Goal: Transaction & Acquisition: Purchase product/service

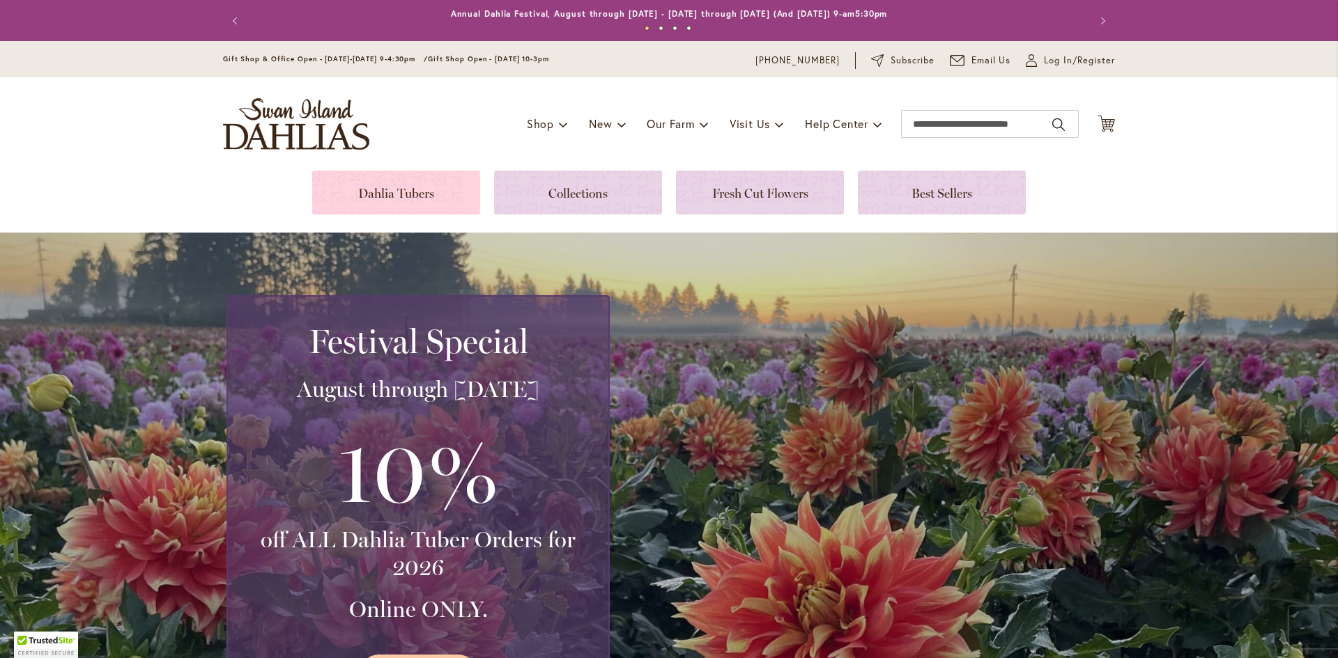
click at [403, 194] on link at bounding box center [396, 193] width 168 height 44
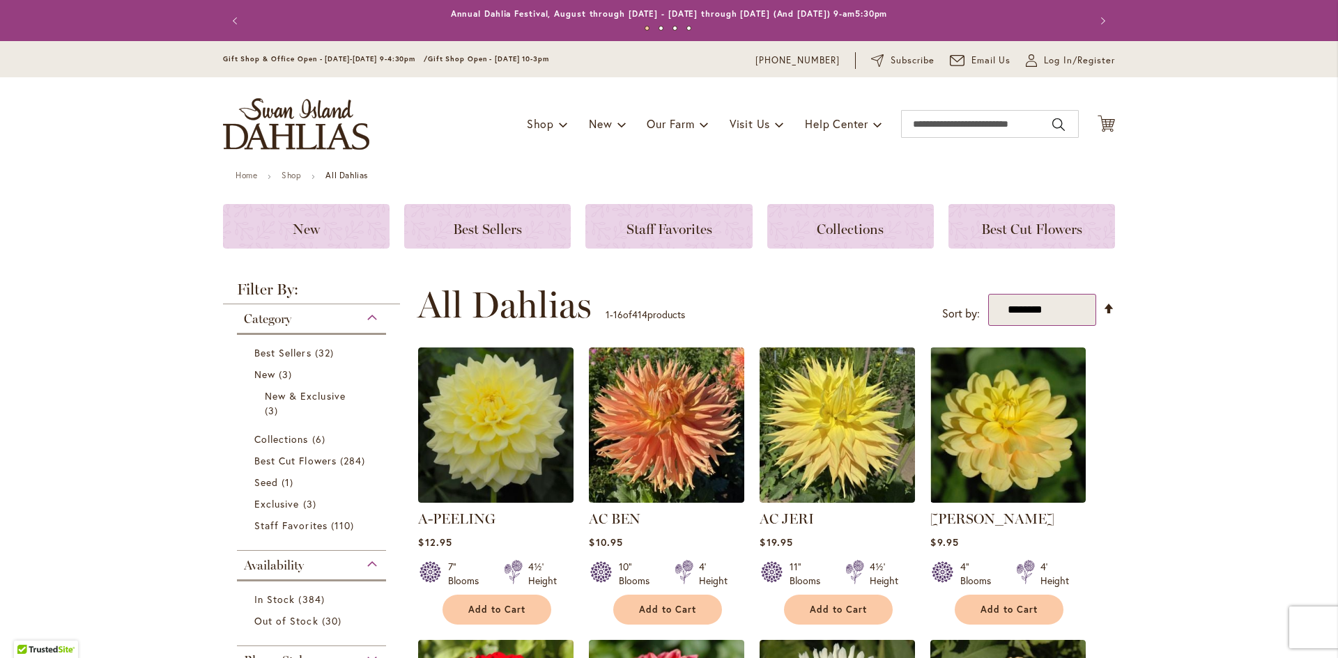
click at [1038, 318] on select "**********" at bounding box center [1042, 310] width 108 height 33
click at [720, 295] on div "**********" at bounding box center [766, 305] width 698 height 42
click at [279, 525] on span "Staff Favorites" at bounding box center [290, 525] width 73 height 13
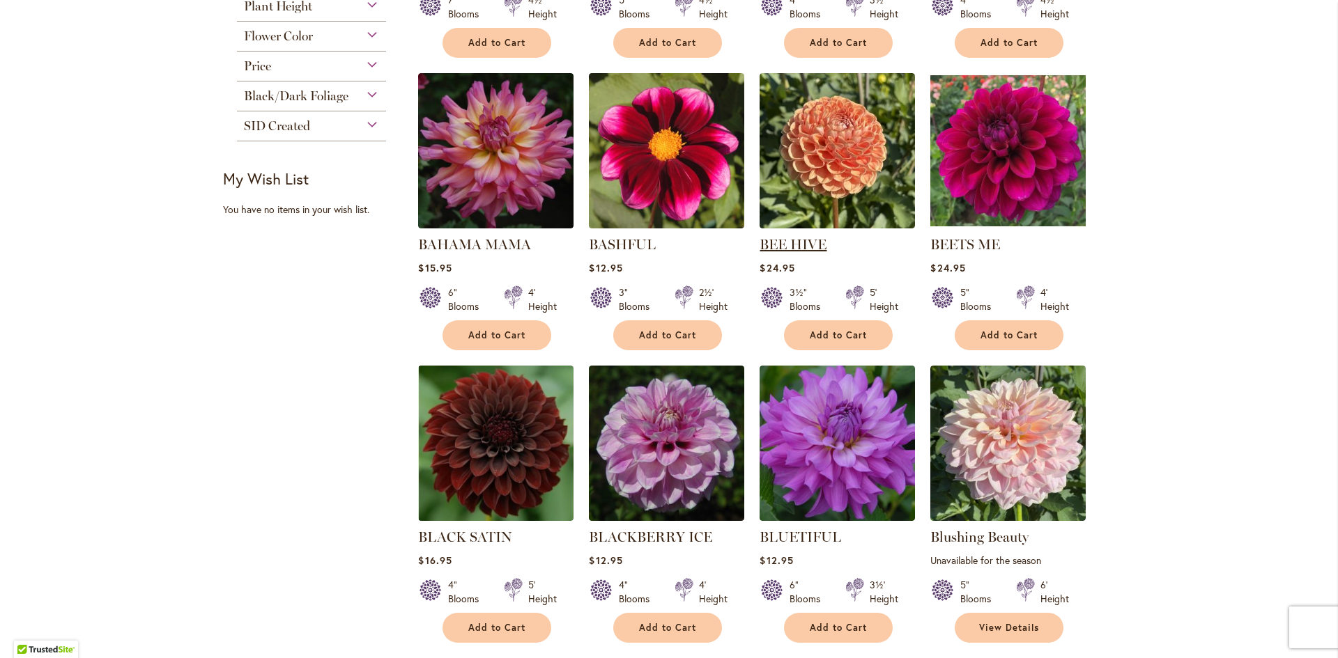
scroll to position [418, 0]
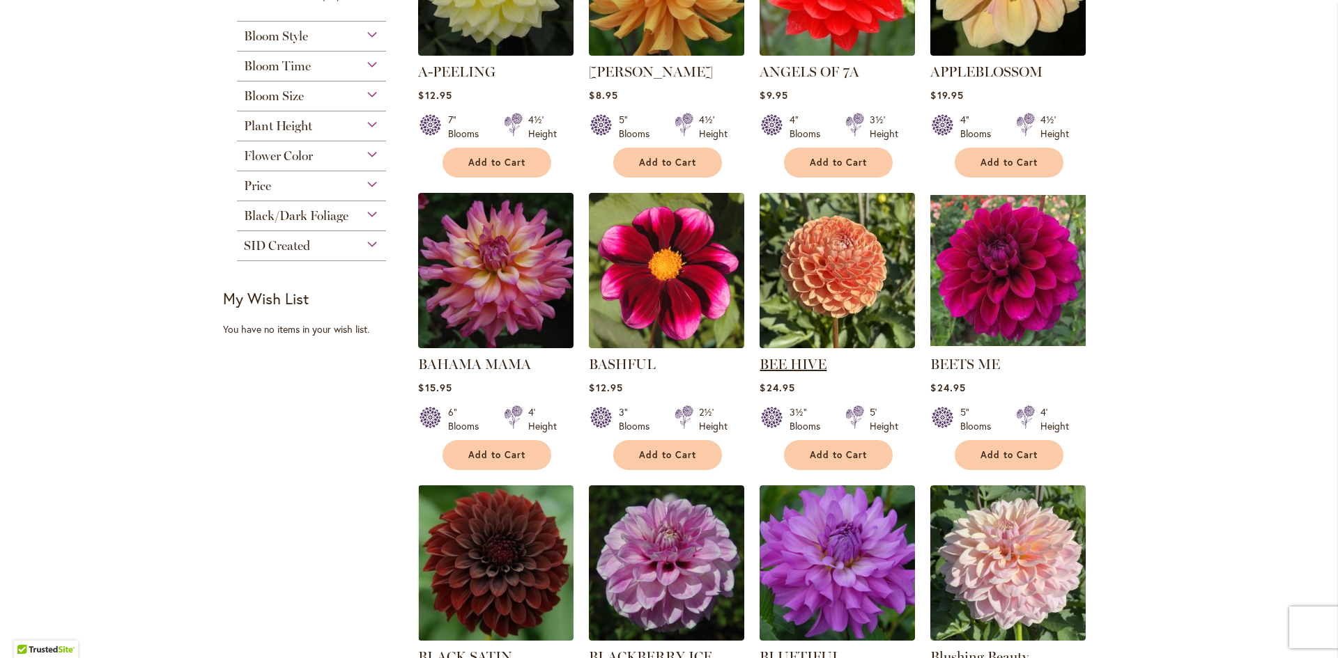
click at [785, 362] on link "BEE HIVE" at bounding box center [793, 364] width 67 height 17
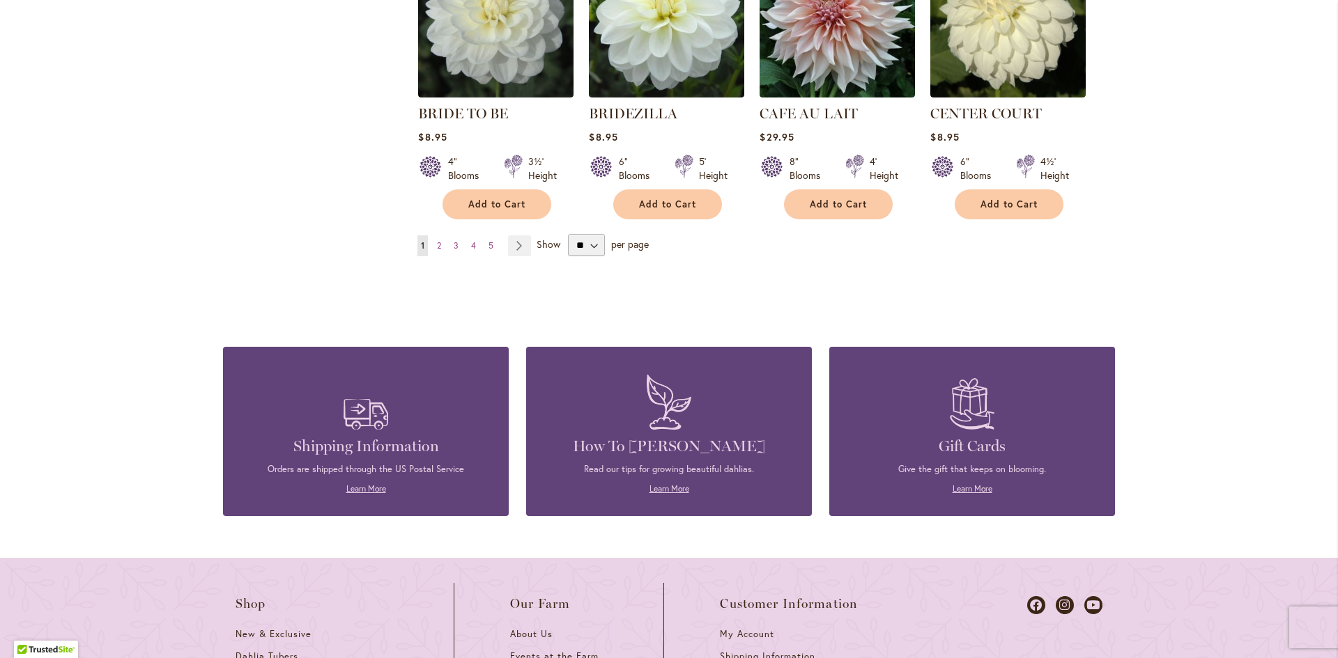
scroll to position [1115, 0]
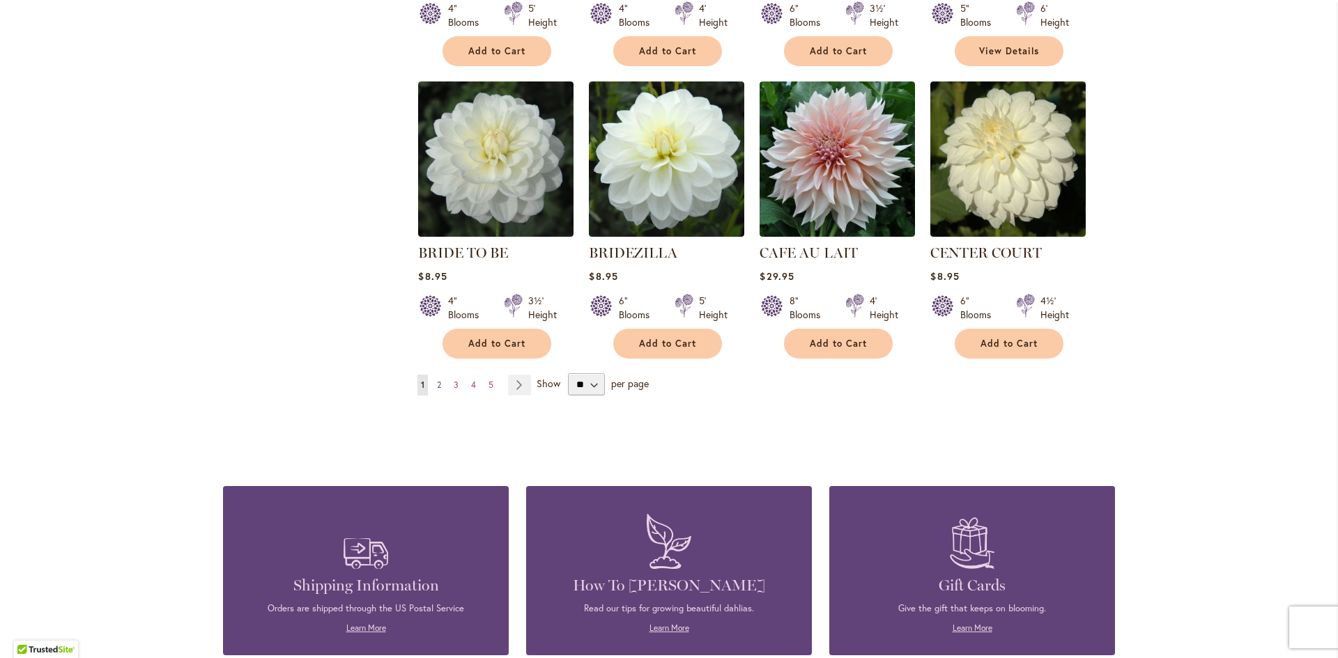
click at [434, 387] on link "Page 2" at bounding box center [438, 385] width 11 height 21
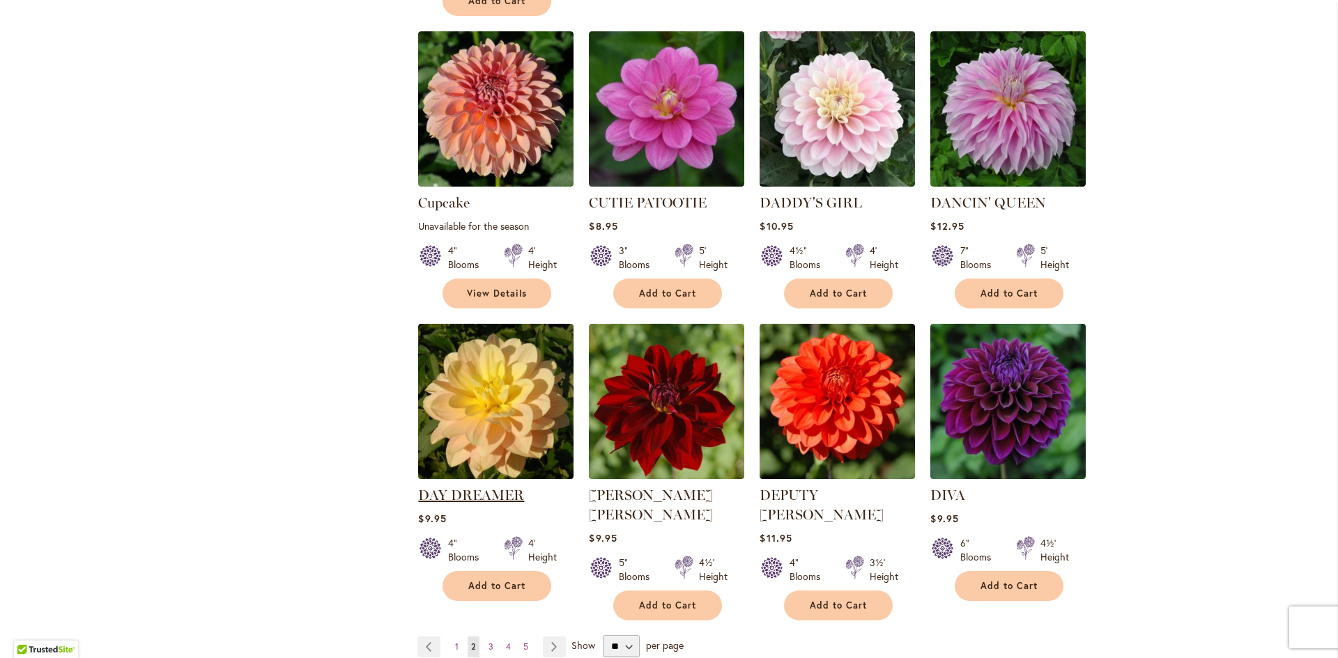
scroll to position [1045, 0]
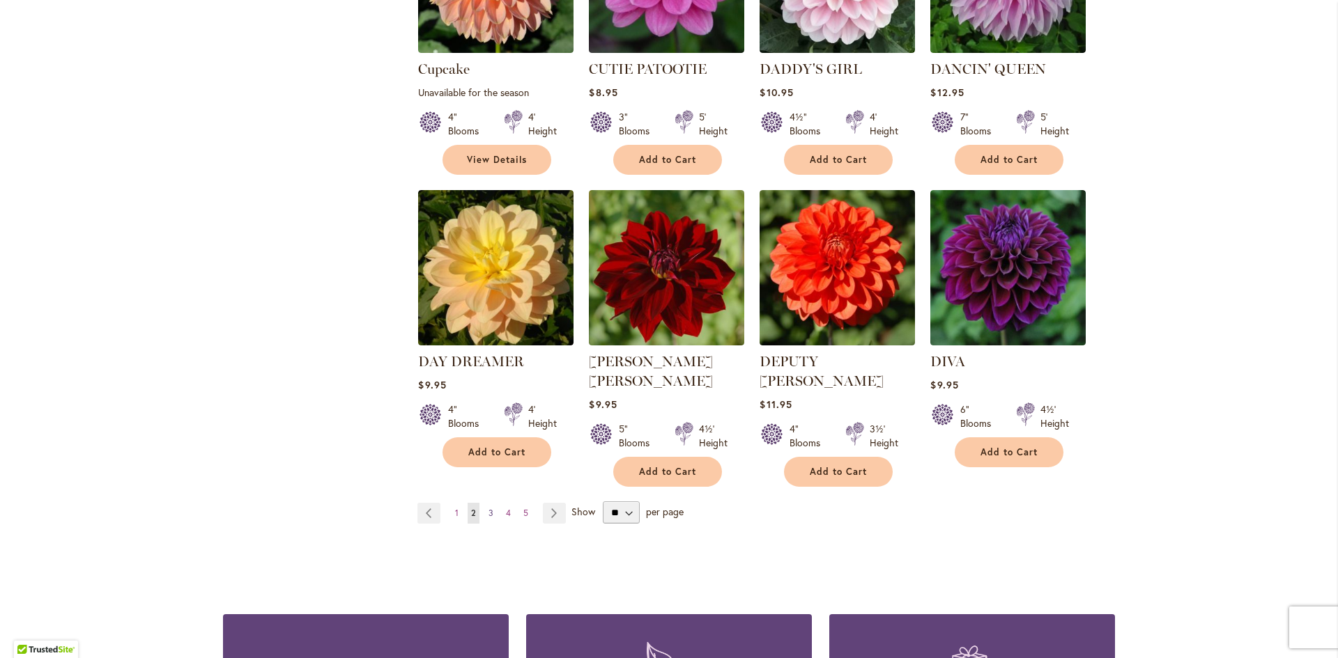
click at [488, 508] on span "3" at bounding box center [490, 513] width 5 height 10
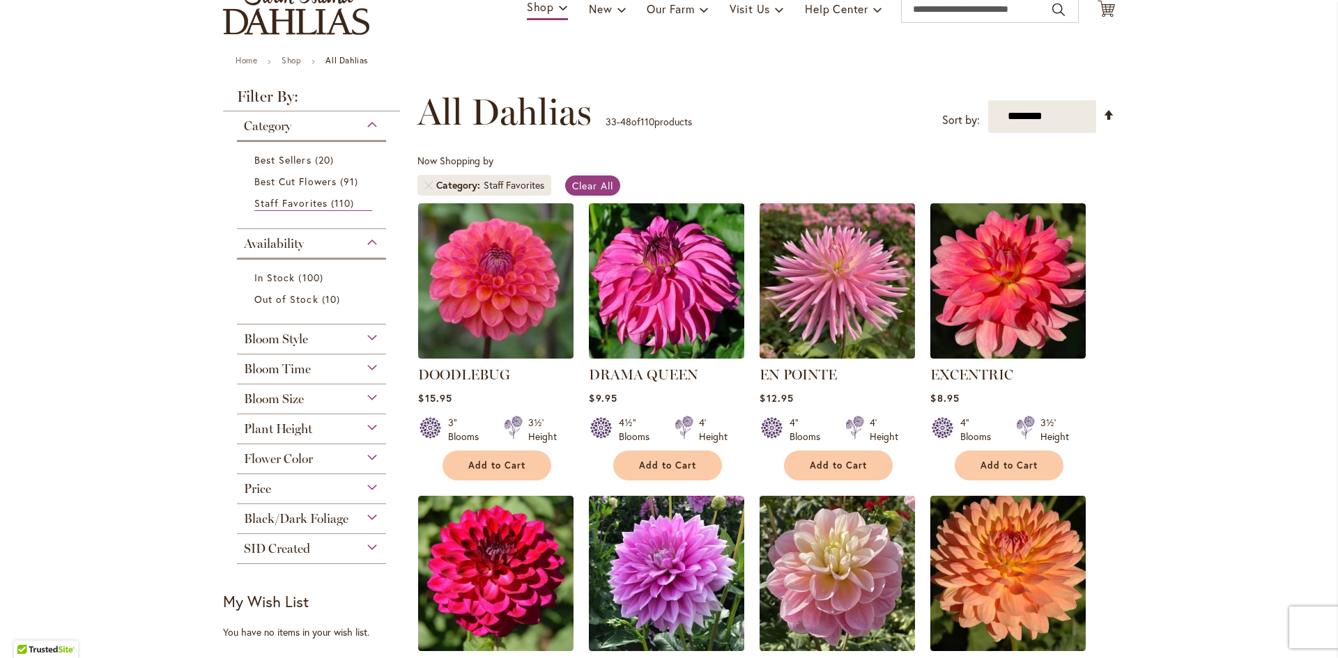
scroll to position [70, 0]
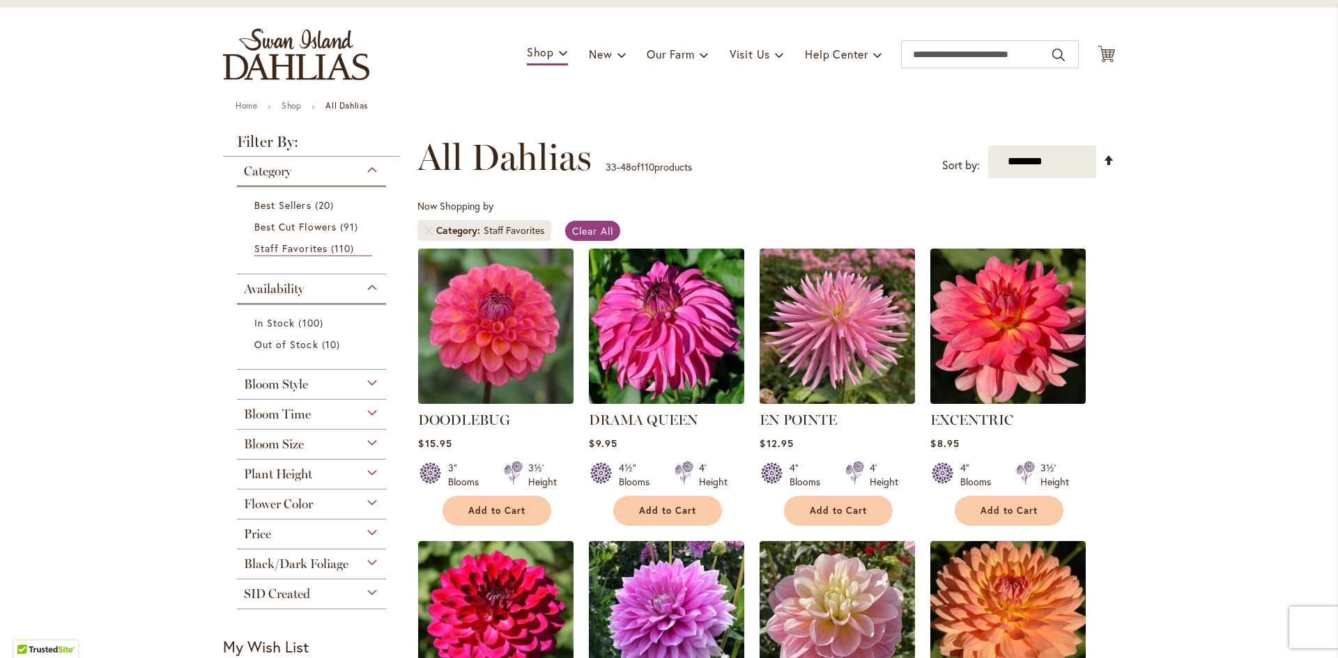
click at [361, 389] on div "Bloom Style" at bounding box center [311, 381] width 149 height 22
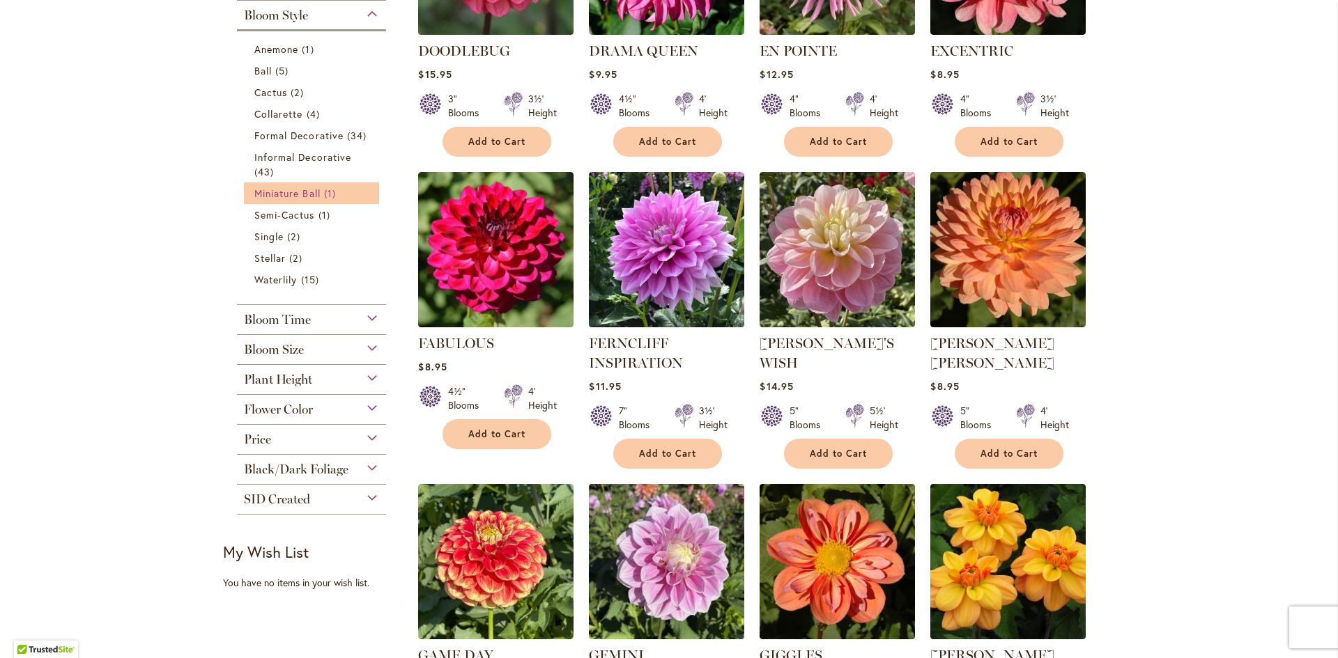
click at [311, 199] on link "Miniature Ball 1 item" at bounding box center [313, 193] width 118 height 15
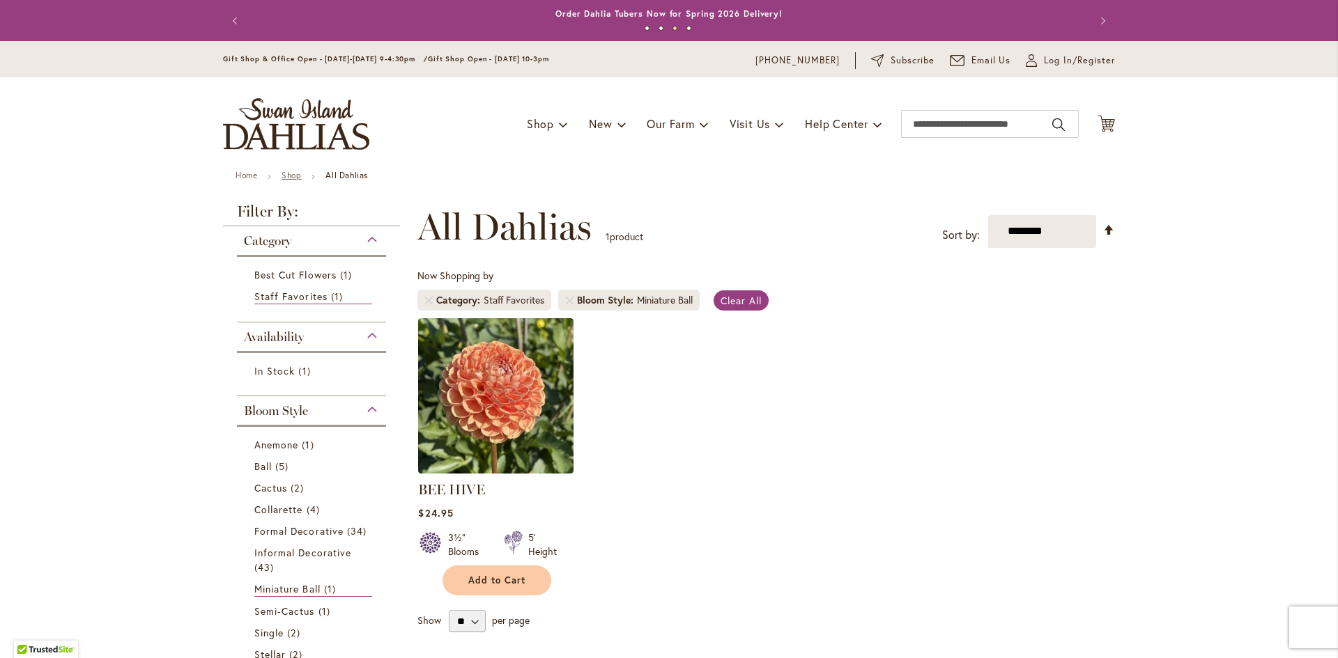
click at [292, 175] on link "Shop" at bounding box center [292, 175] width 20 height 10
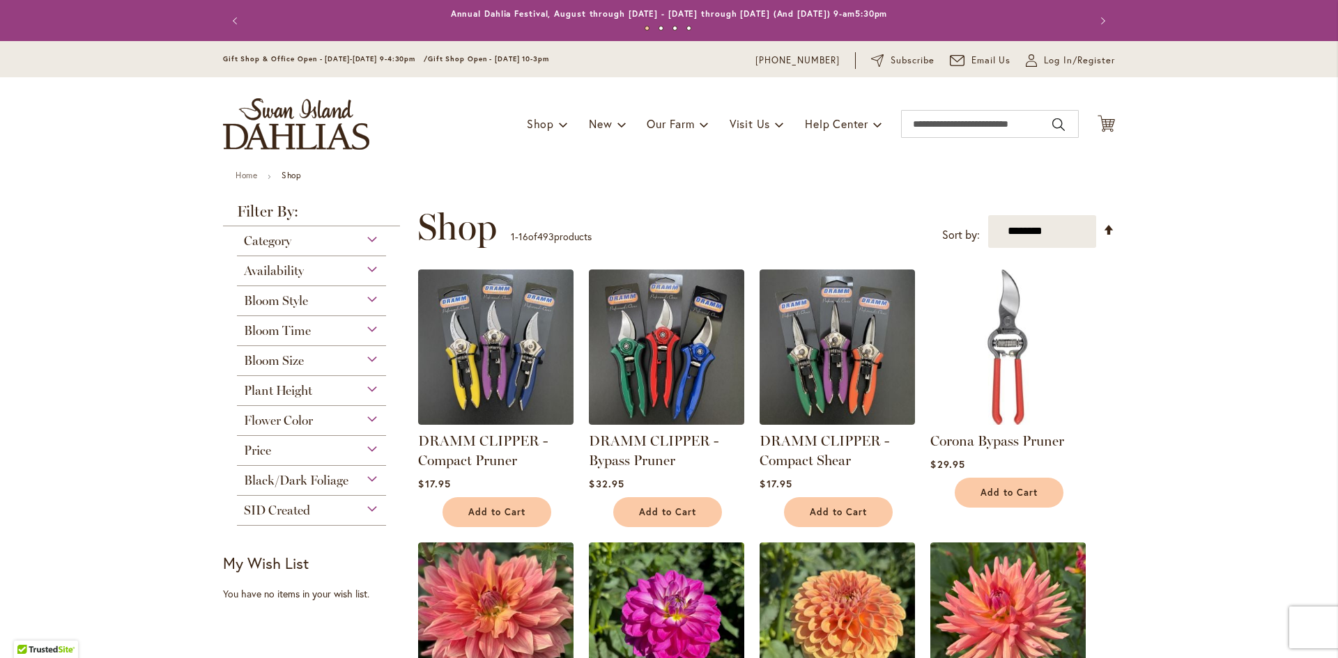
click at [362, 365] on div "Bloom Size" at bounding box center [311, 357] width 149 height 22
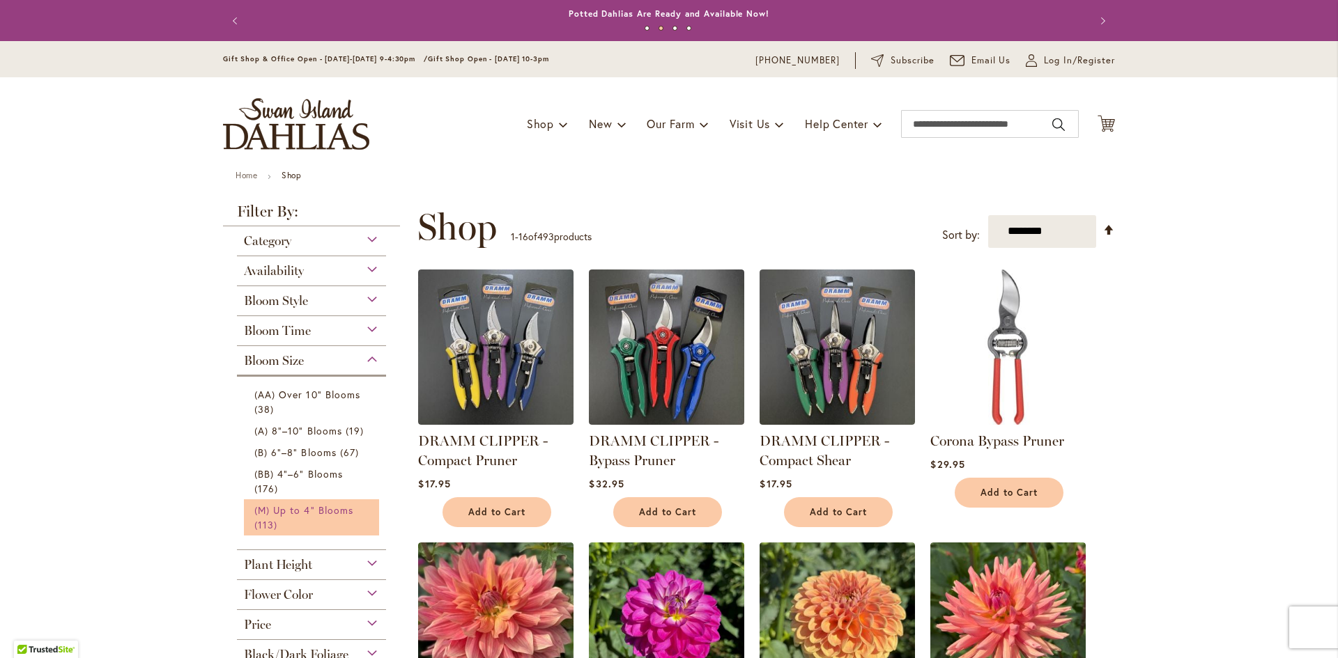
click at [289, 519] on link "(M) Up to 4" Blooms 113 items" at bounding box center [313, 517] width 118 height 29
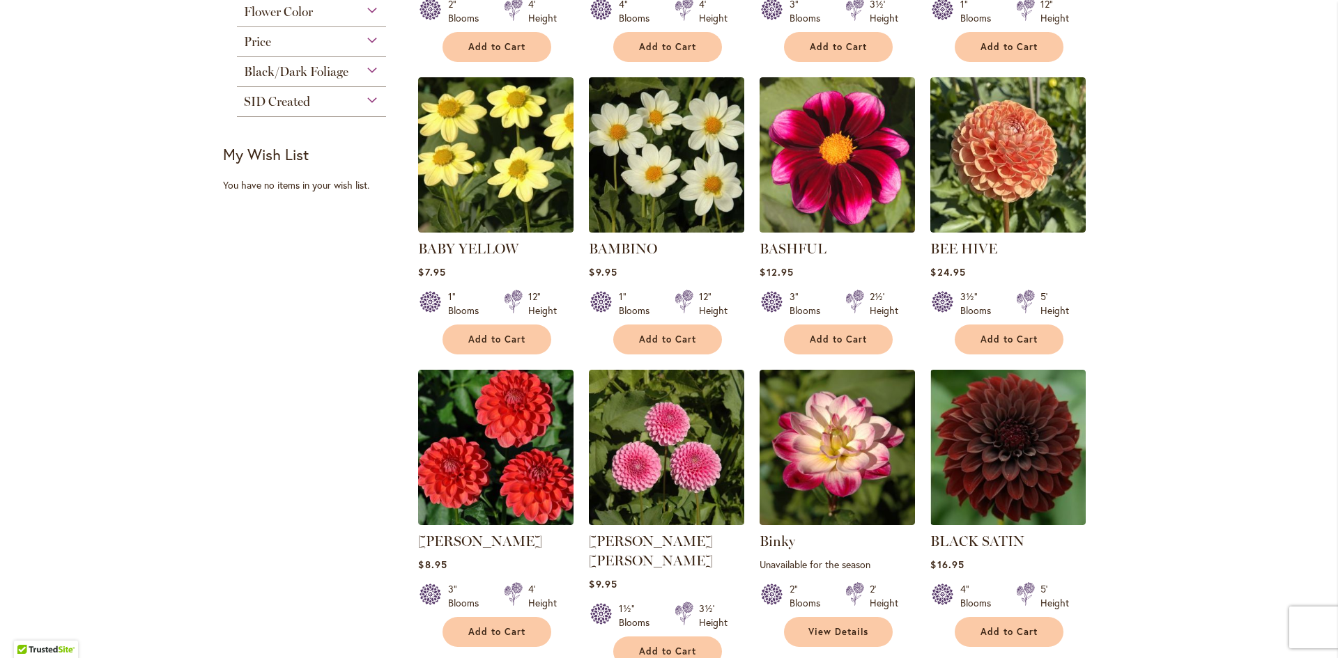
scroll to position [906, 0]
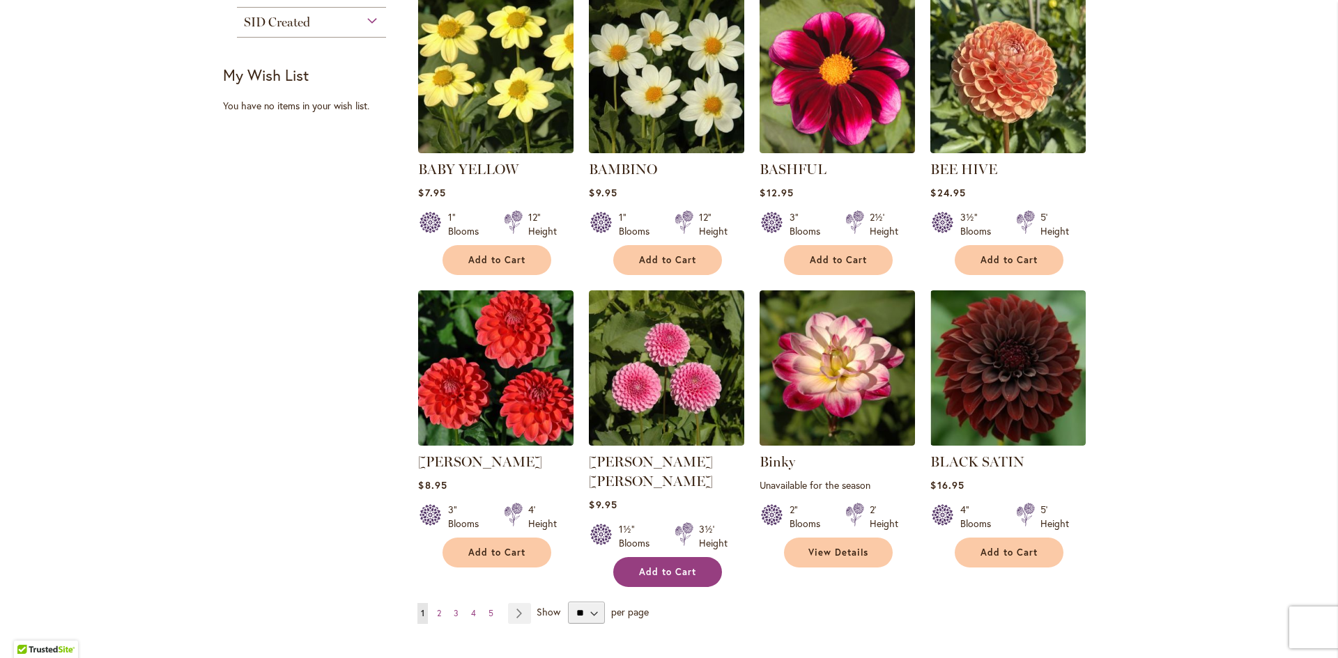
click at [647, 557] on button "Add to Cart" at bounding box center [667, 572] width 109 height 30
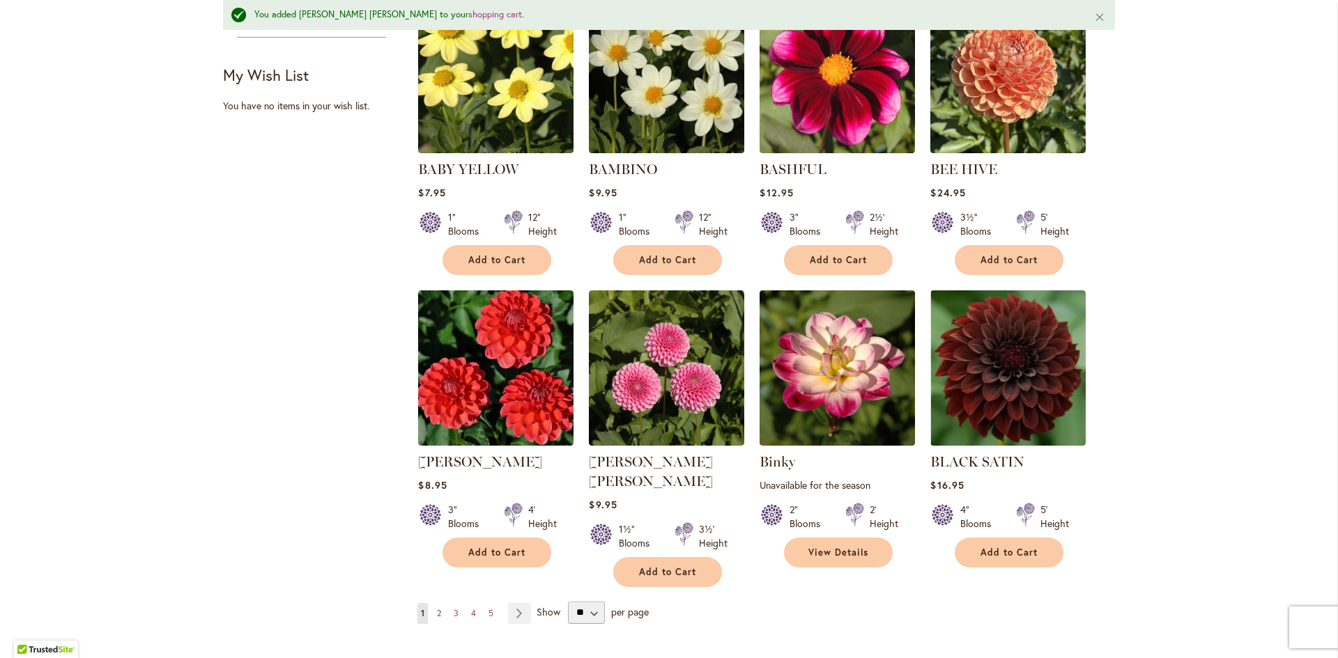
click at [437, 608] on span "2" at bounding box center [439, 613] width 4 height 10
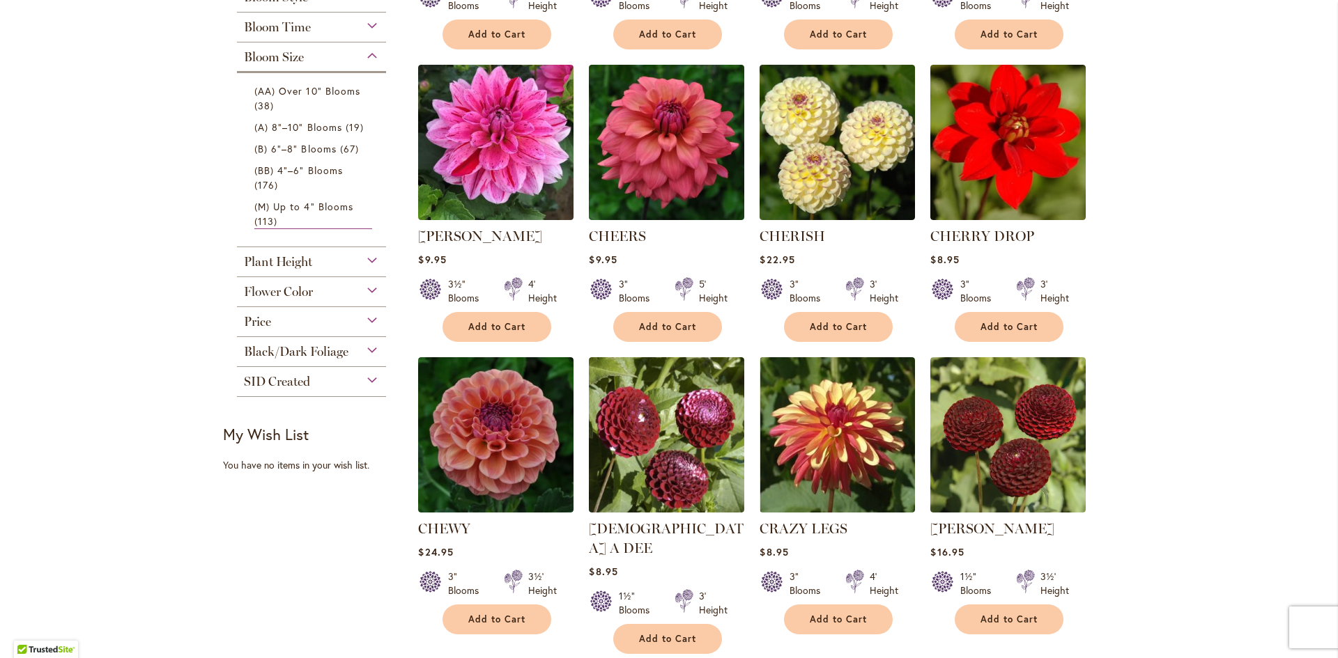
scroll to position [627, 0]
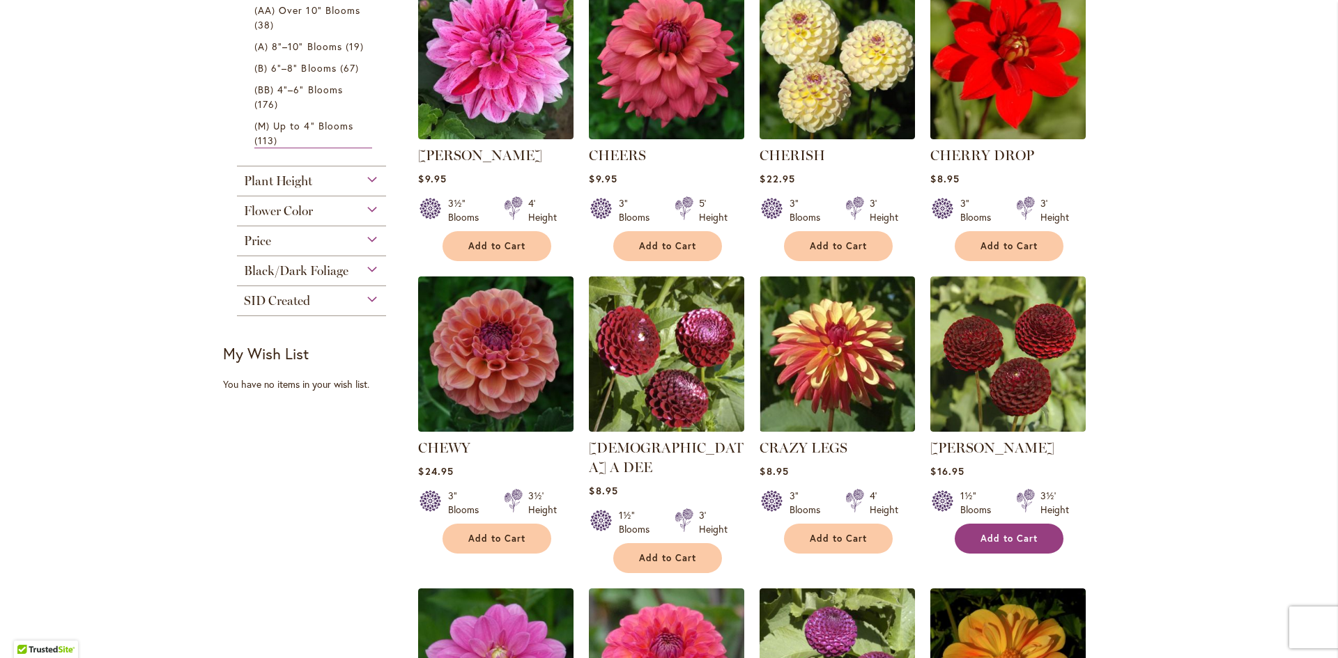
click at [1020, 533] on span "Add to Cart" at bounding box center [1008, 539] width 57 height 12
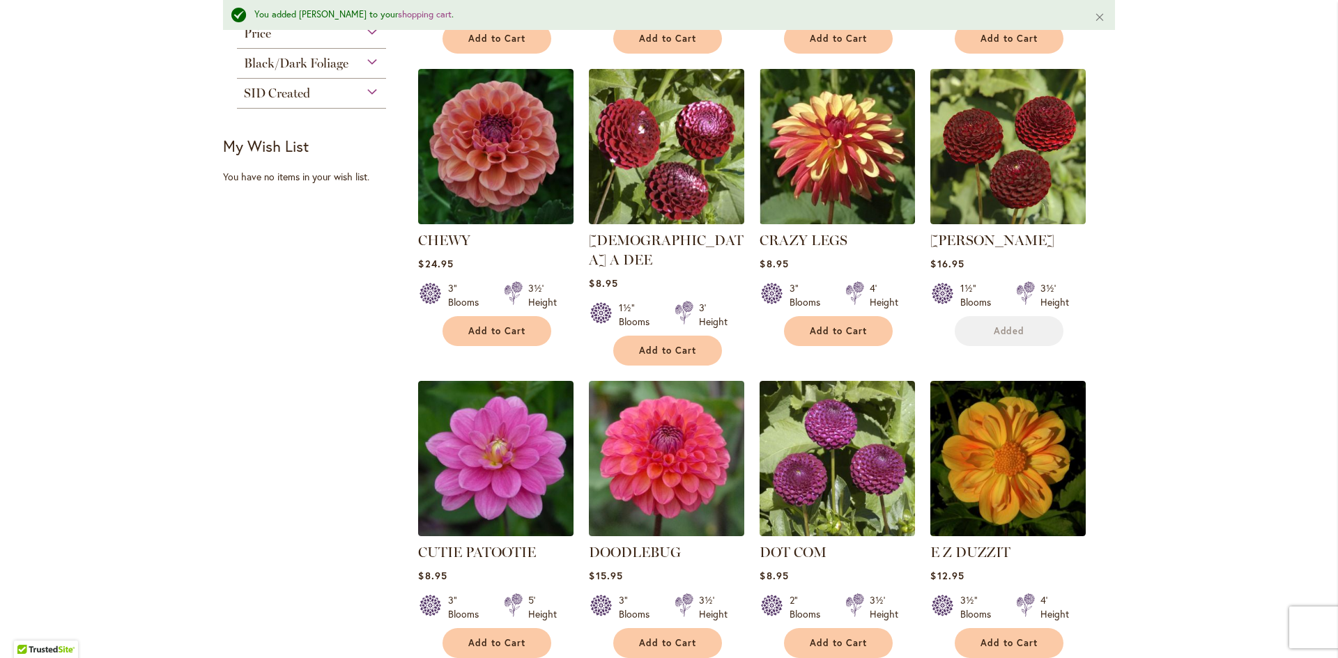
scroll to position [873, 0]
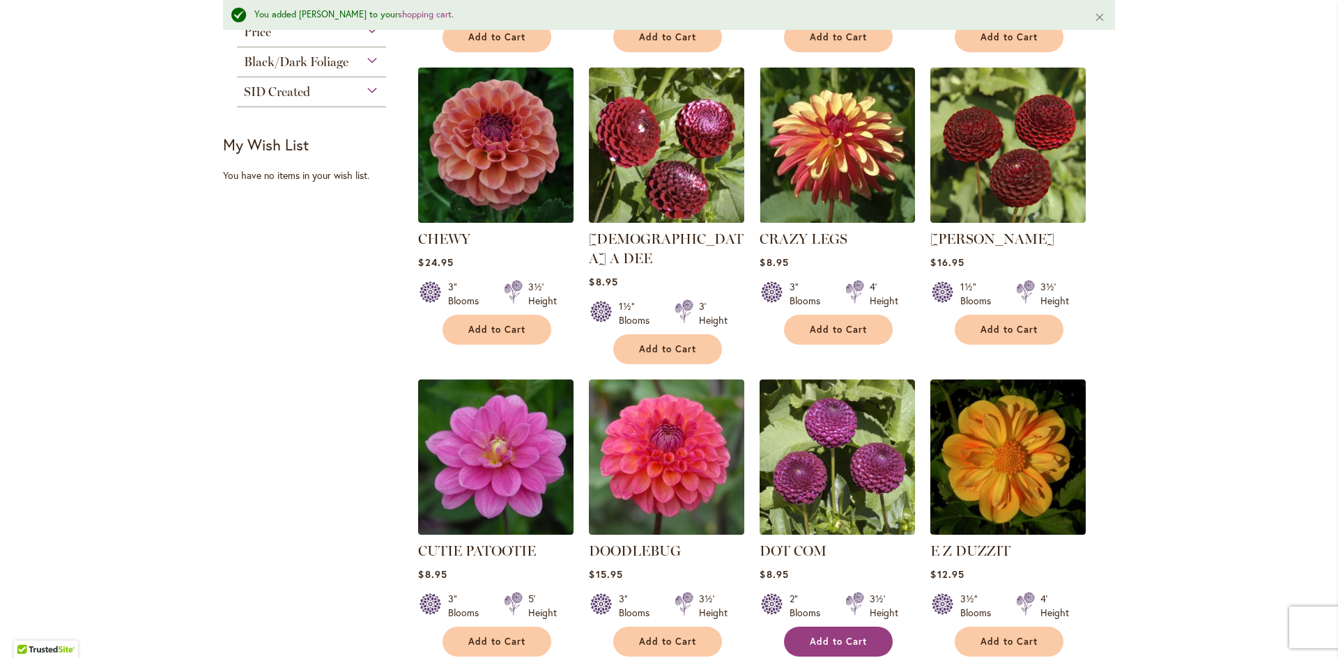
click at [868, 627] on button "Add to Cart" at bounding box center [838, 642] width 109 height 30
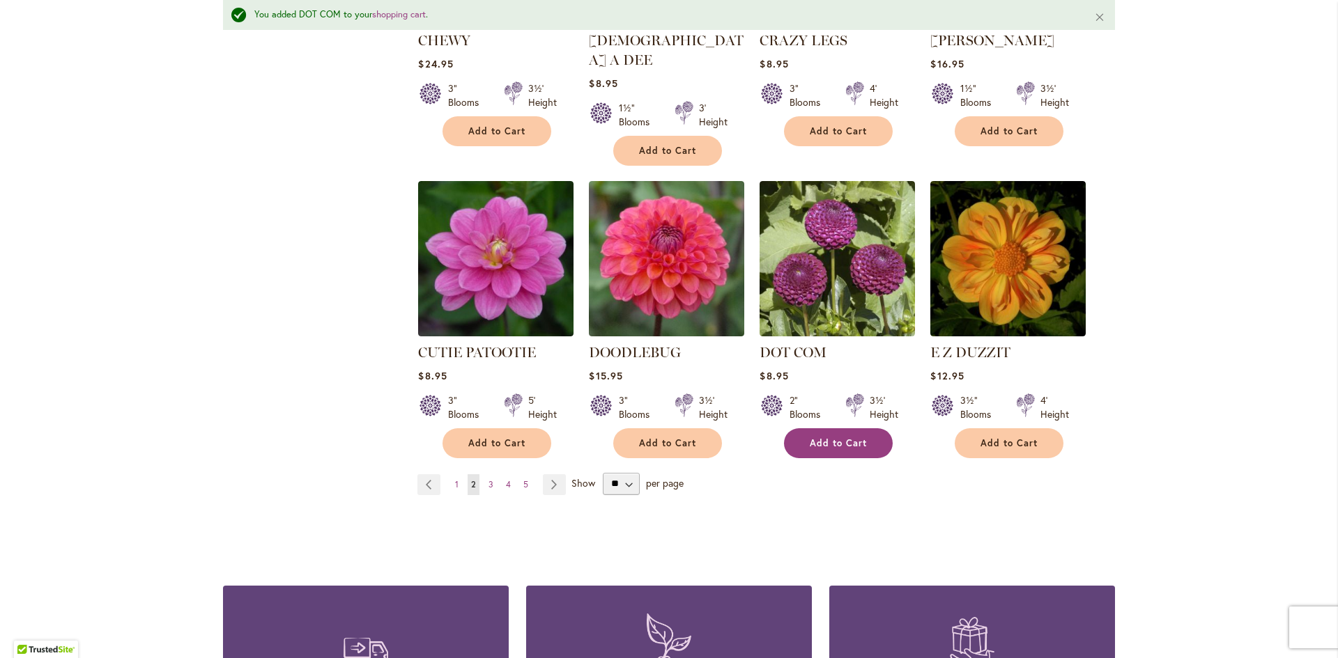
scroll to position [1221, 0]
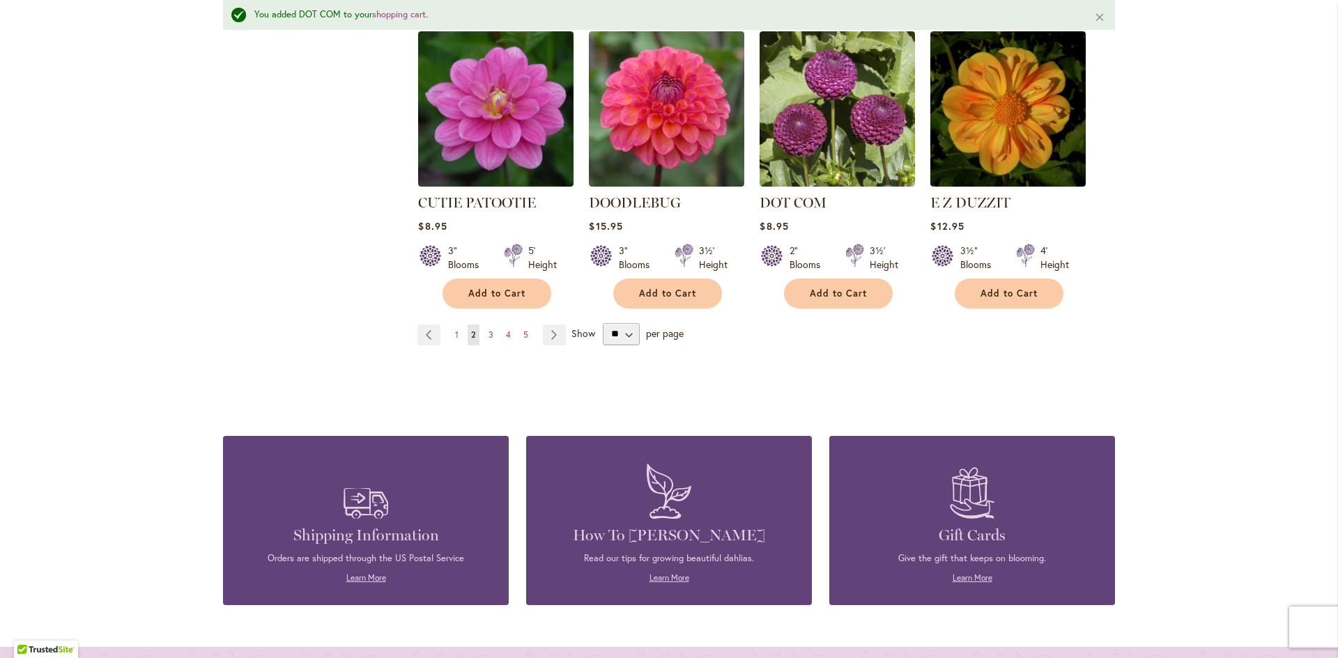
click at [488, 330] on span "3" at bounding box center [490, 335] width 5 height 10
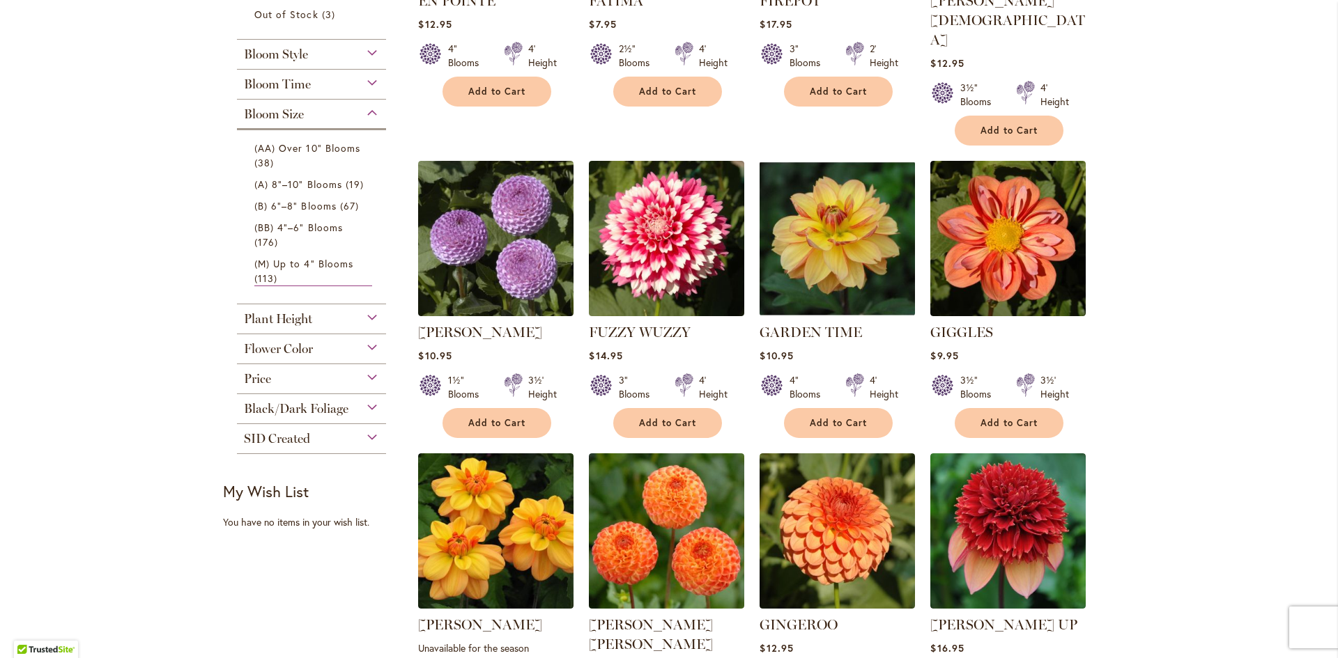
scroll to position [488, 0]
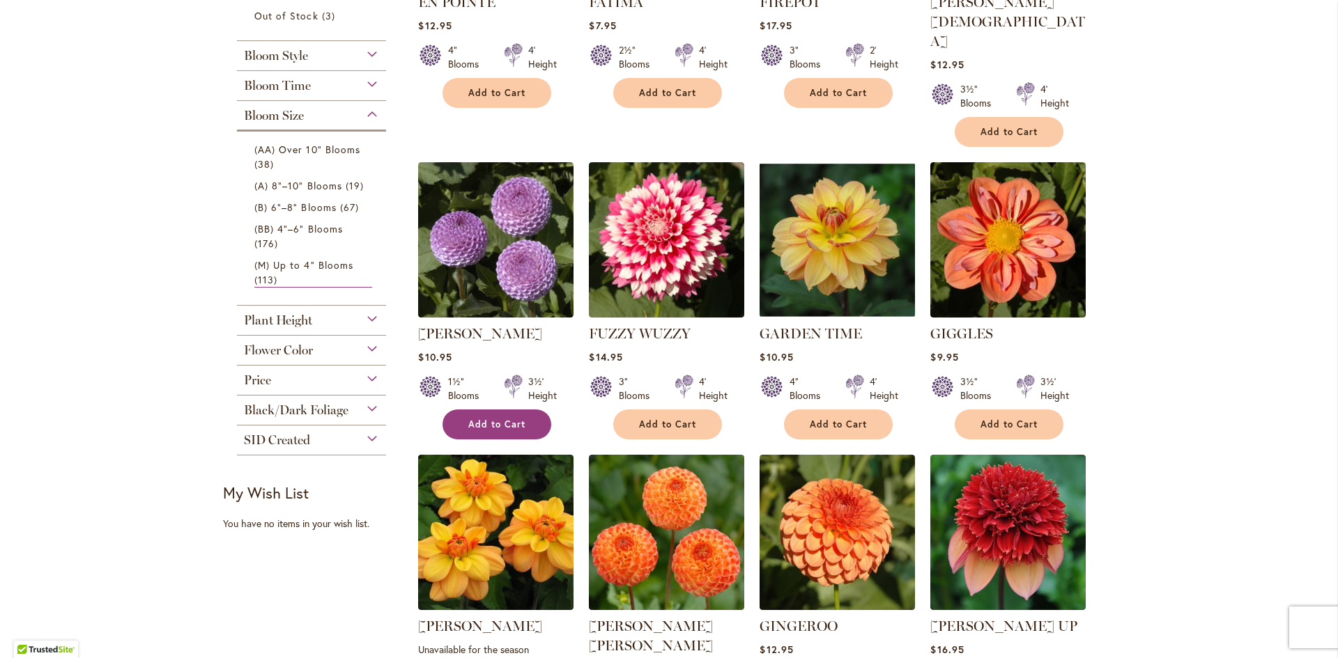
click at [489, 419] on span "Add to Cart" at bounding box center [496, 425] width 57 height 12
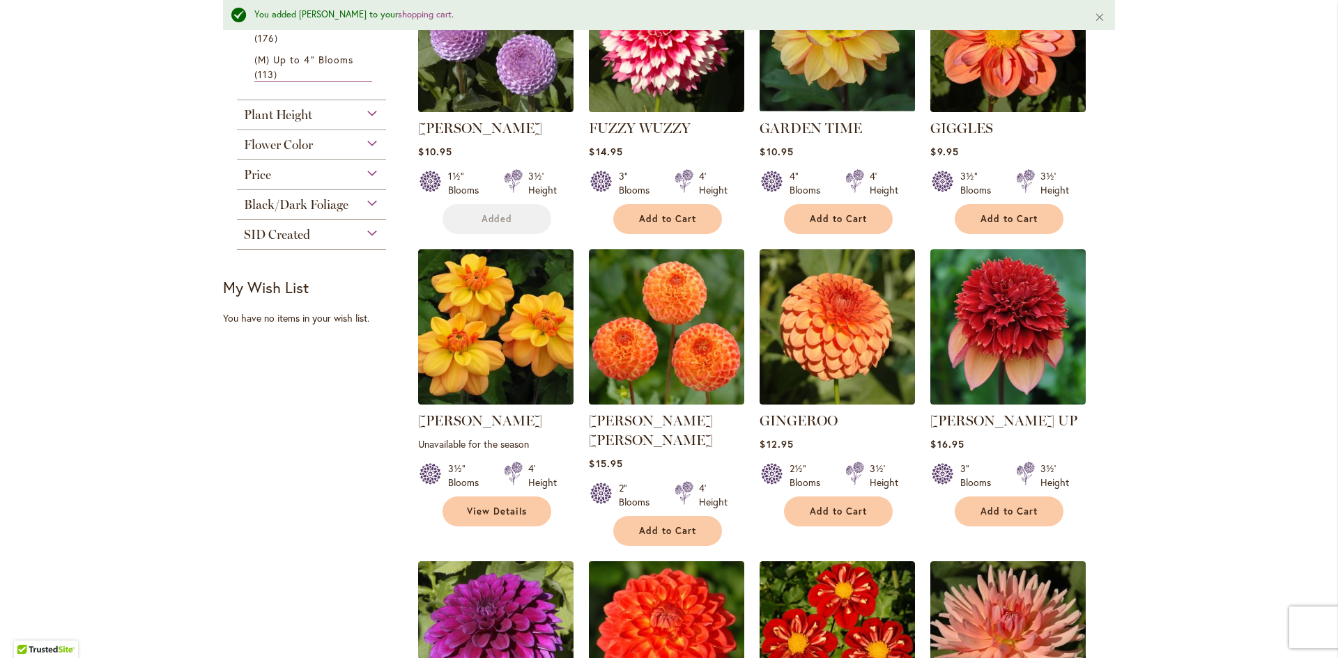
scroll to position [803, 0]
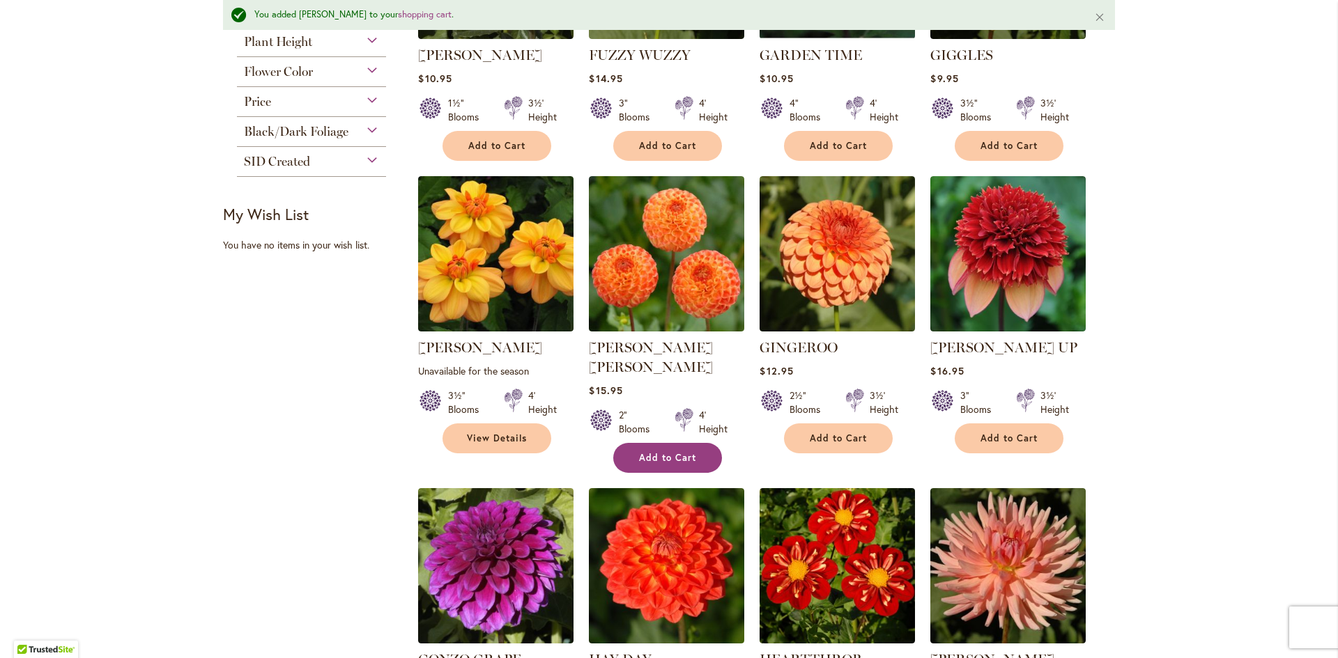
click at [684, 452] on span "Add to Cart" at bounding box center [667, 458] width 57 height 12
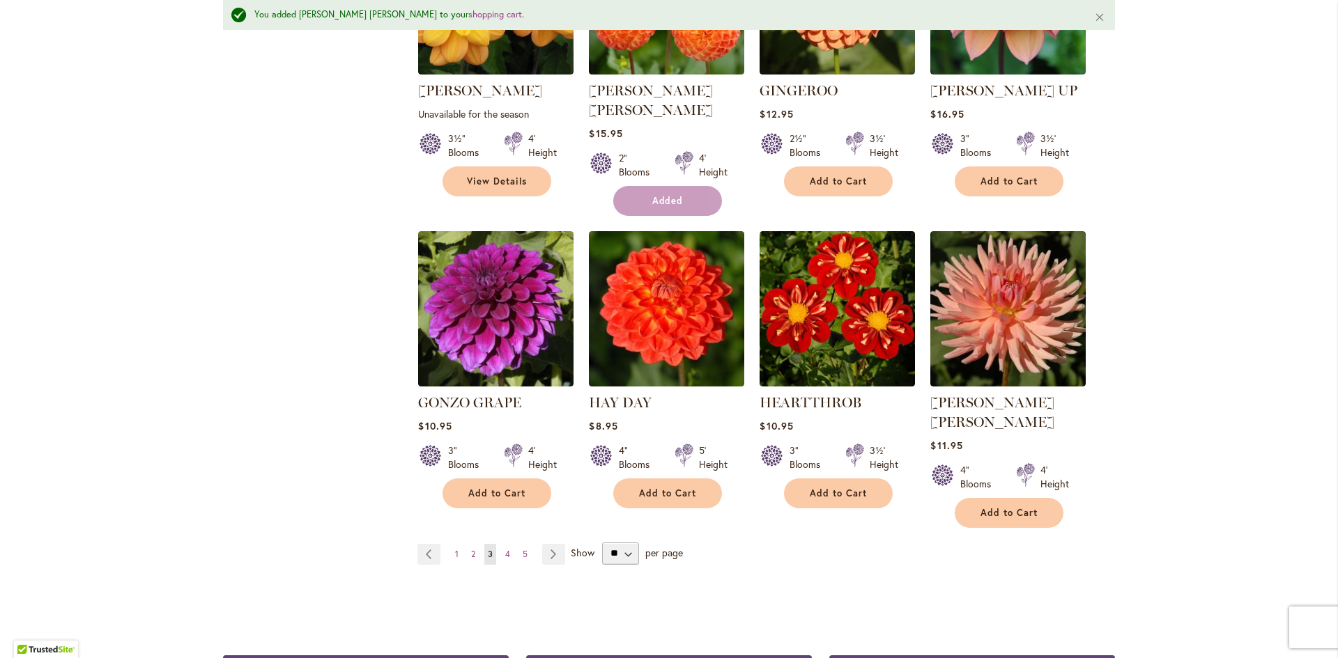
scroll to position [1082, 0]
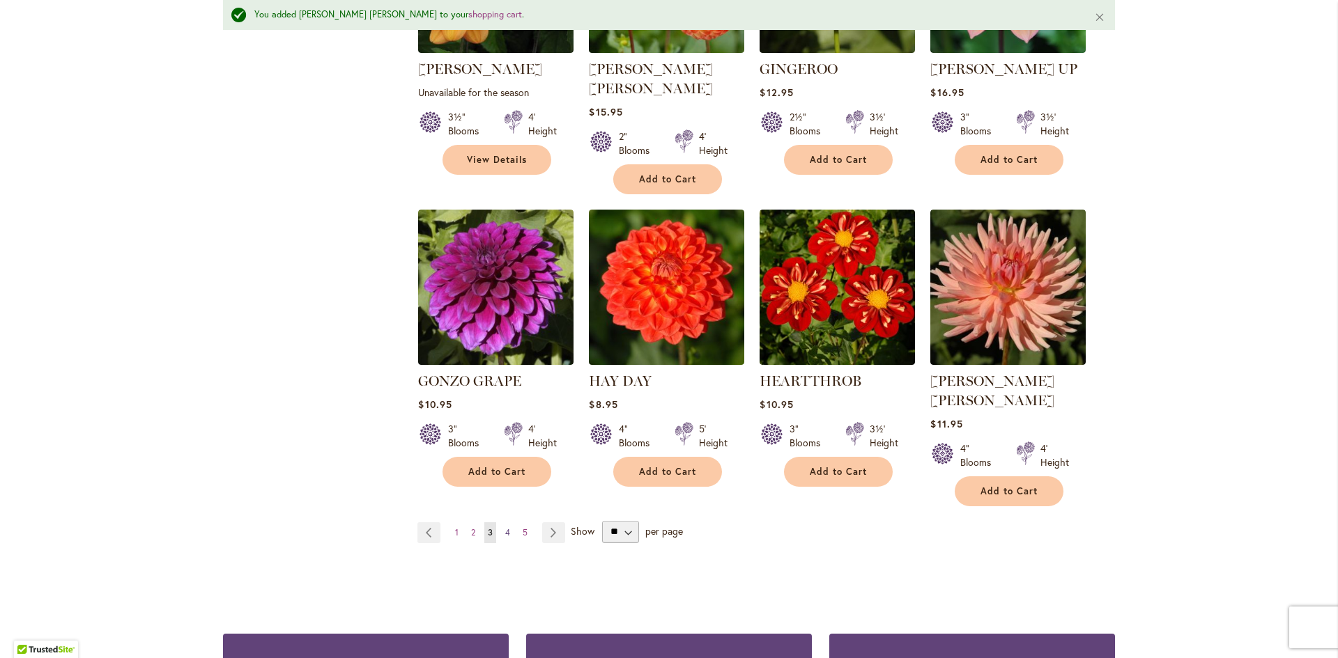
click at [502, 523] on link "Page 4" at bounding box center [508, 533] width 12 height 21
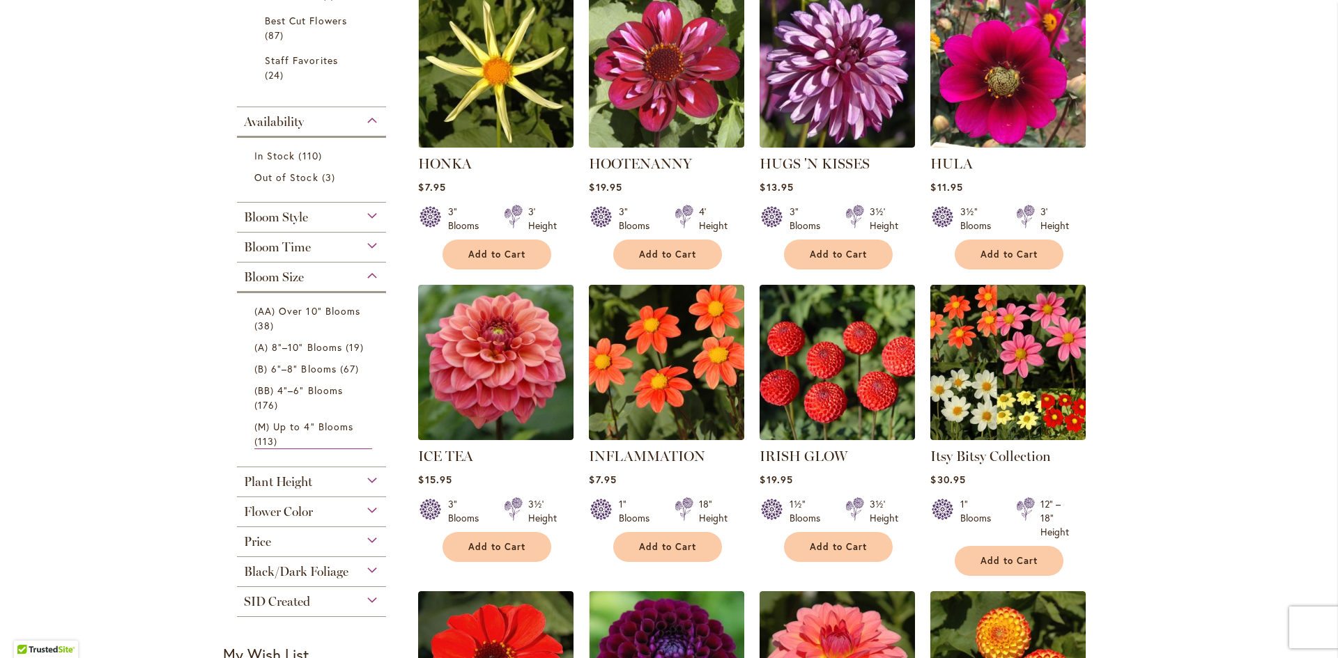
scroll to position [348, 0]
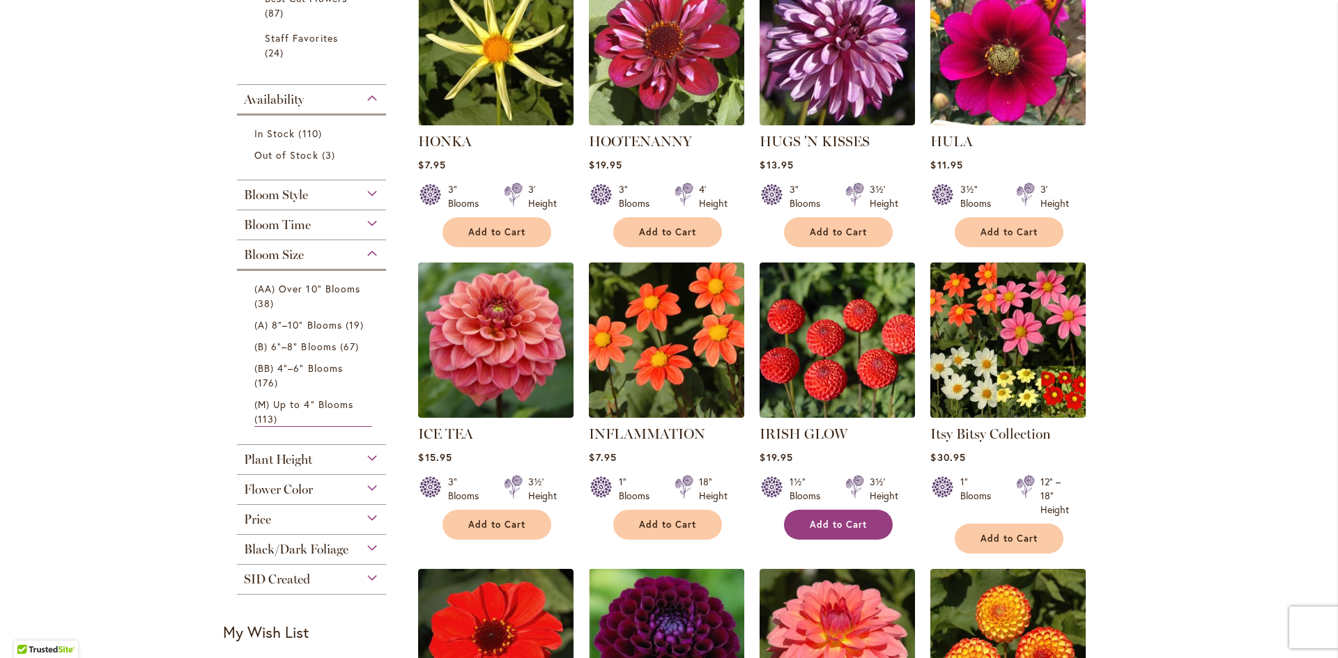
click at [829, 523] on span "Add to Cart" at bounding box center [838, 525] width 57 height 12
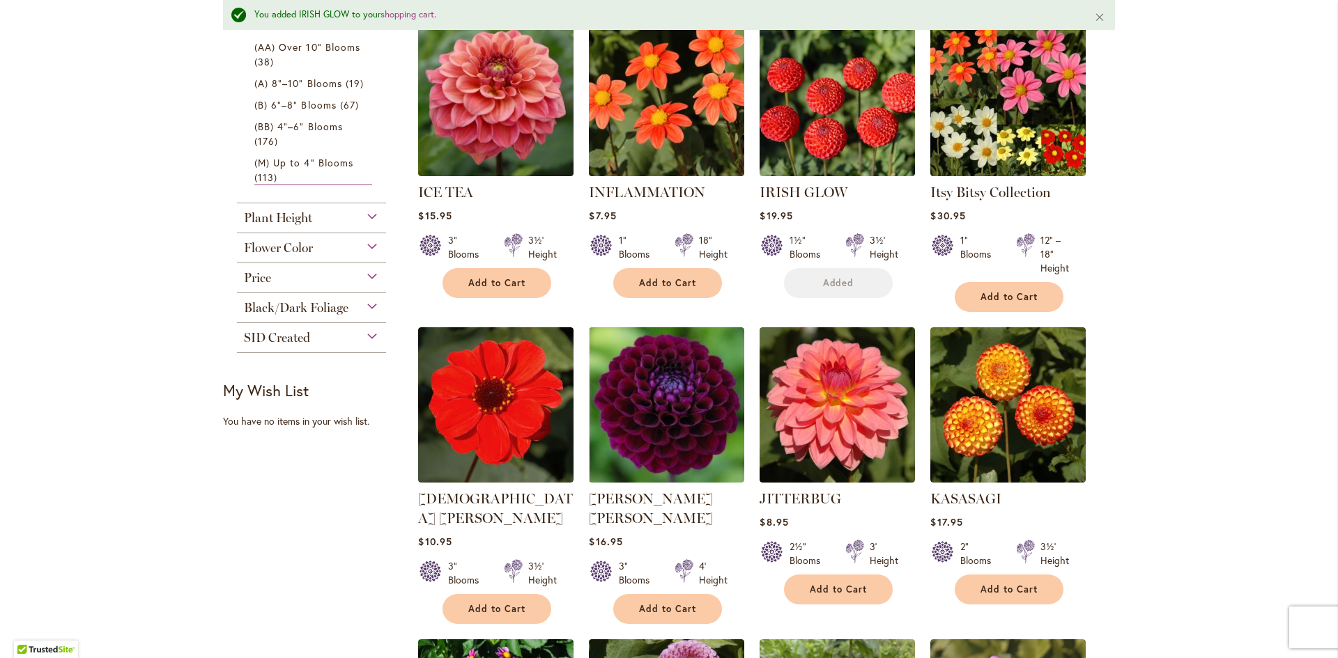
scroll to position [664, 0]
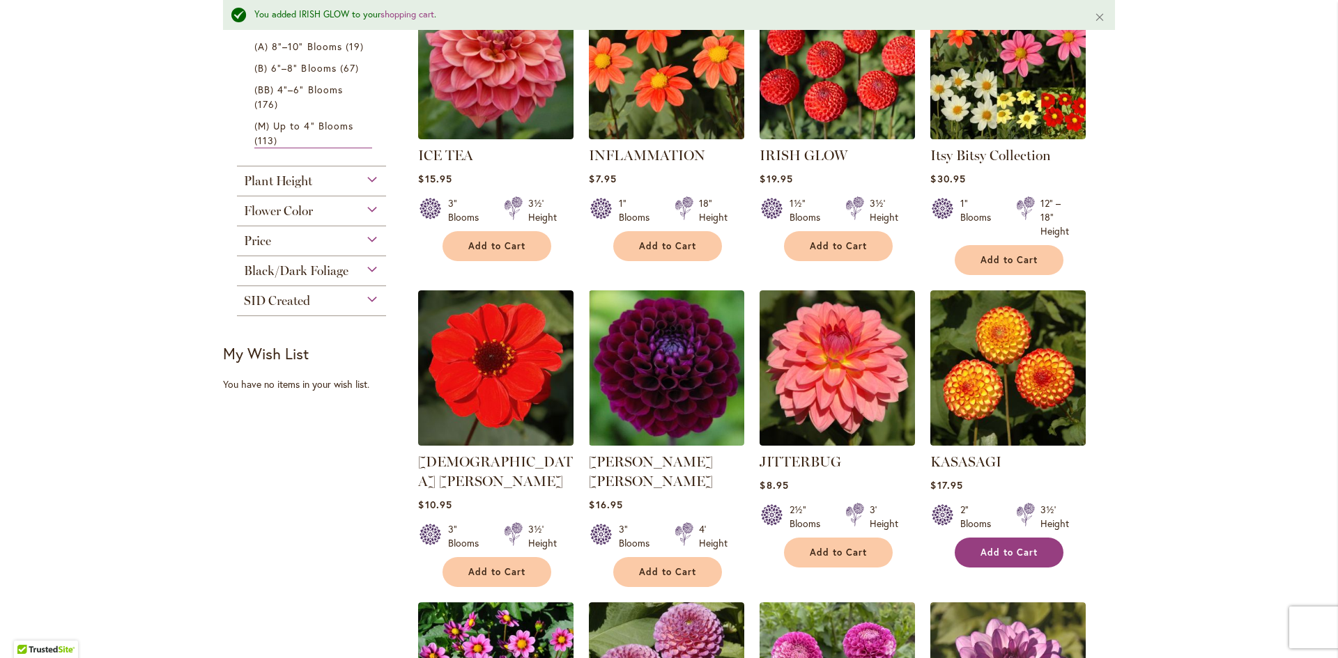
click at [989, 541] on button "Add to Cart" at bounding box center [1009, 553] width 109 height 30
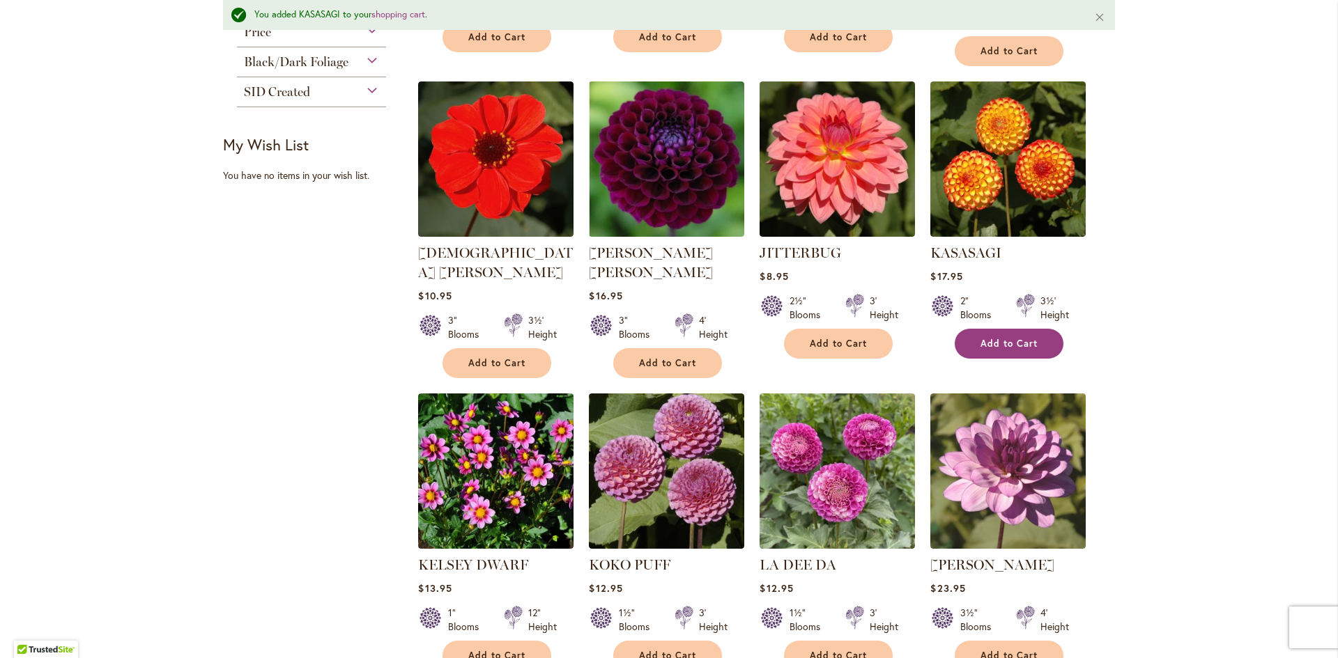
scroll to position [943, 0]
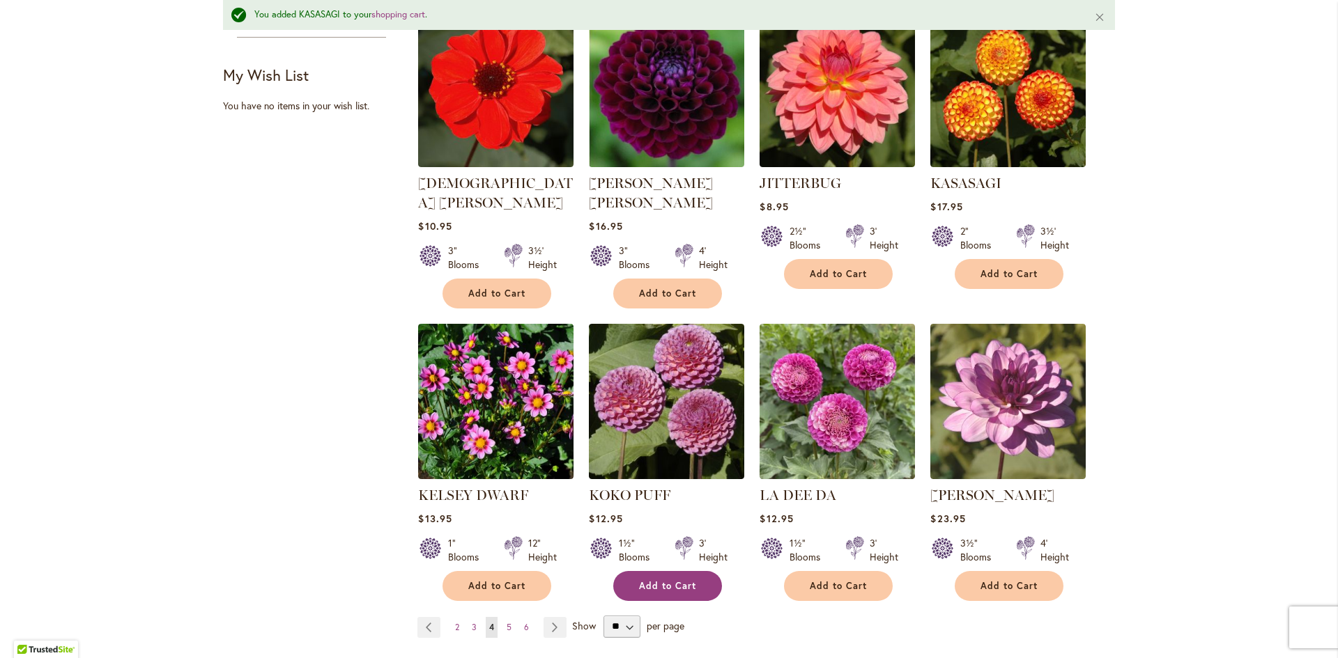
click at [660, 580] on span "Add to Cart" at bounding box center [667, 586] width 57 height 12
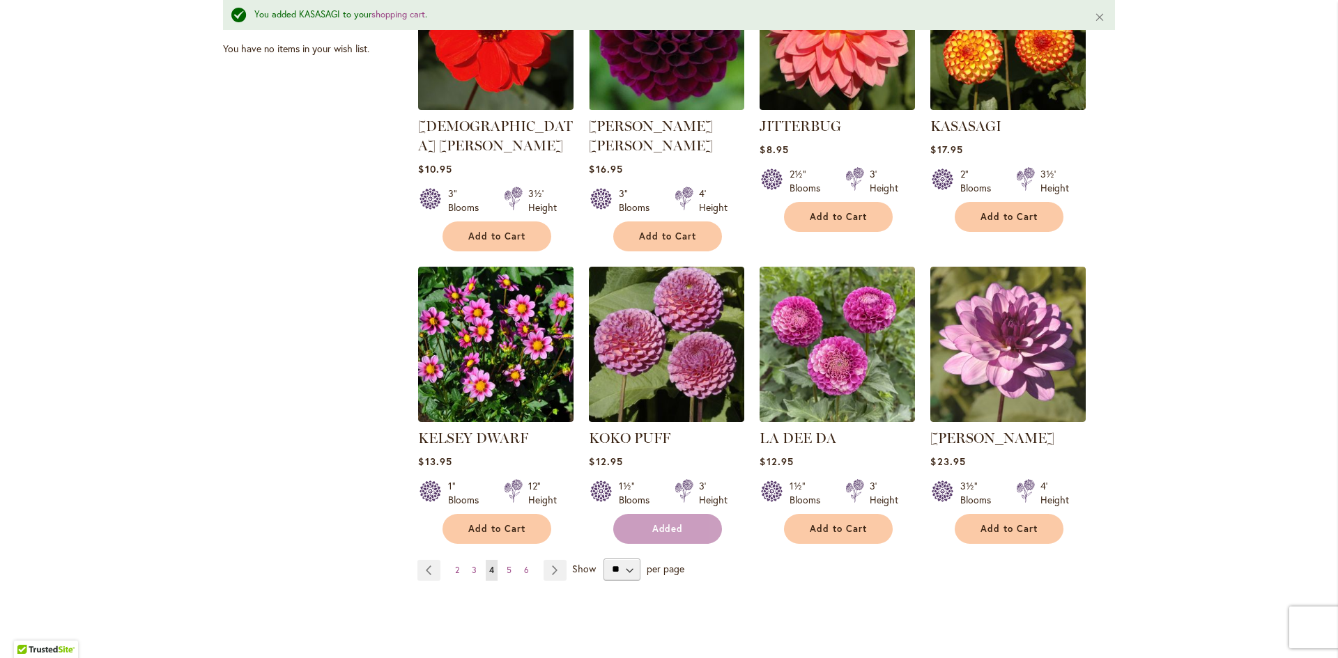
scroll to position [1082, 0]
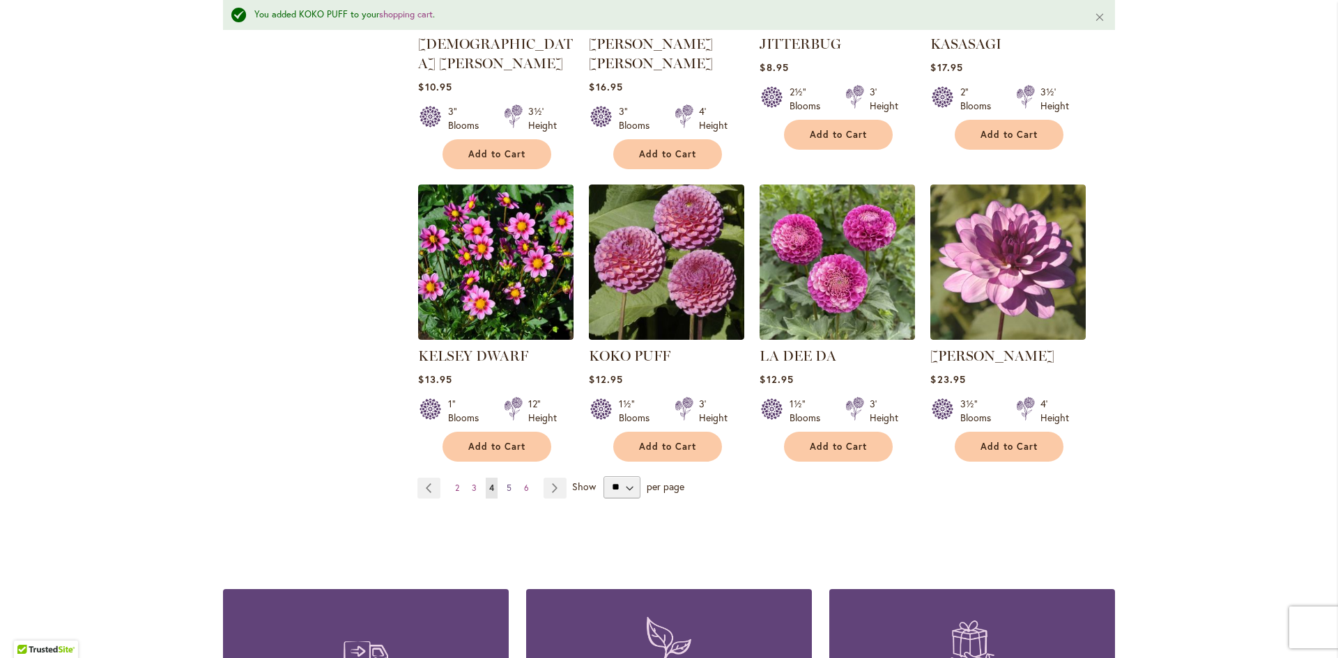
click at [507, 483] on span "5" at bounding box center [509, 488] width 5 height 10
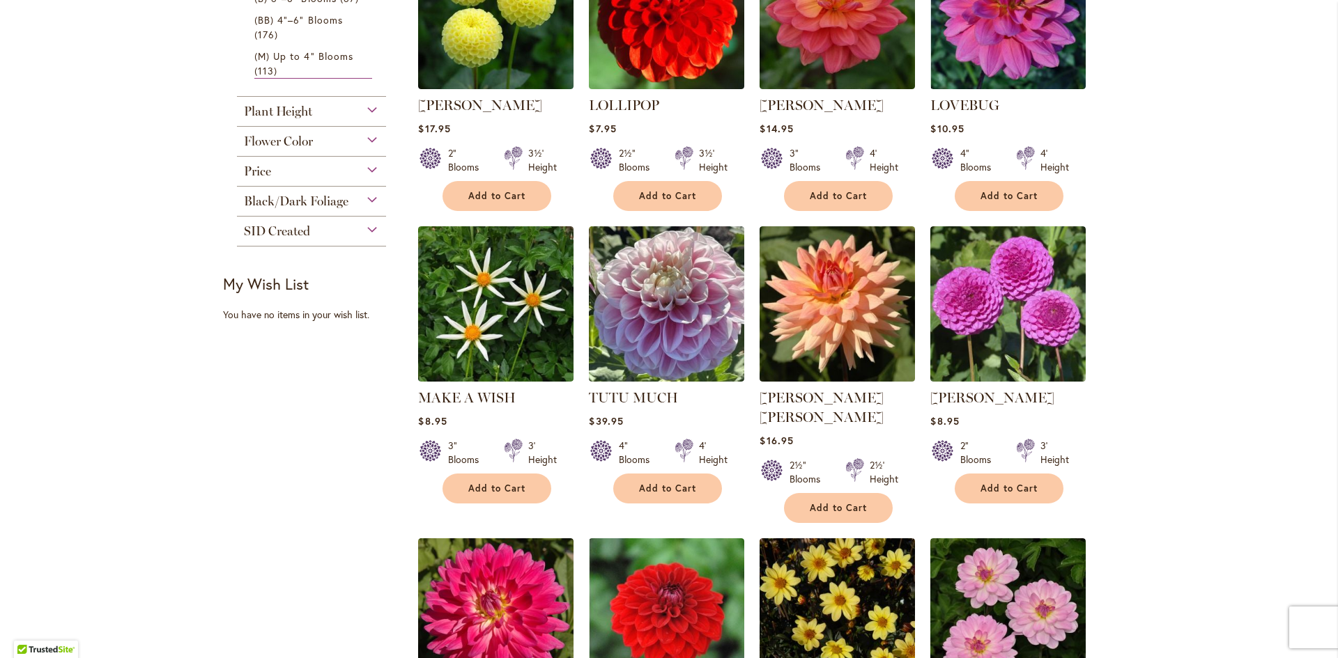
scroll to position [766, 0]
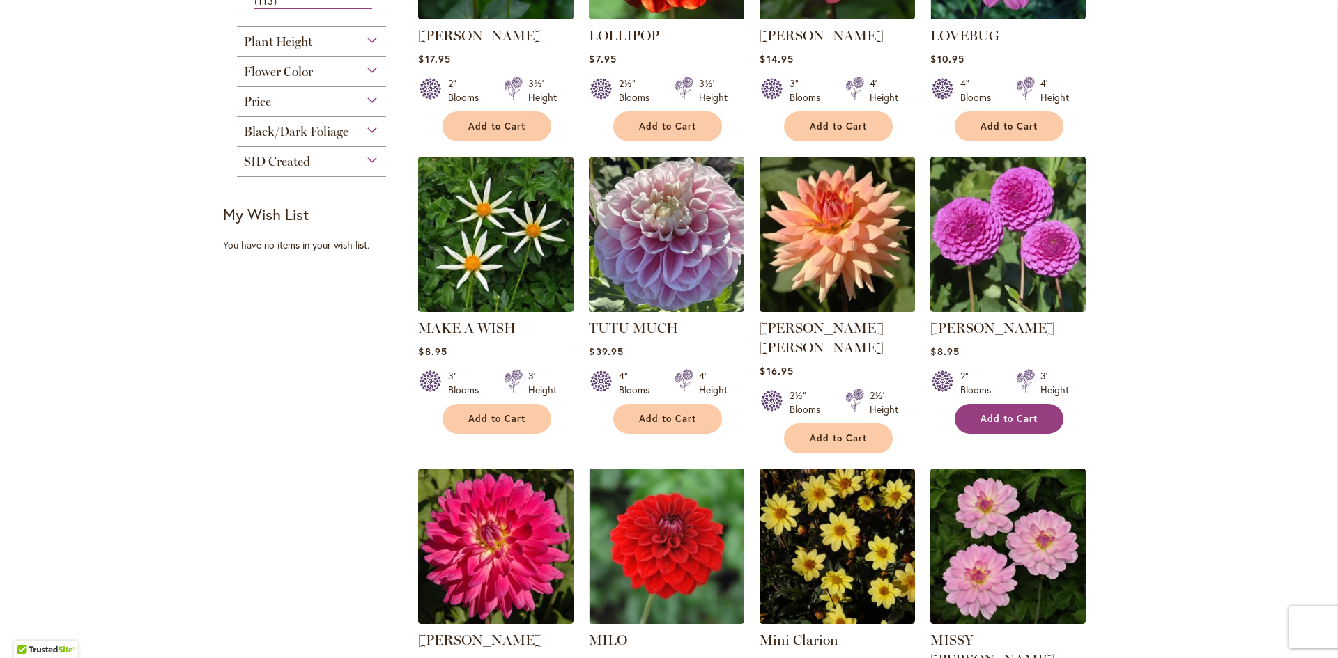
click at [1002, 413] on span "Add to Cart" at bounding box center [1008, 419] width 57 height 12
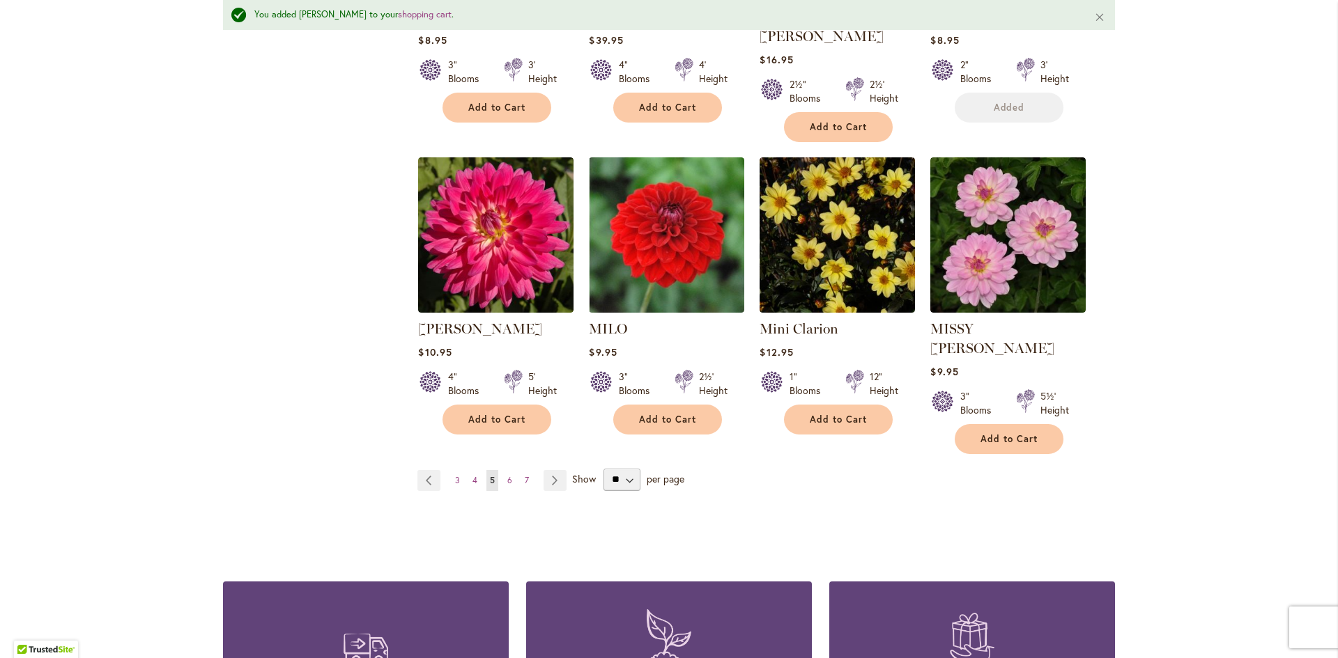
scroll to position [1152, 0]
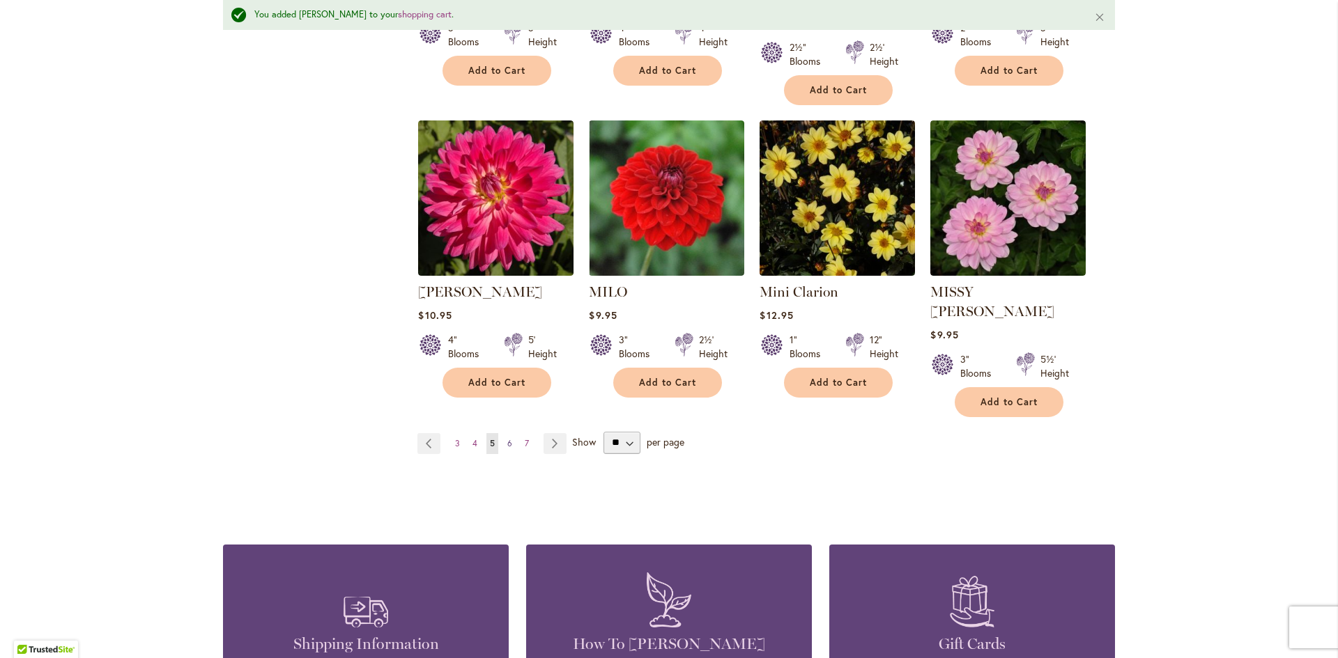
click at [504, 433] on link "Page 6" at bounding box center [510, 443] width 12 height 21
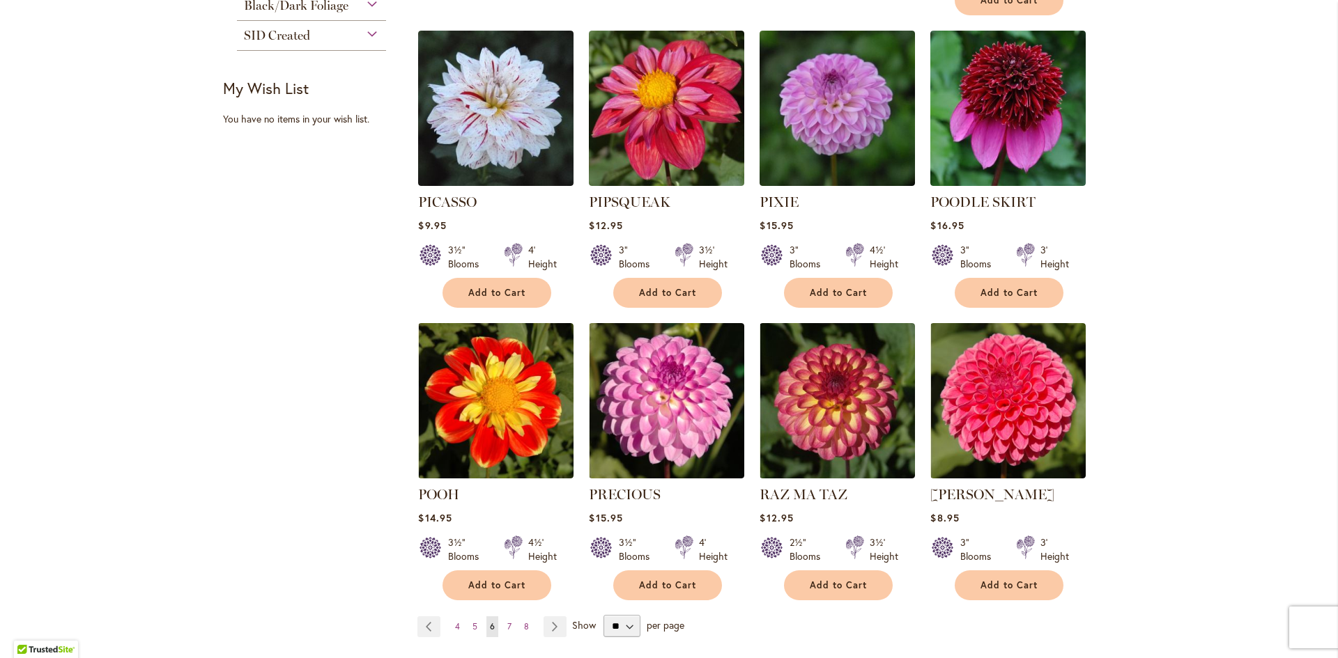
scroll to position [1115, 0]
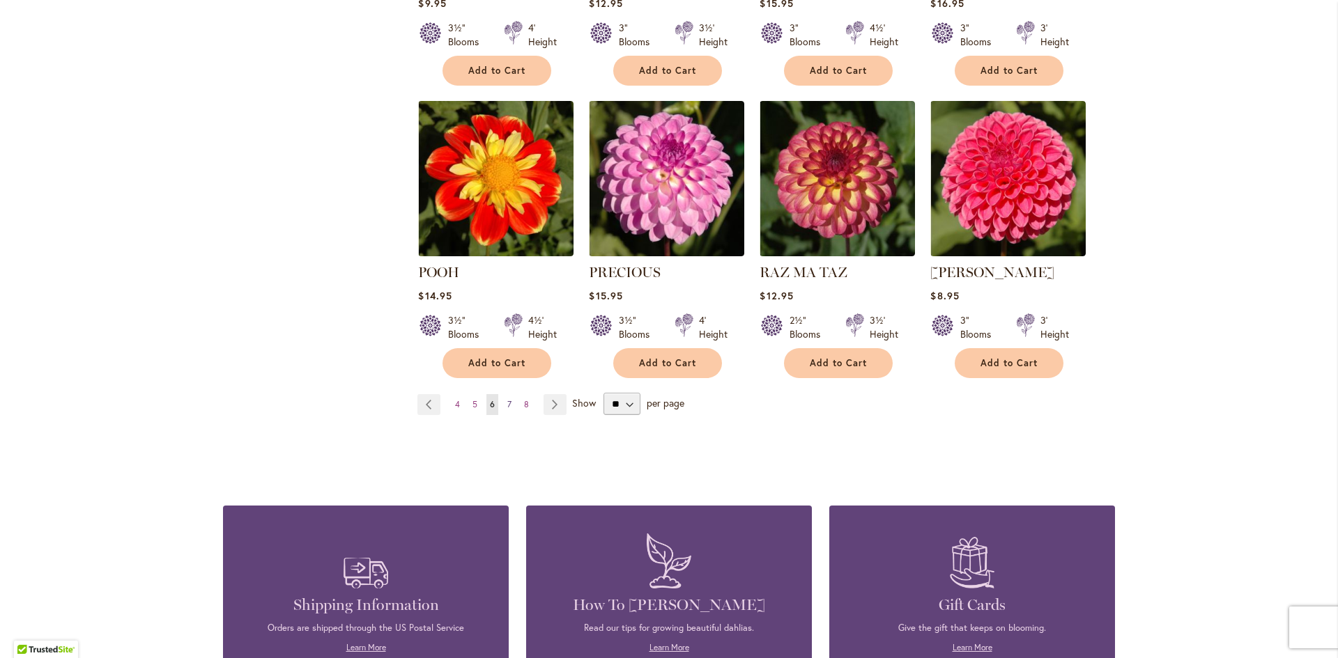
click at [507, 399] on span "7" at bounding box center [509, 404] width 4 height 10
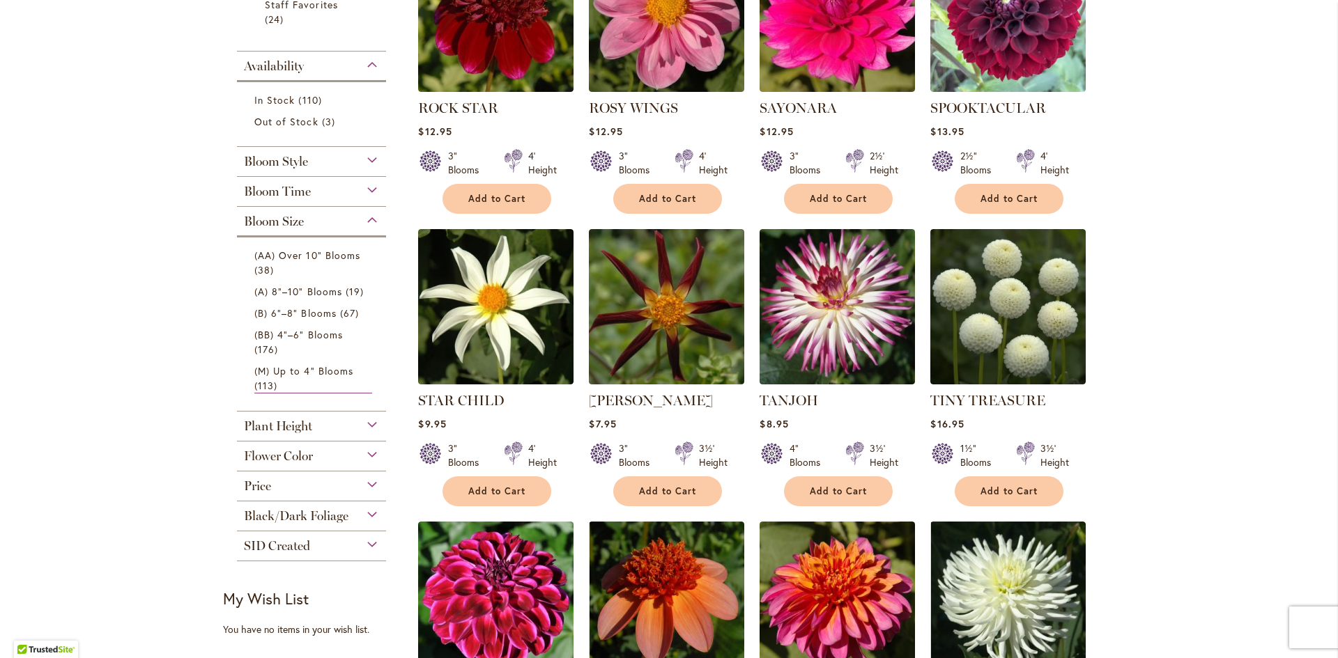
scroll to position [418, 0]
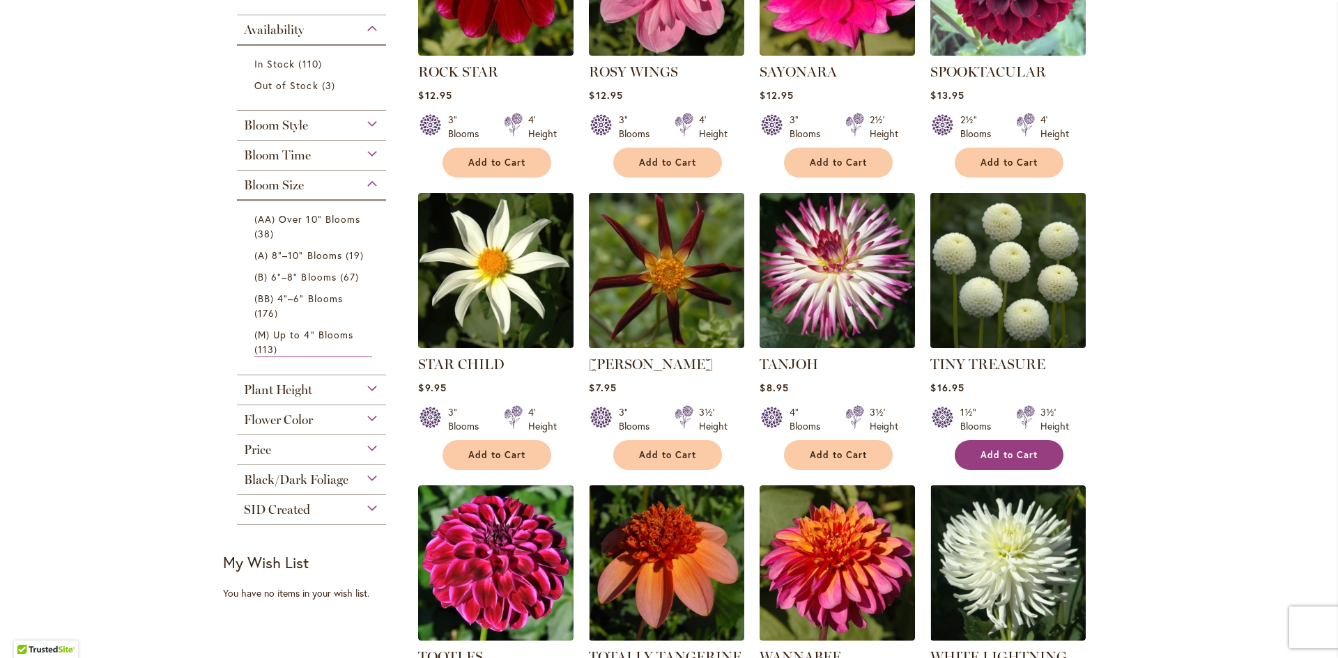
click at [1001, 454] on span "Add to Cart" at bounding box center [1008, 455] width 57 height 12
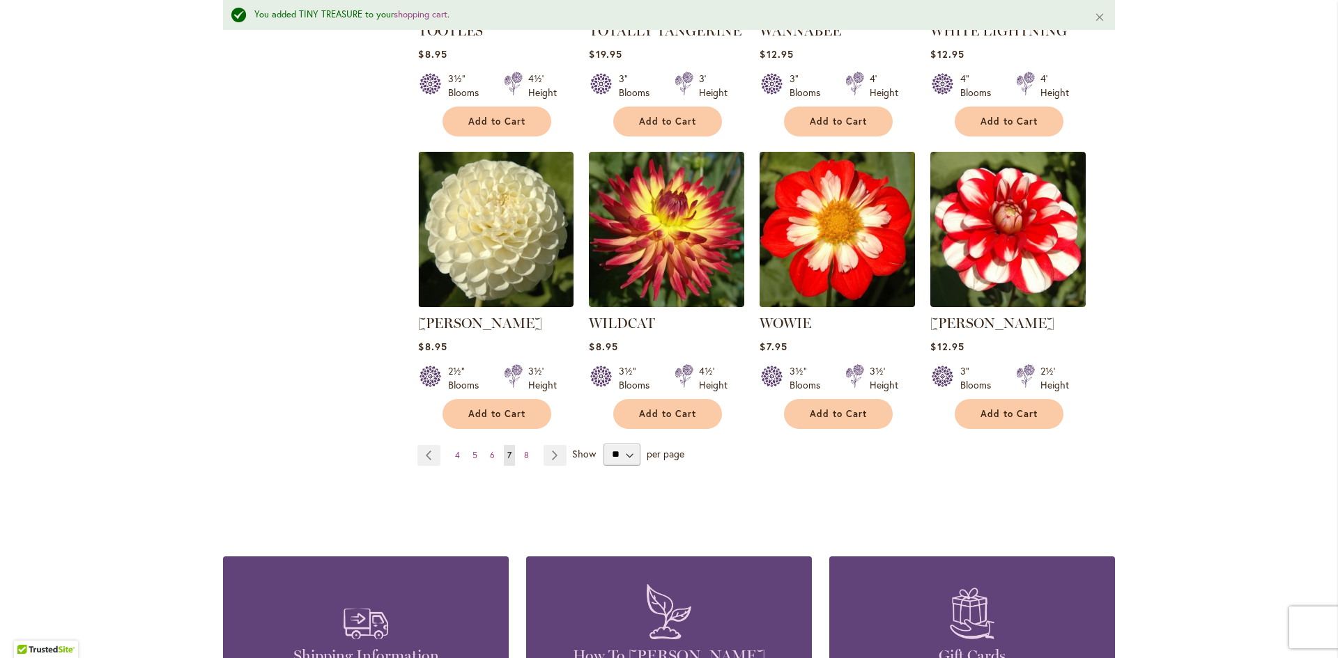
scroll to position [1082, 0]
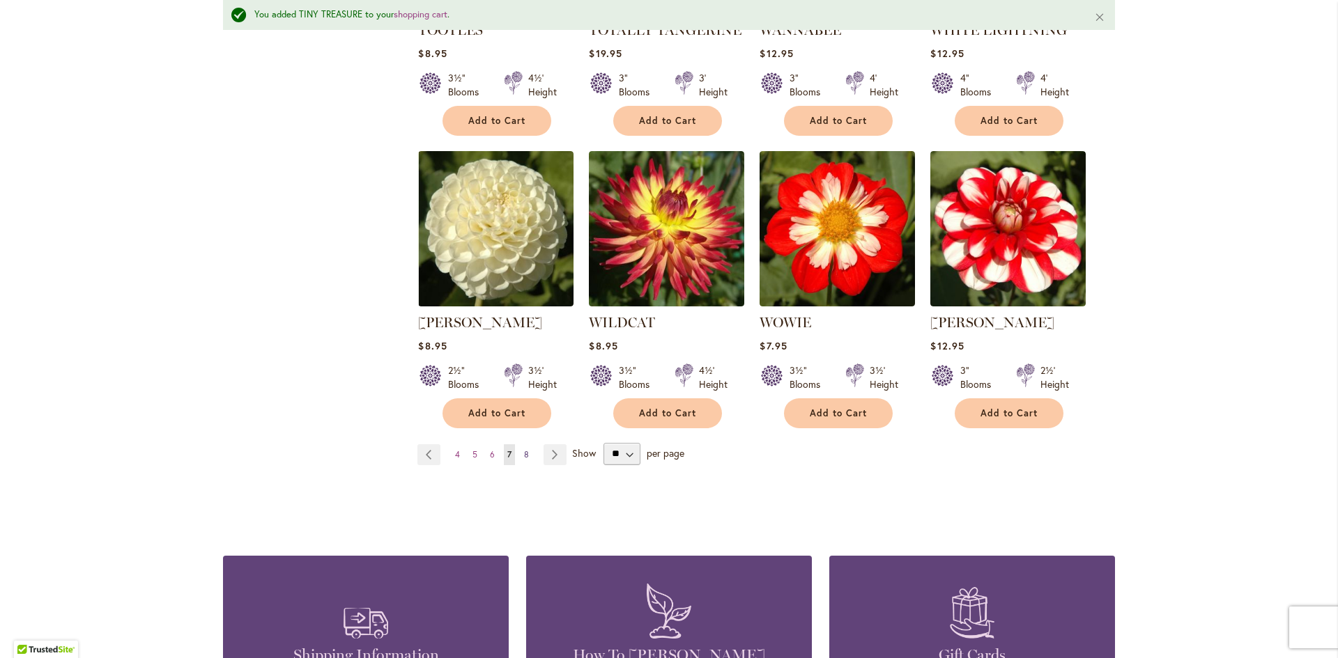
click at [524, 452] on span "8" at bounding box center [526, 454] width 5 height 10
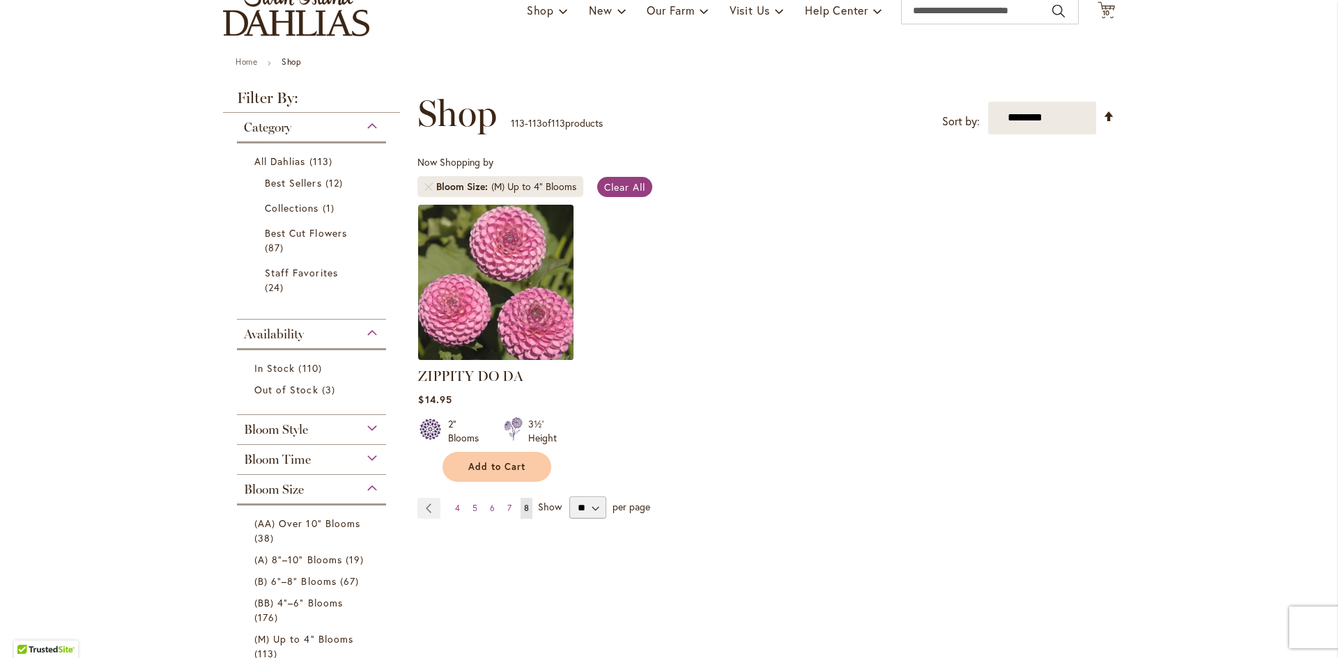
scroll to position [139, 0]
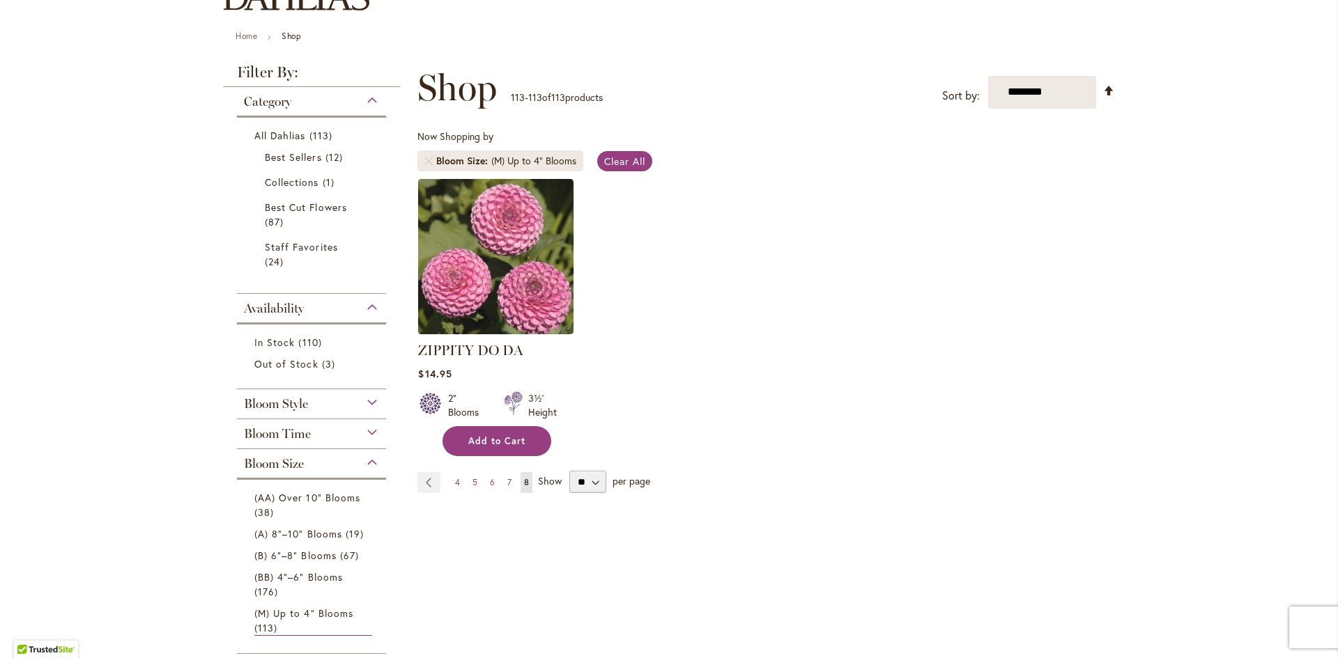
click at [491, 441] on span "Add to Cart" at bounding box center [496, 442] width 57 height 12
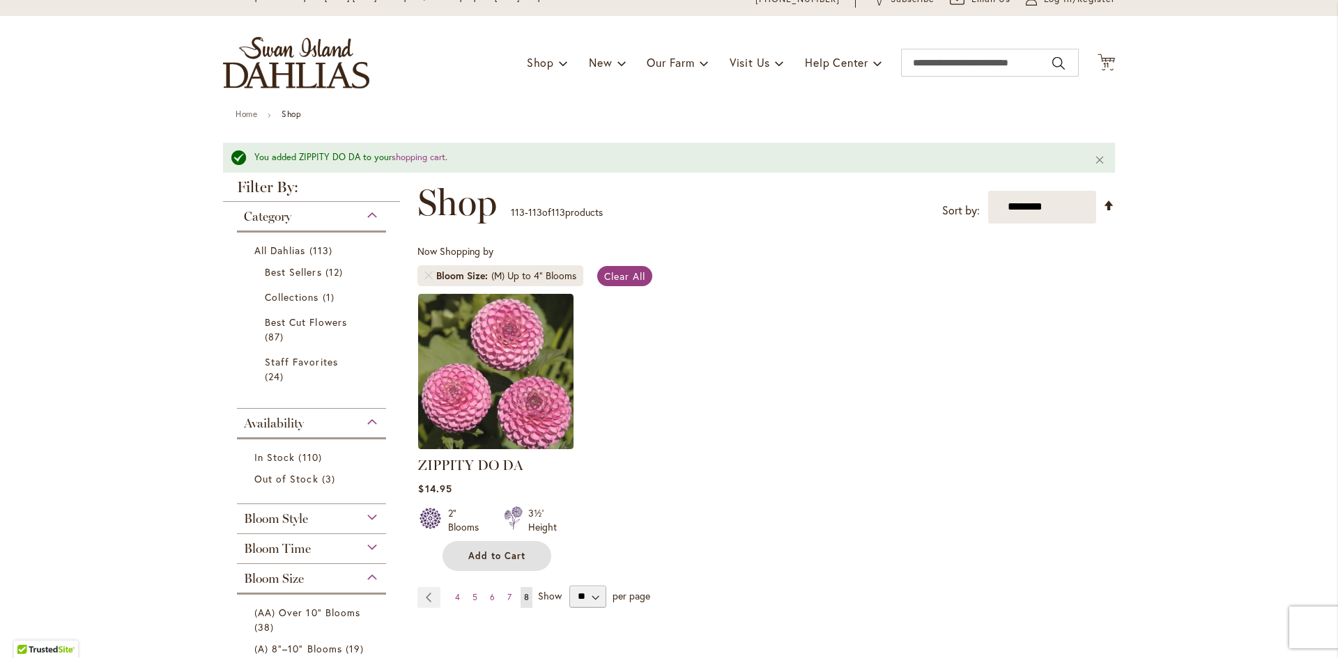
scroll to position [0, 0]
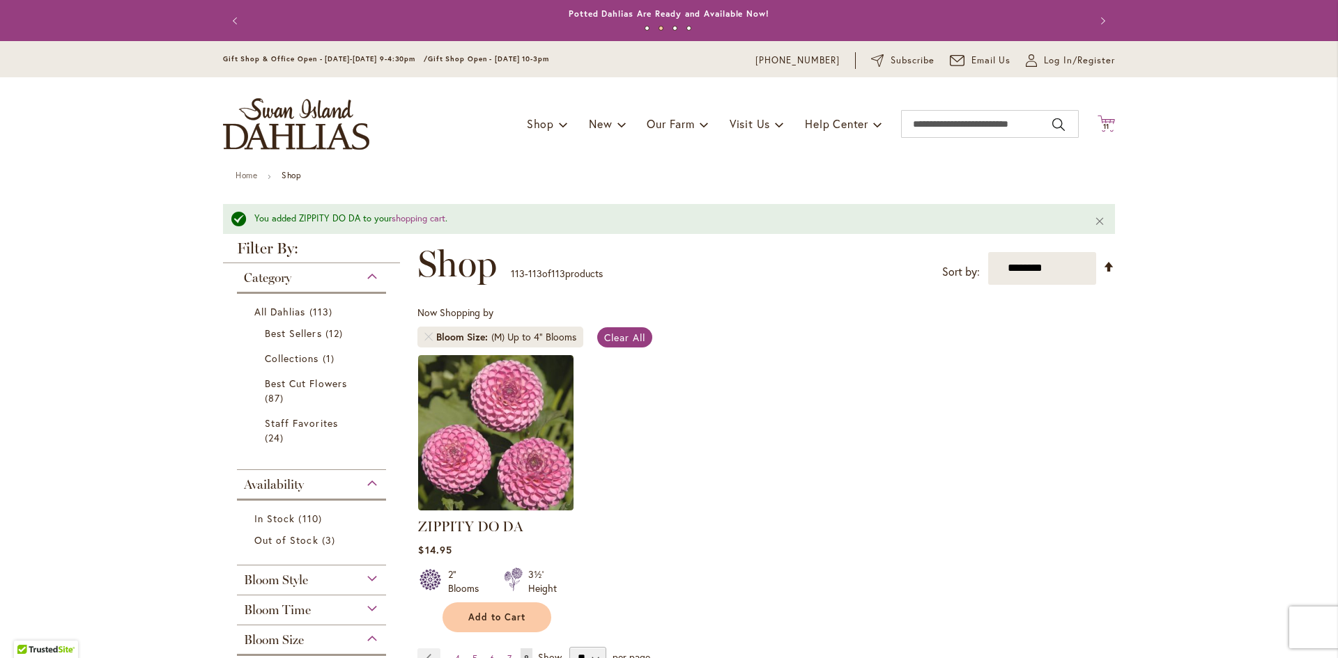
click at [1099, 121] on icon "Cart .cls-1 { fill: #231f20; }" at bounding box center [1105, 123] width 17 height 17
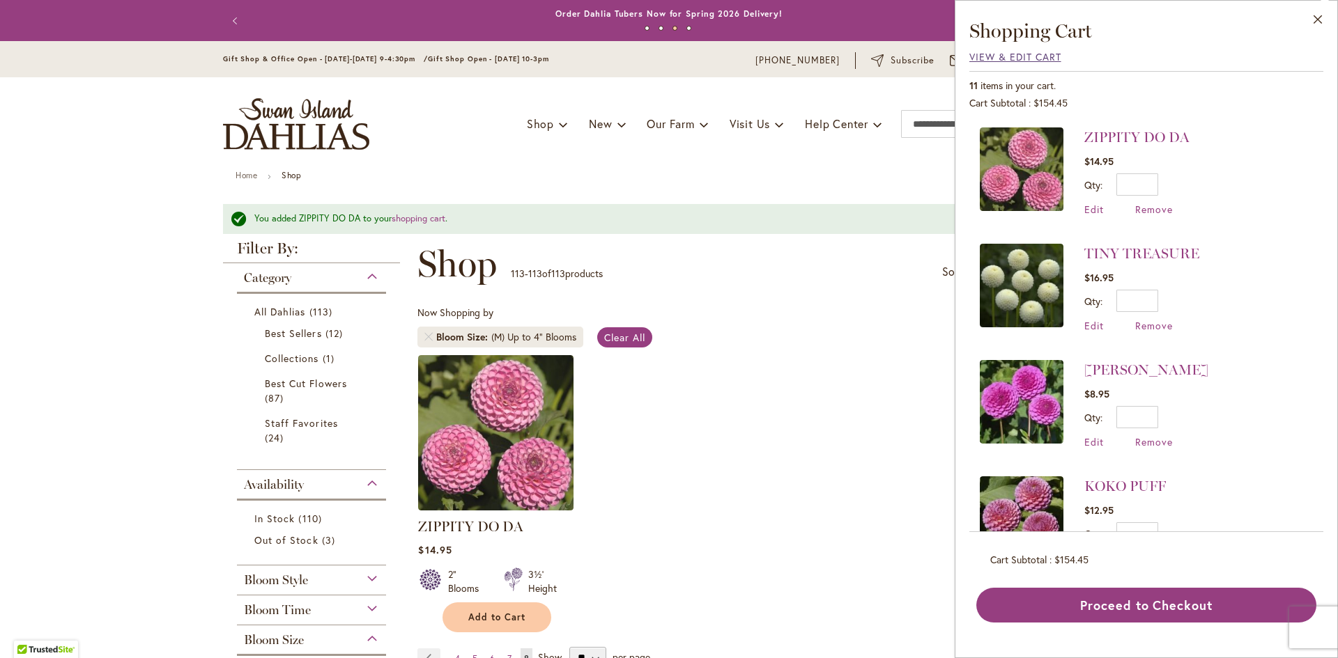
click at [1035, 58] on span "View & Edit Cart" at bounding box center [1015, 56] width 92 height 13
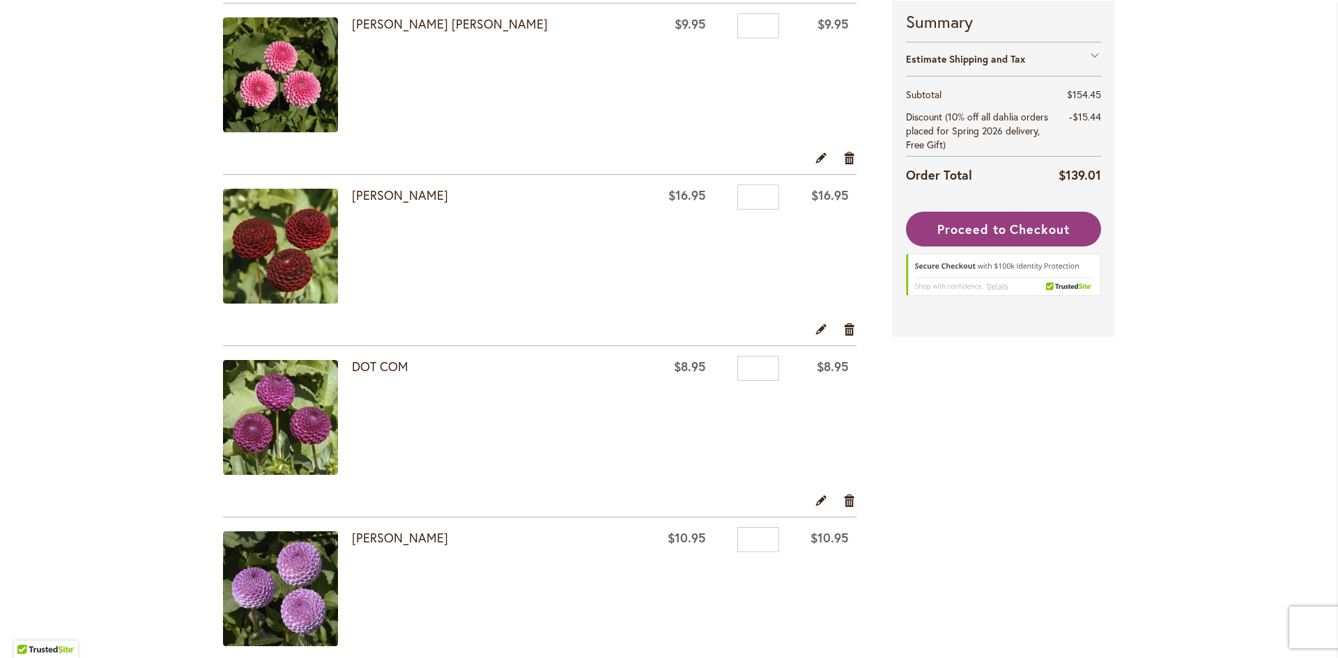
scroll to position [312, 0]
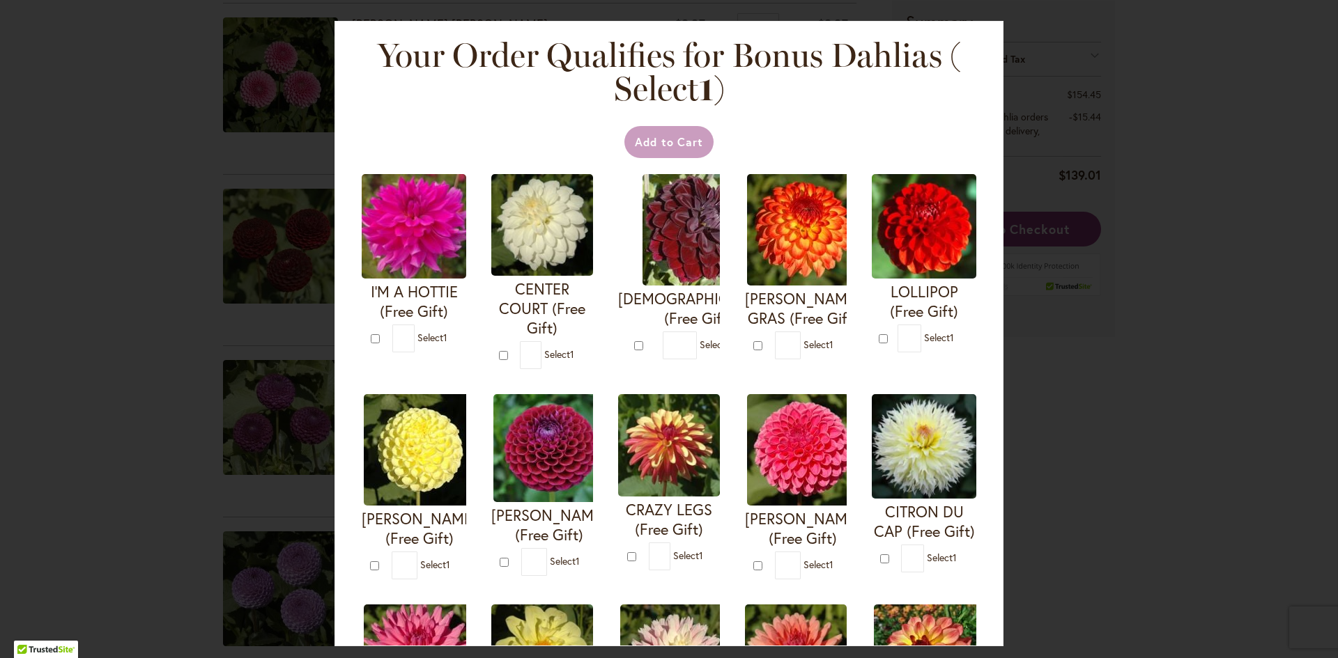
click at [273, 163] on div "Your Order Qualifies for Bonus Dahlias ( Select 1 ) Add to Cart I'M A HOTTIE (F…" at bounding box center [669, 329] width 1338 height 658
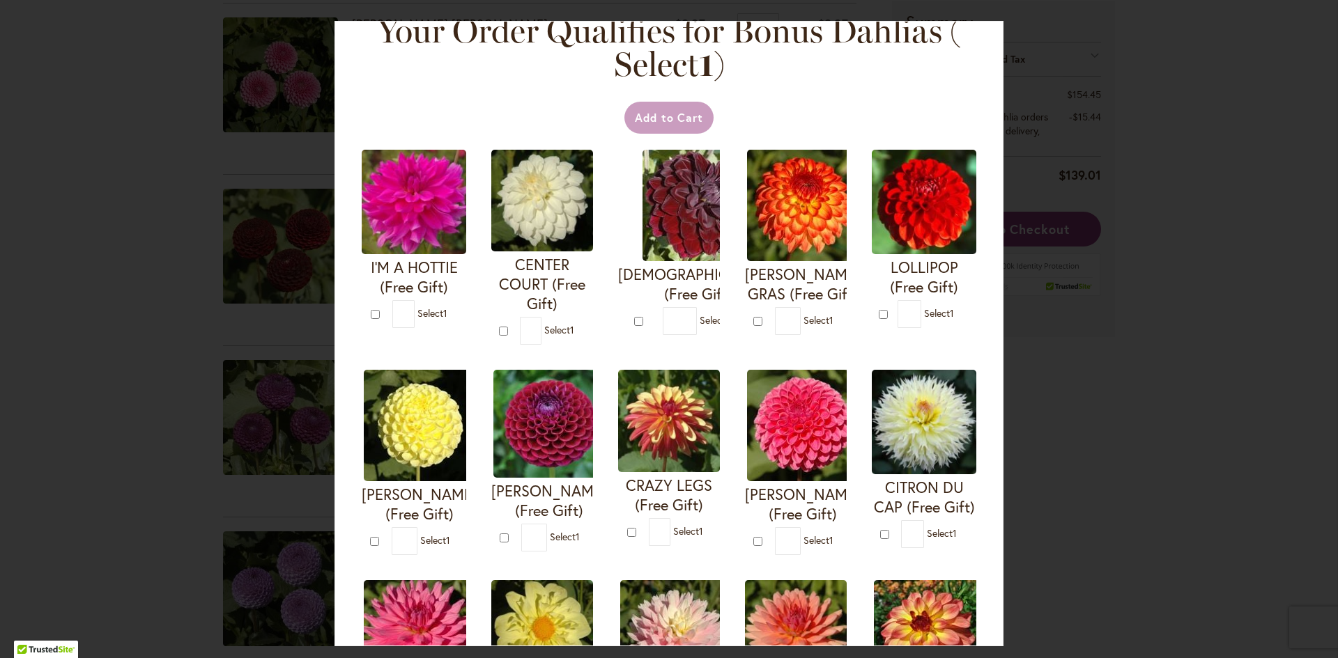
scroll to position [0, 0]
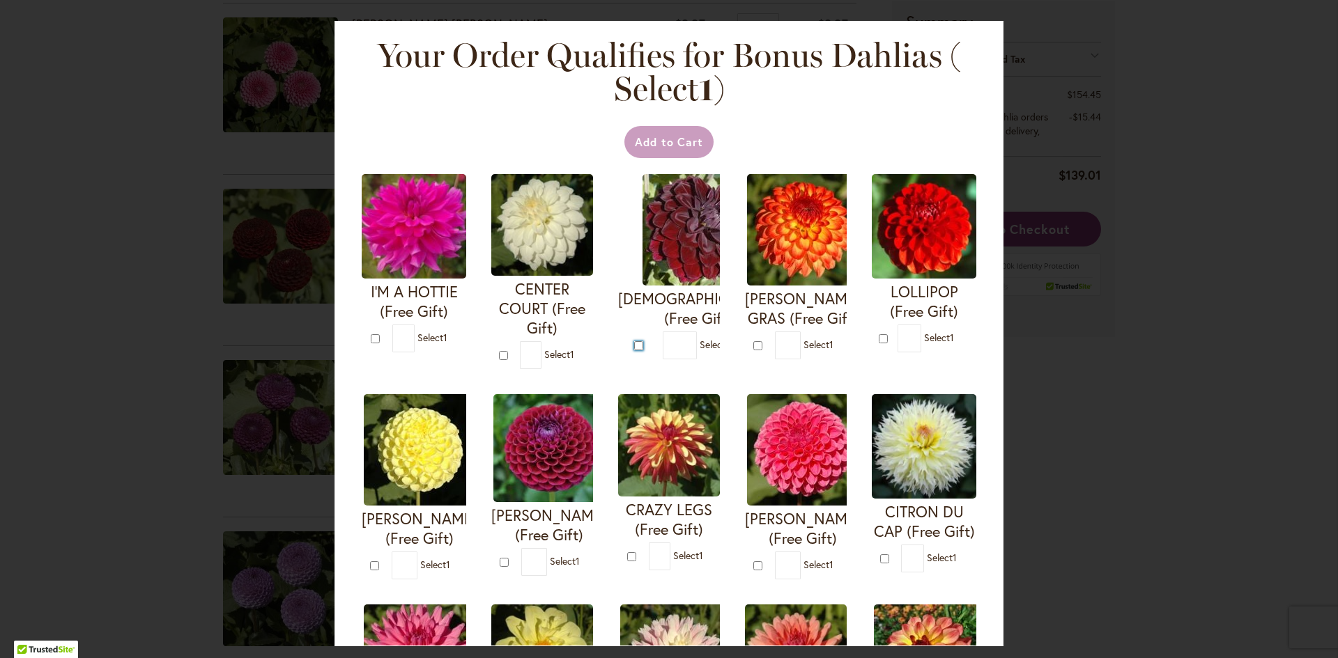
type input "*"
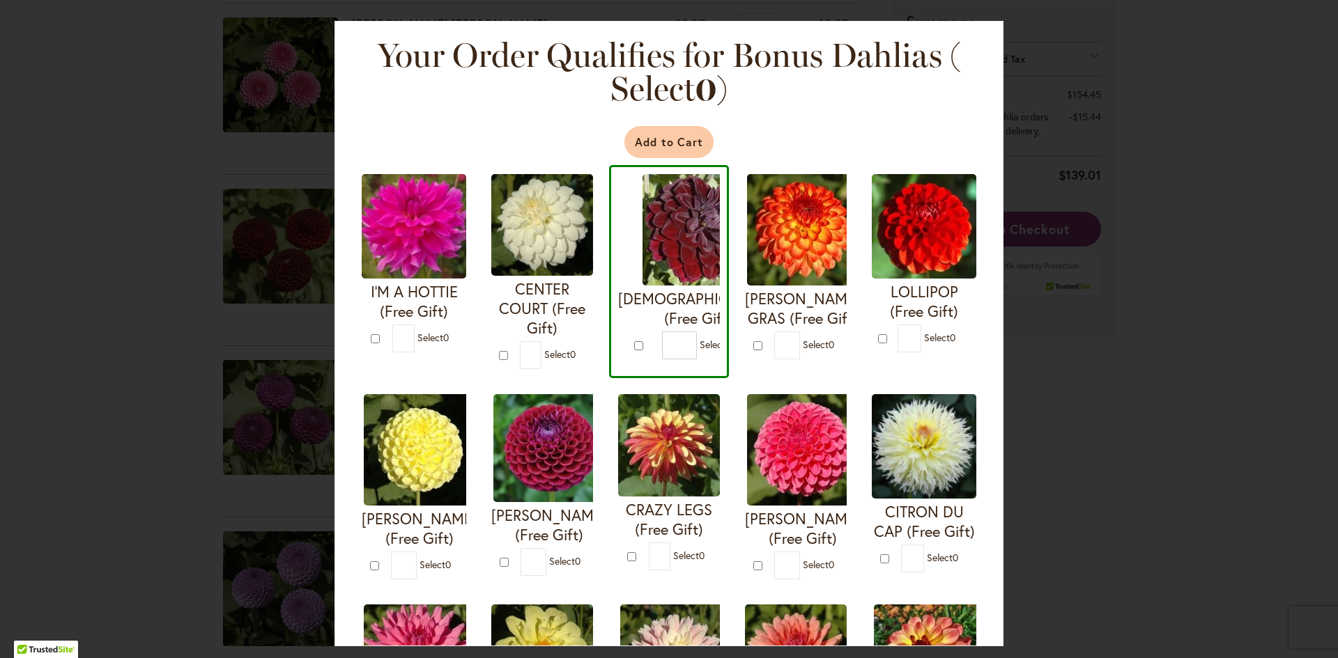
click at [652, 146] on button "Add to Cart" at bounding box center [669, 142] width 90 height 32
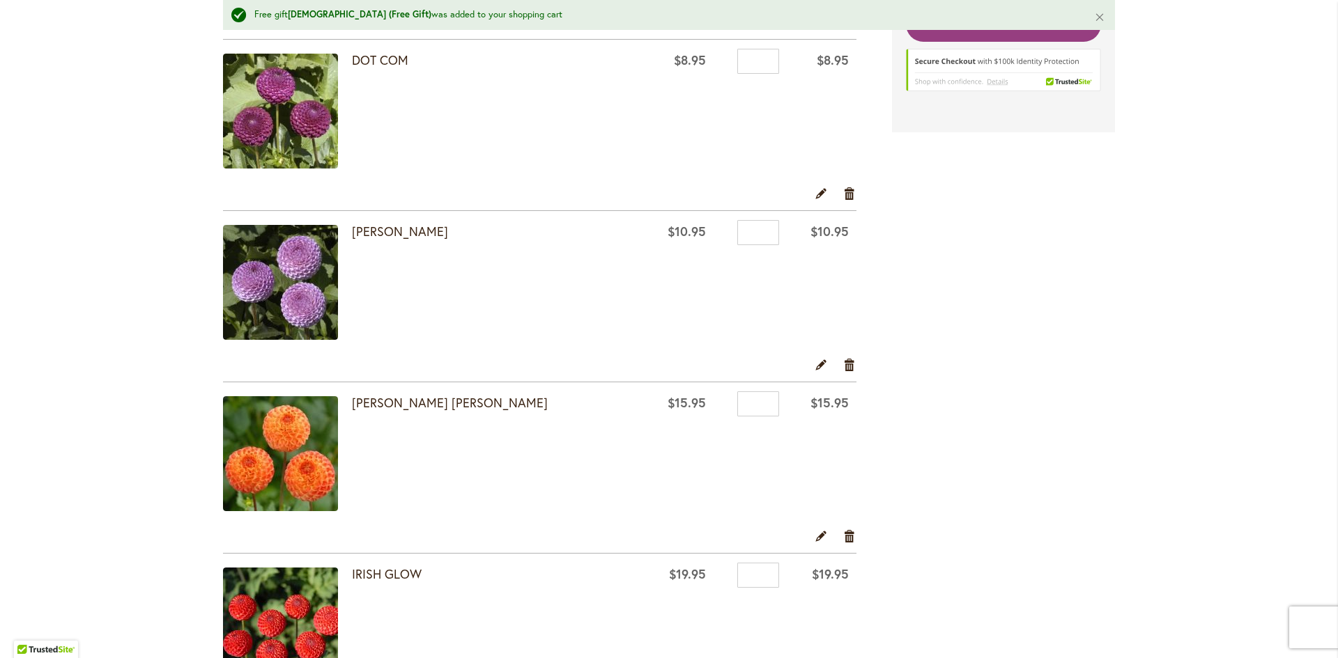
scroll to position [627, 0]
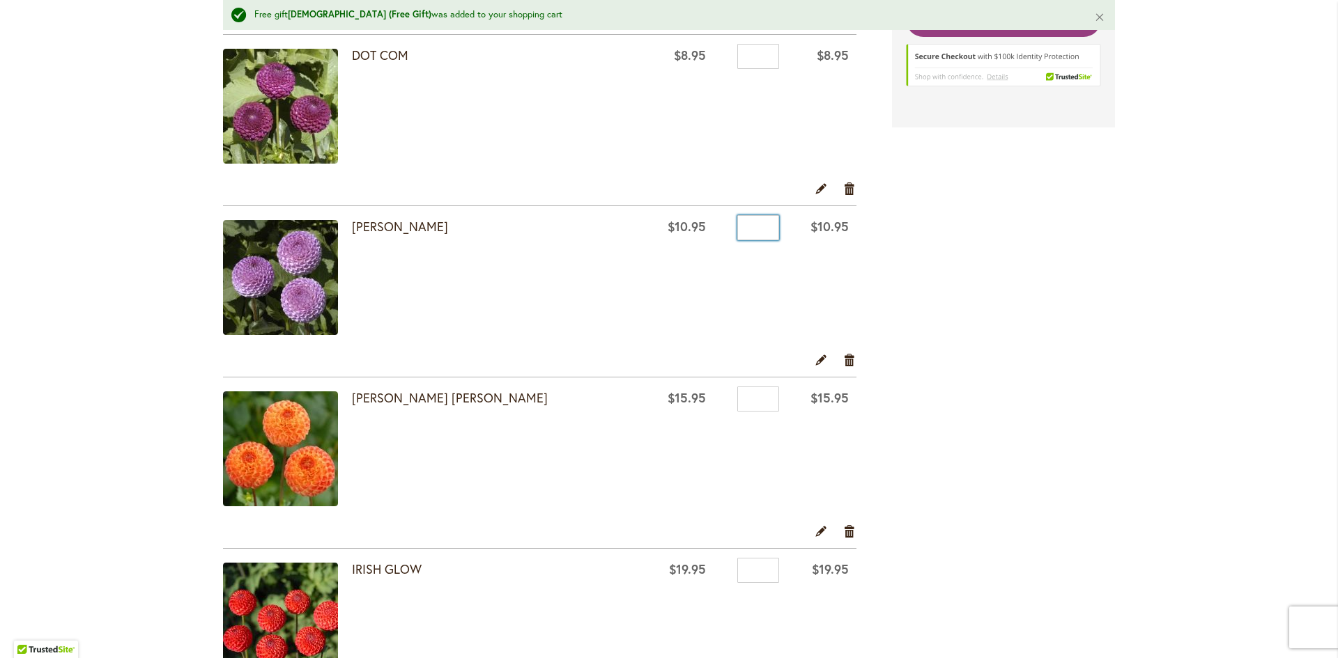
drag, startPoint x: 757, startPoint y: 233, endPoint x: 737, endPoint y: 238, distance: 20.1
click at [737, 238] on input "*" at bounding box center [758, 227] width 42 height 25
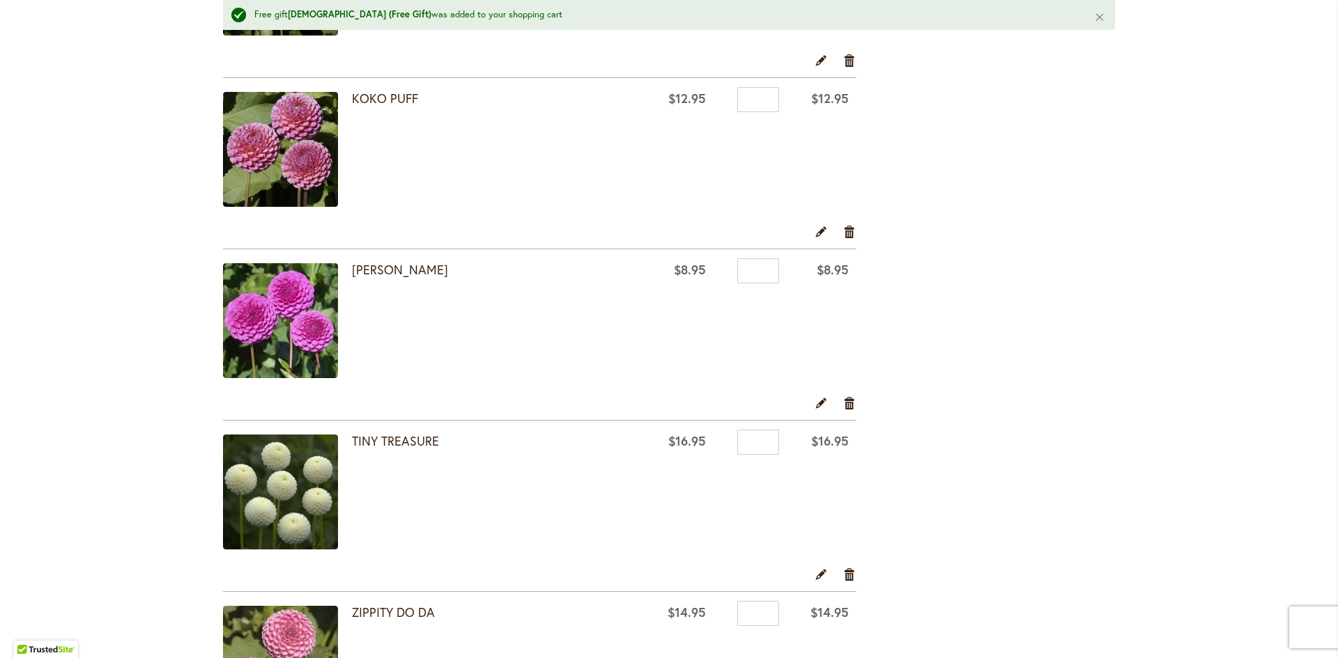
scroll to position [1463, 0]
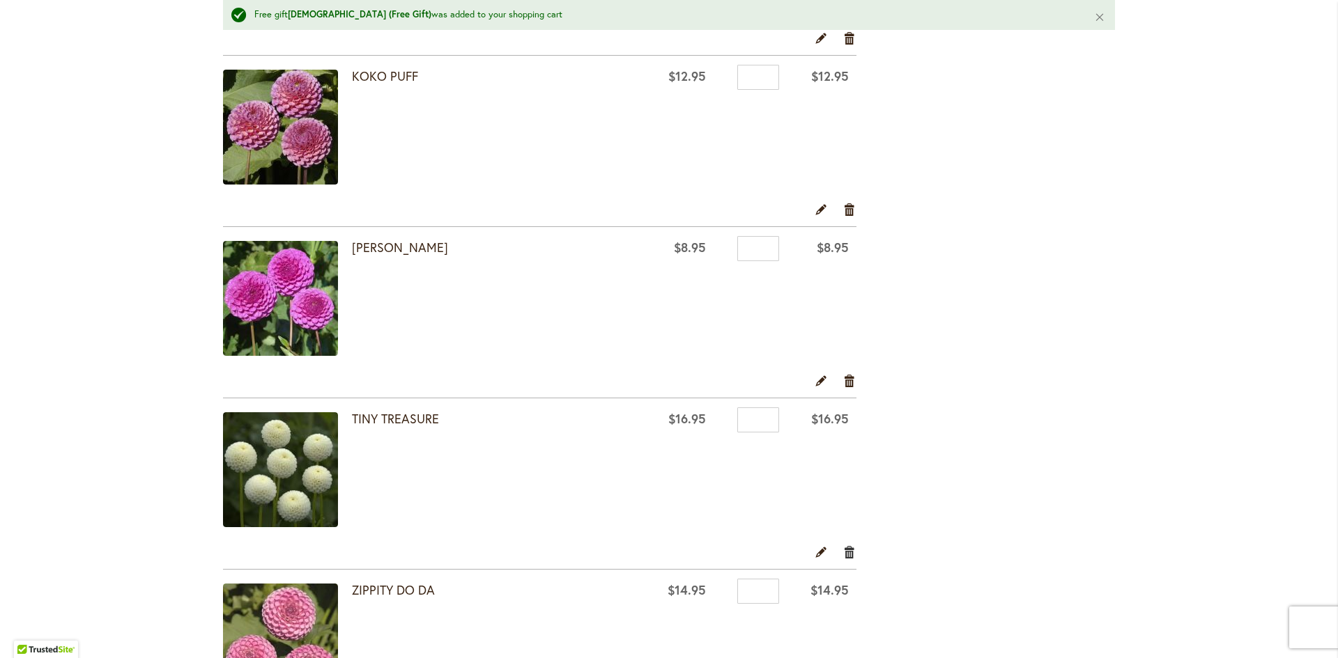
type input "*"
click at [843, 553] on link "Remove item" at bounding box center [849, 552] width 13 height 15
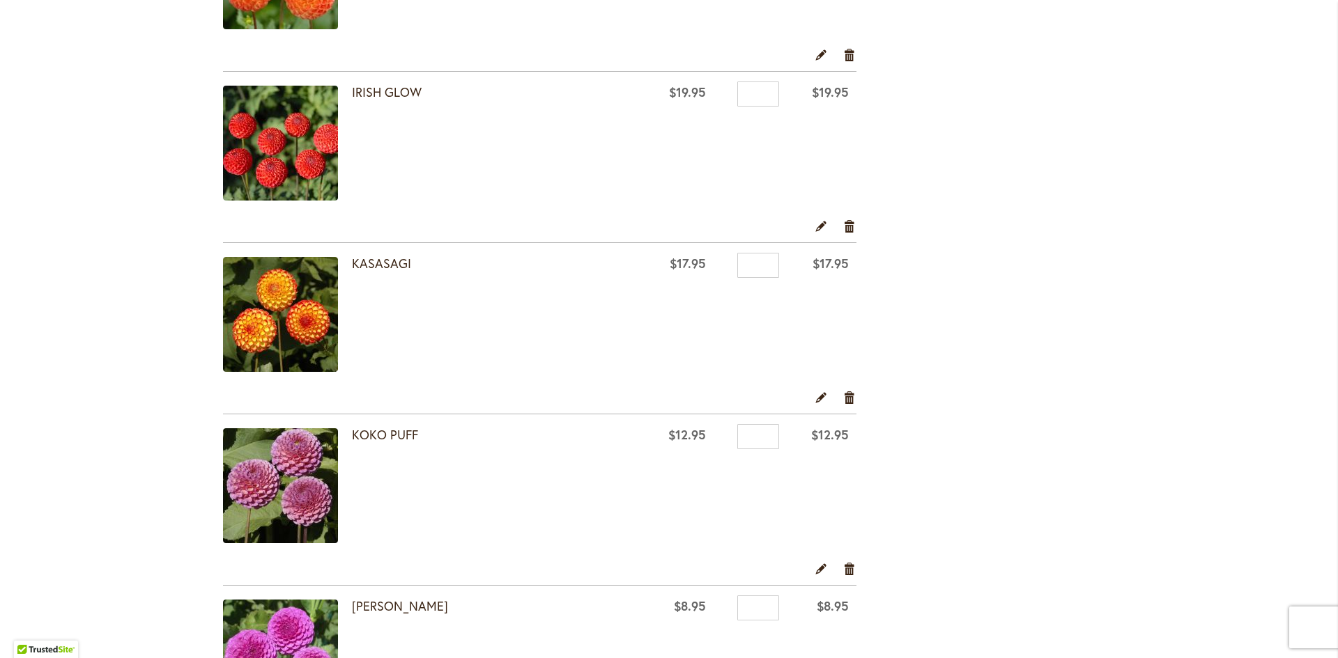
scroll to position [1115, 0]
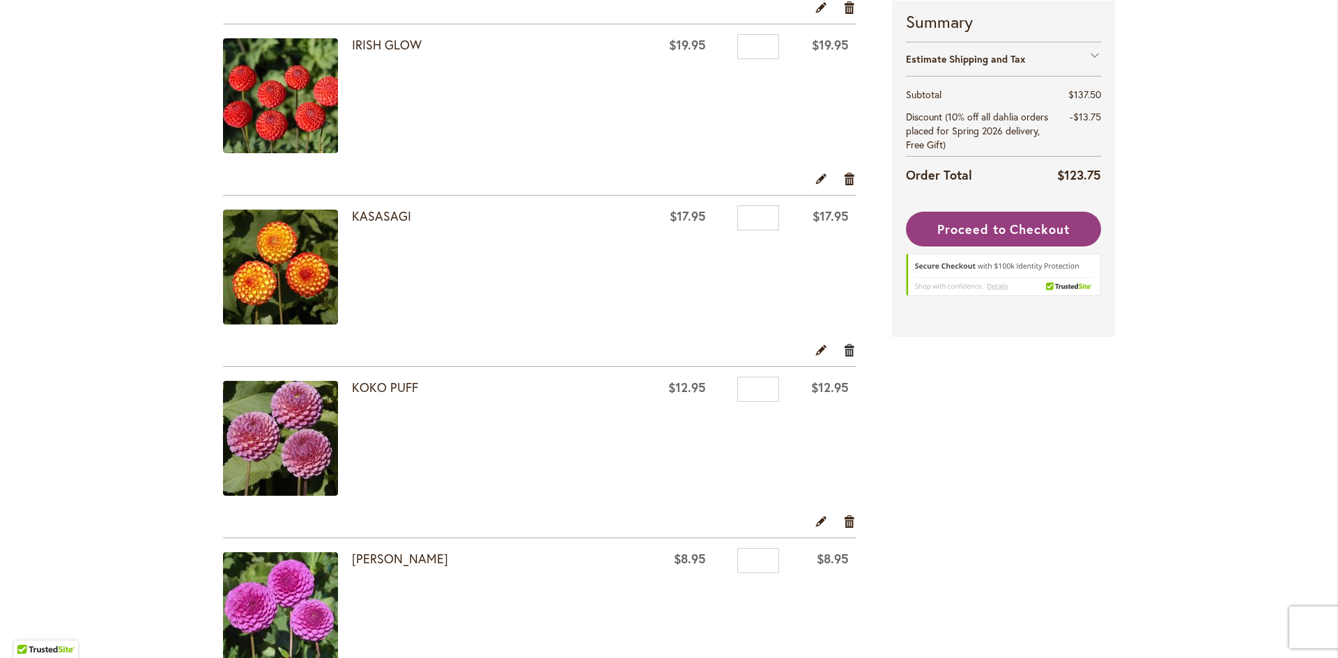
click at [845, 354] on link "Remove item" at bounding box center [849, 349] width 13 height 15
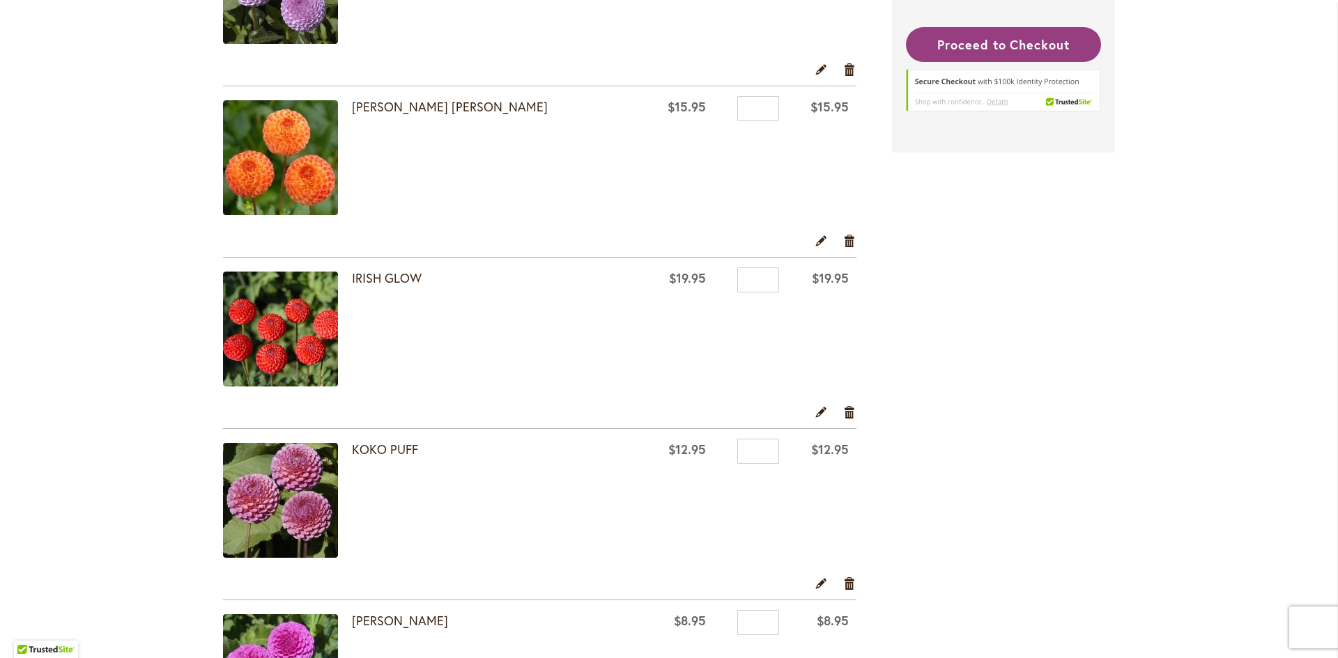
scroll to position [906, 0]
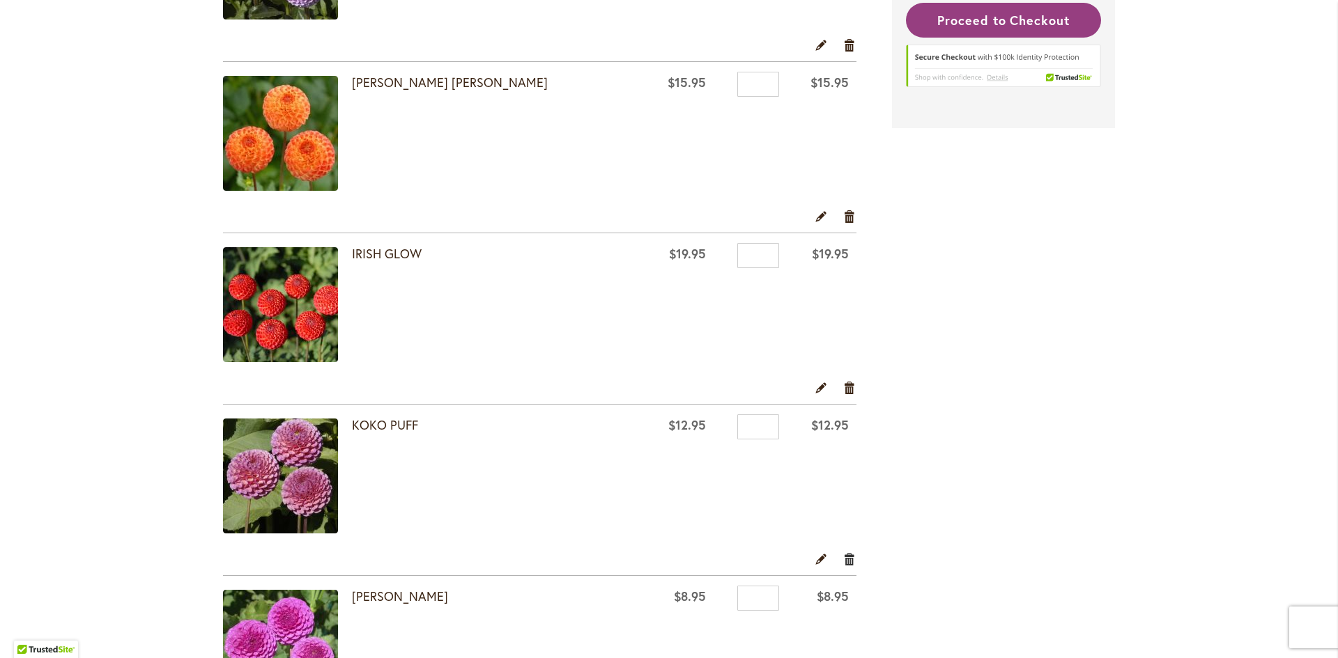
click at [845, 555] on link "Remove item" at bounding box center [849, 558] width 13 height 15
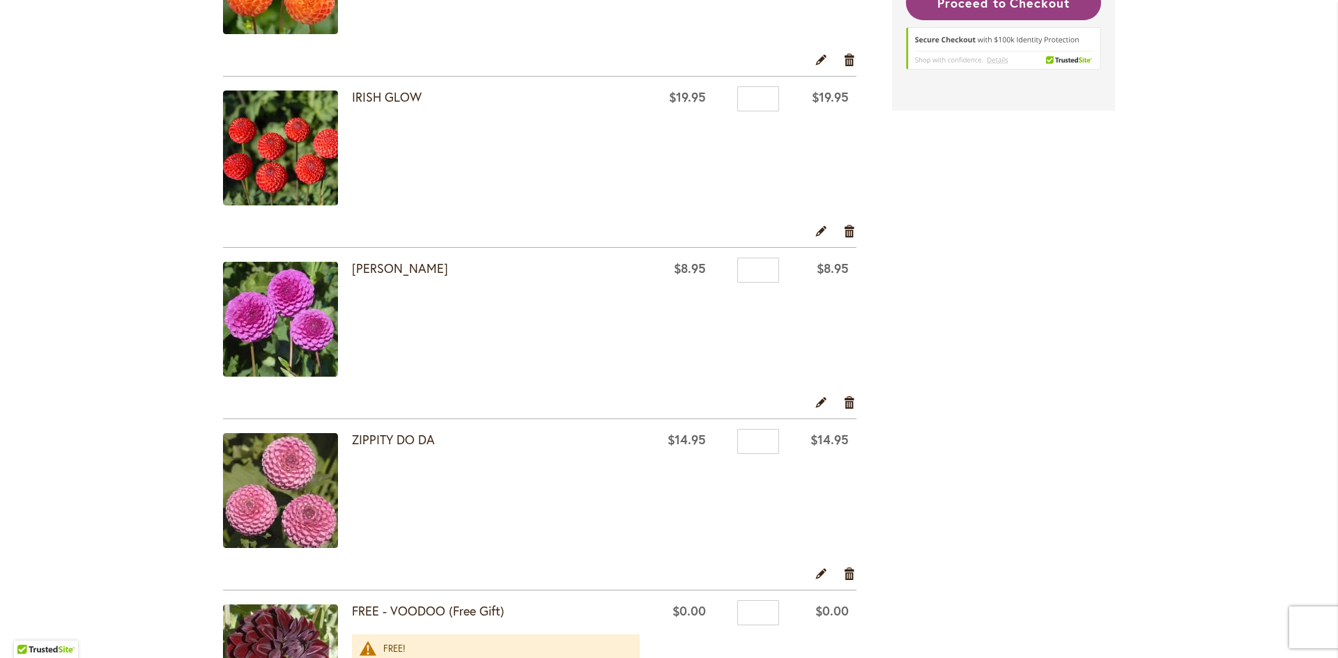
scroll to position [1185, 0]
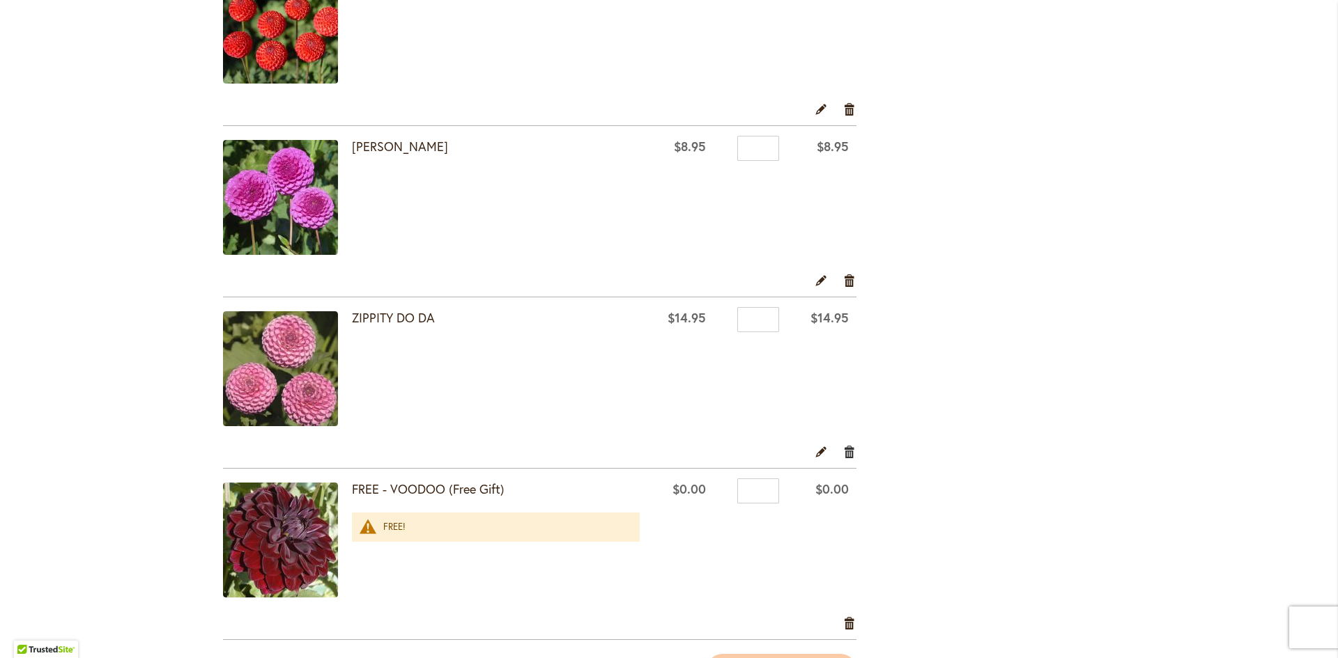
click at [843, 445] on link "Remove item" at bounding box center [849, 451] width 13 height 15
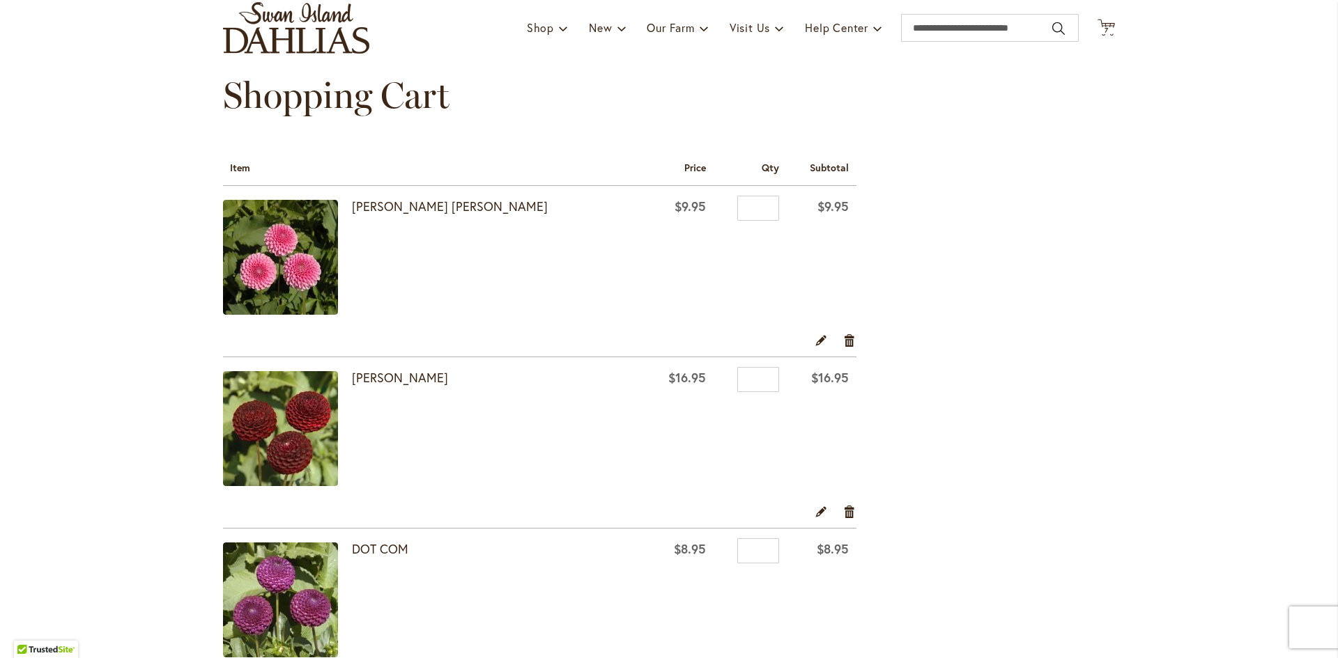
scroll to position [70, 0]
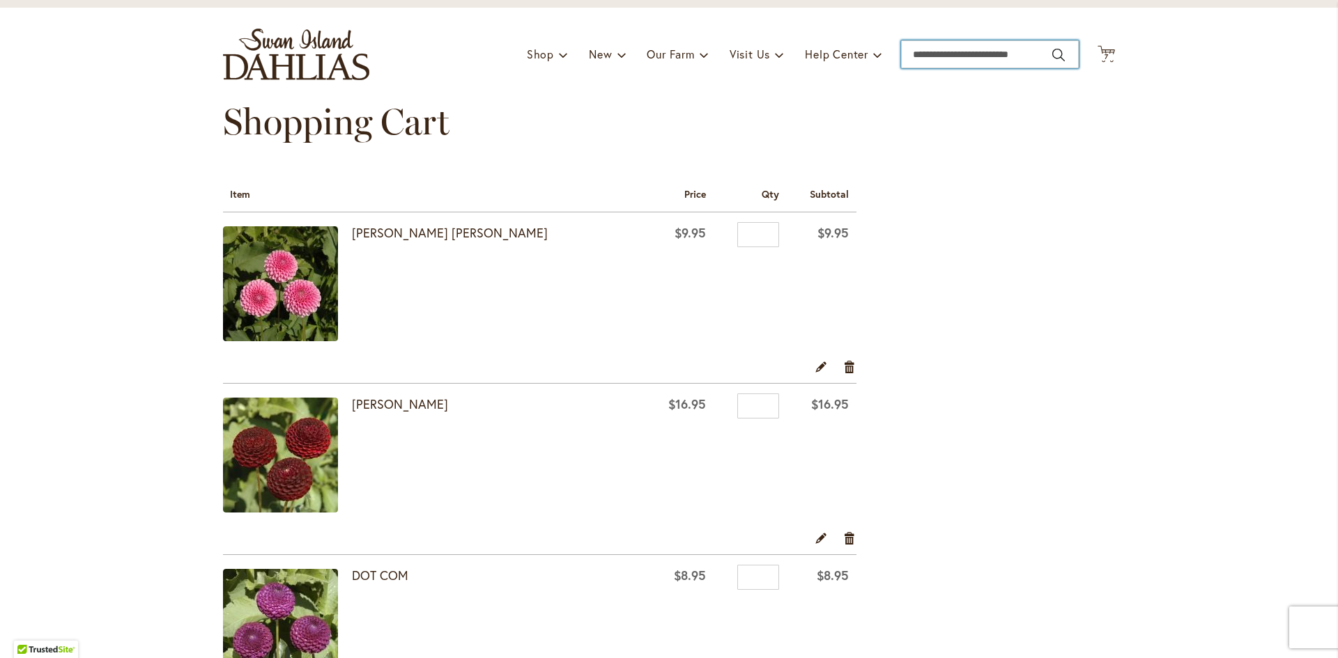
click at [944, 61] on input "Search" at bounding box center [990, 54] width 178 height 28
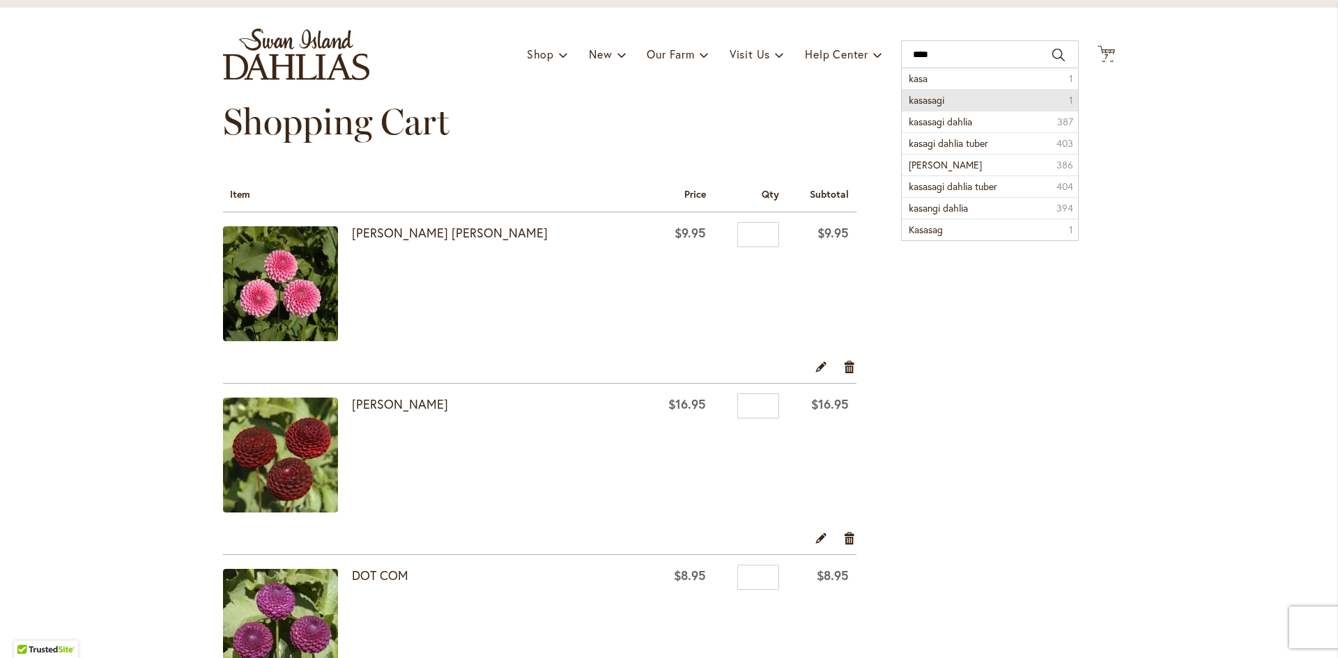
click at [969, 101] on li "kasasagi 1" at bounding box center [990, 100] width 176 height 22
type input "********"
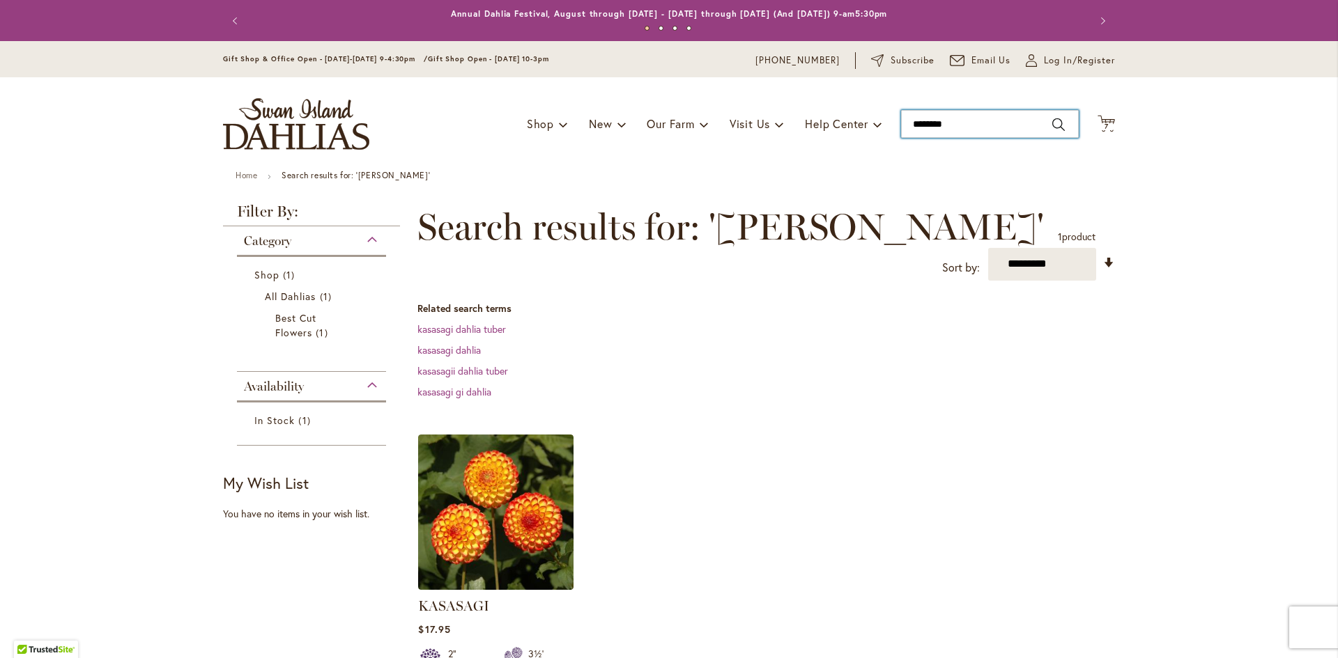
click at [955, 132] on input "********" at bounding box center [990, 124] width 178 height 28
drag, startPoint x: 953, startPoint y: 126, endPoint x: 802, endPoint y: 152, distance: 152.7
click at [802, 152] on div "Toggle Nav Shop Dahlia Tubers Collections Fresh Cut Dahlias Gardening Supplies …" at bounding box center [669, 123] width 920 height 93
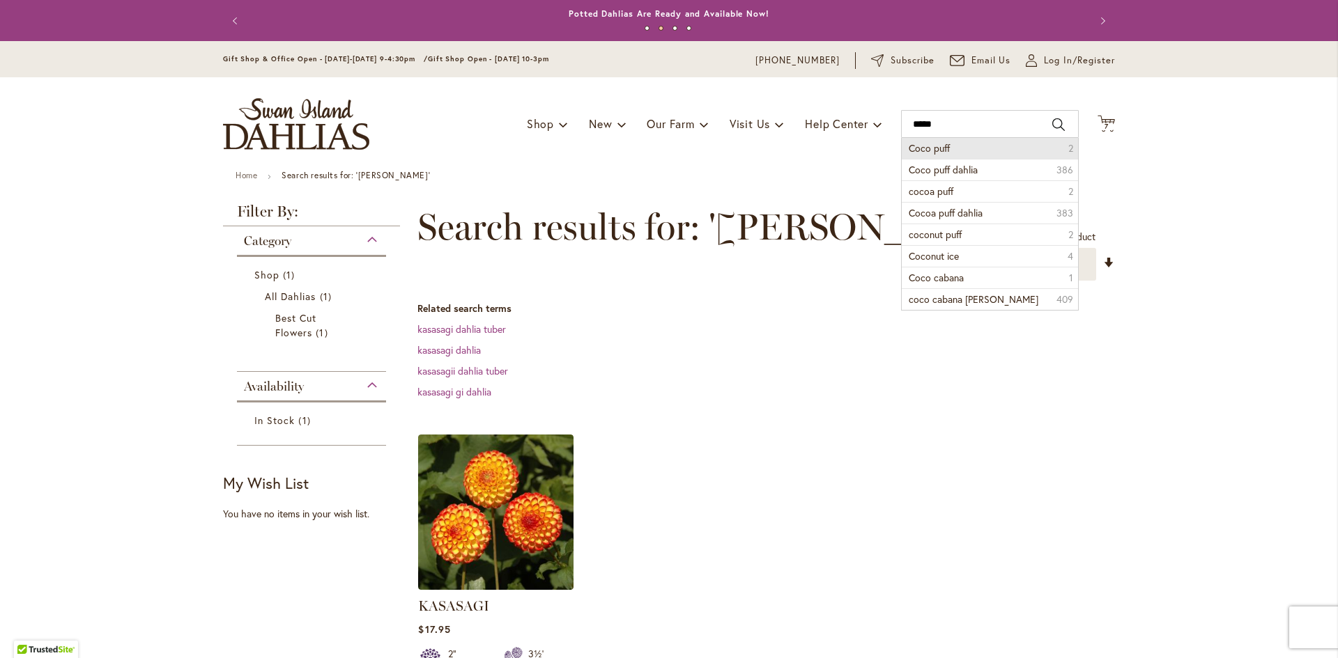
click at [915, 151] on span "Coco puff" at bounding box center [929, 147] width 41 height 13
type input "*********"
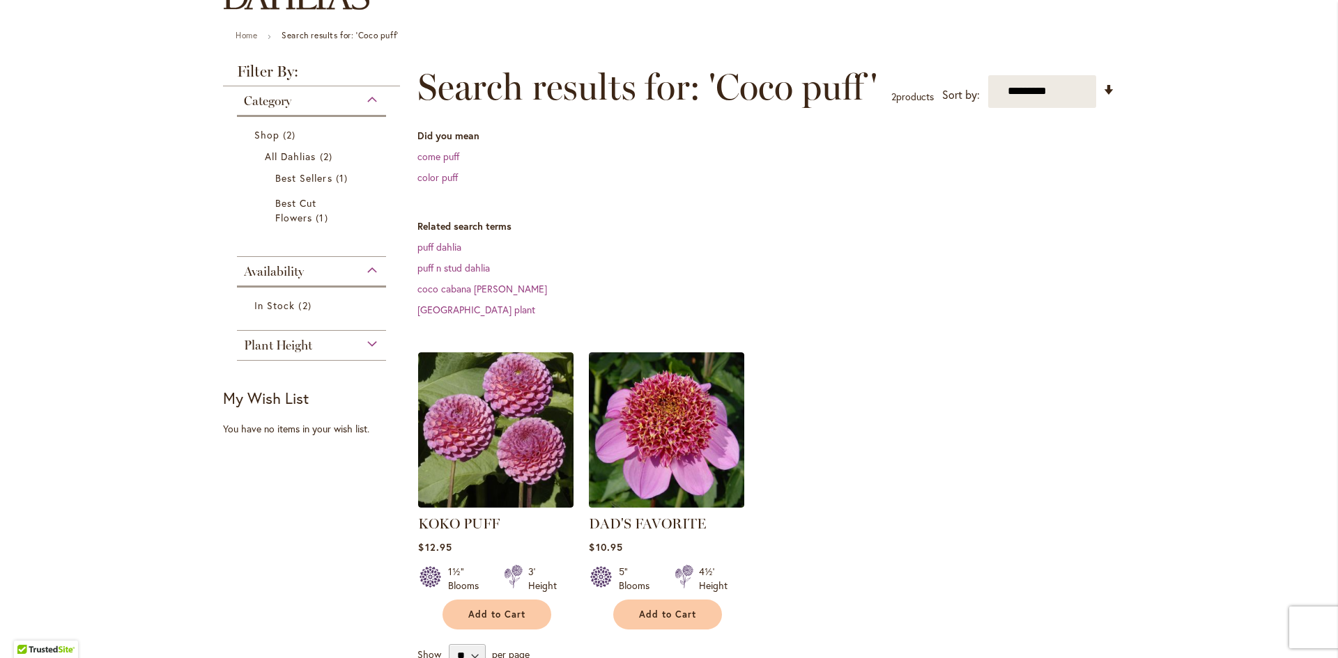
scroll to position [279, 0]
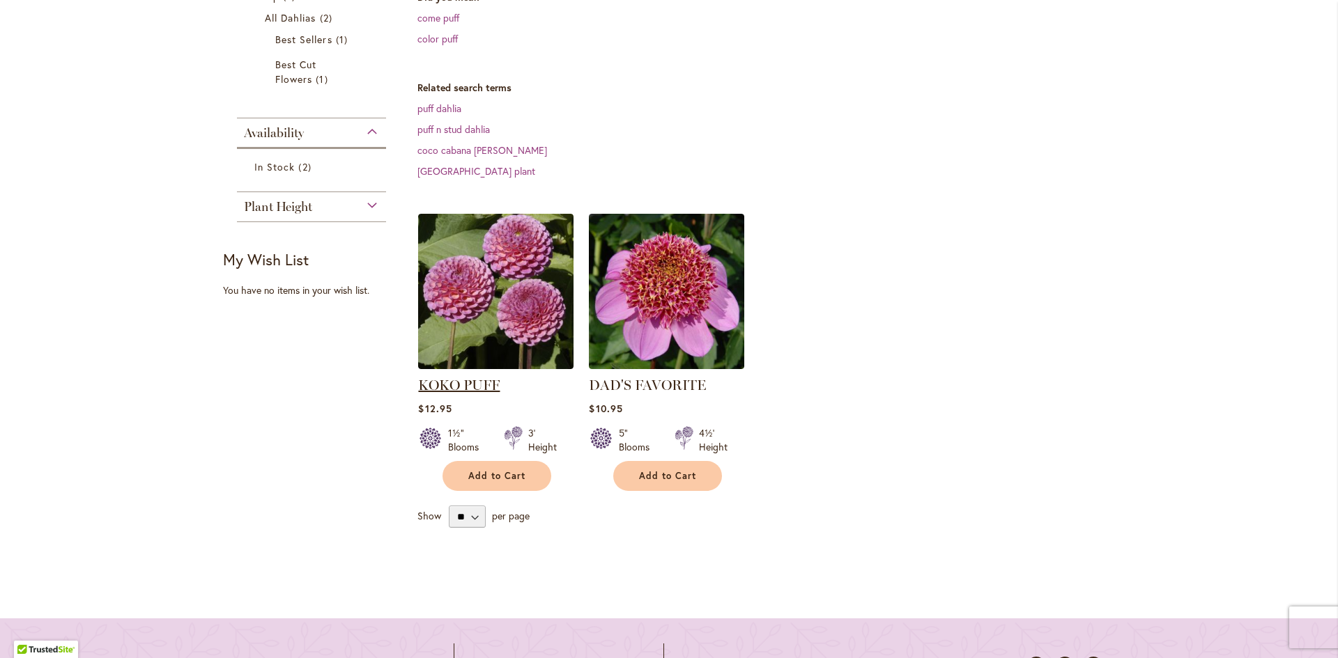
click at [465, 384] on link "KOKO PUFF" at bounding box center [459, 385] width 82 height 17
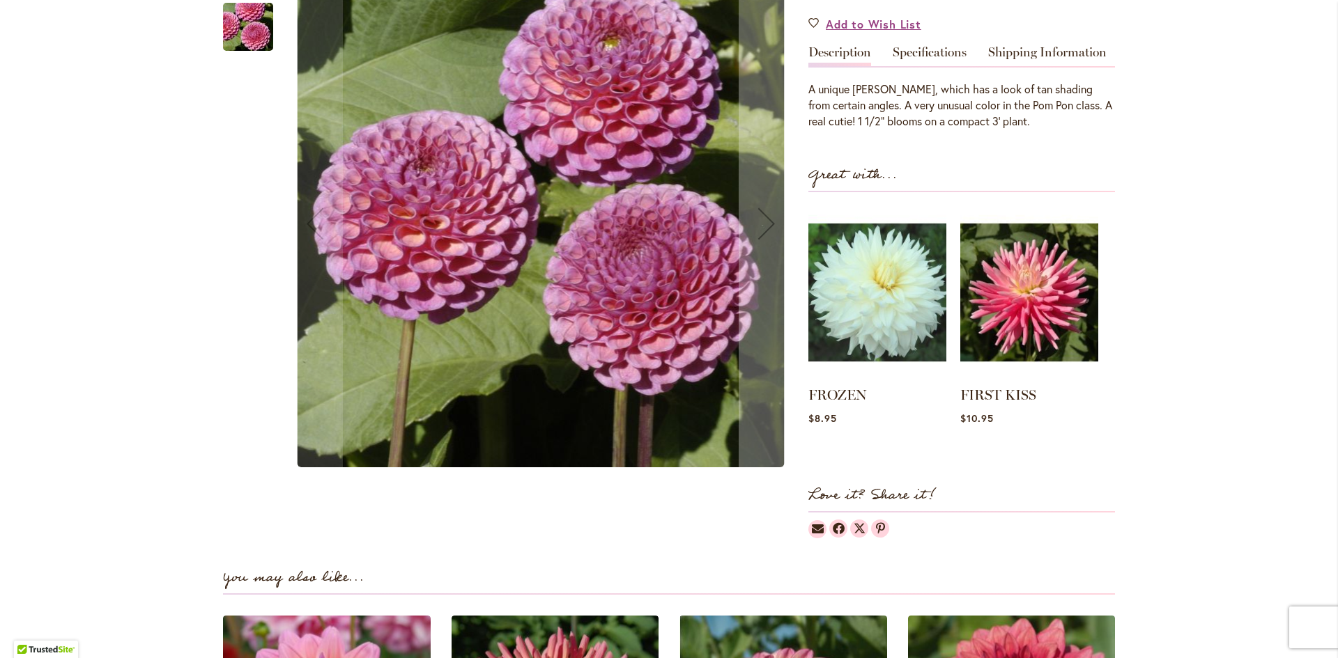
scroll to position [209, 0]
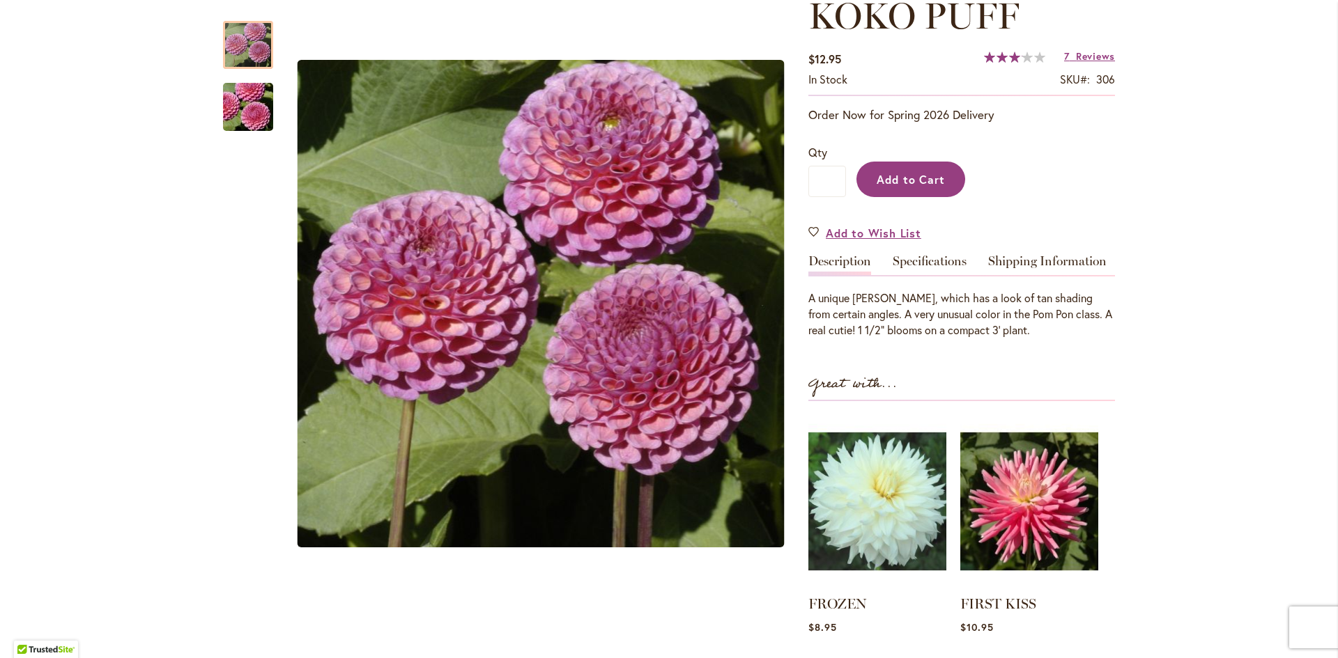
click at [879, 172] on span "Add to Cart" at bounding box center [911, 179] width 69 height 15
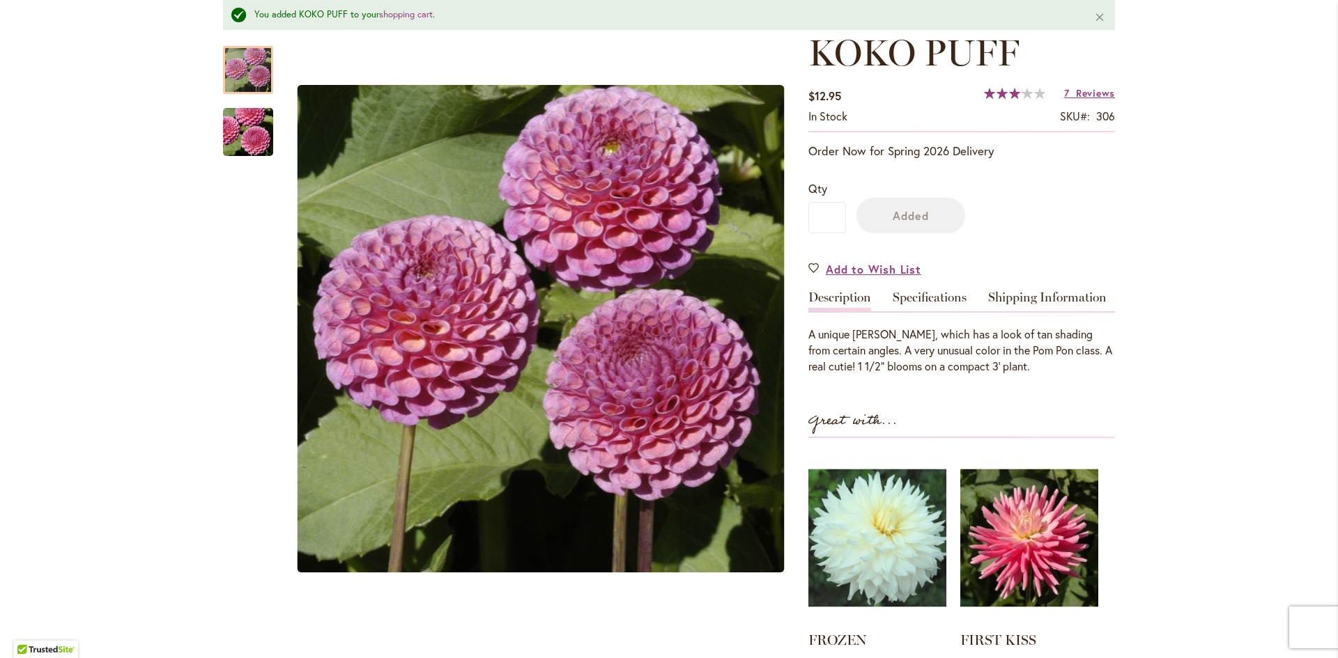
scroll to position [246, 0]
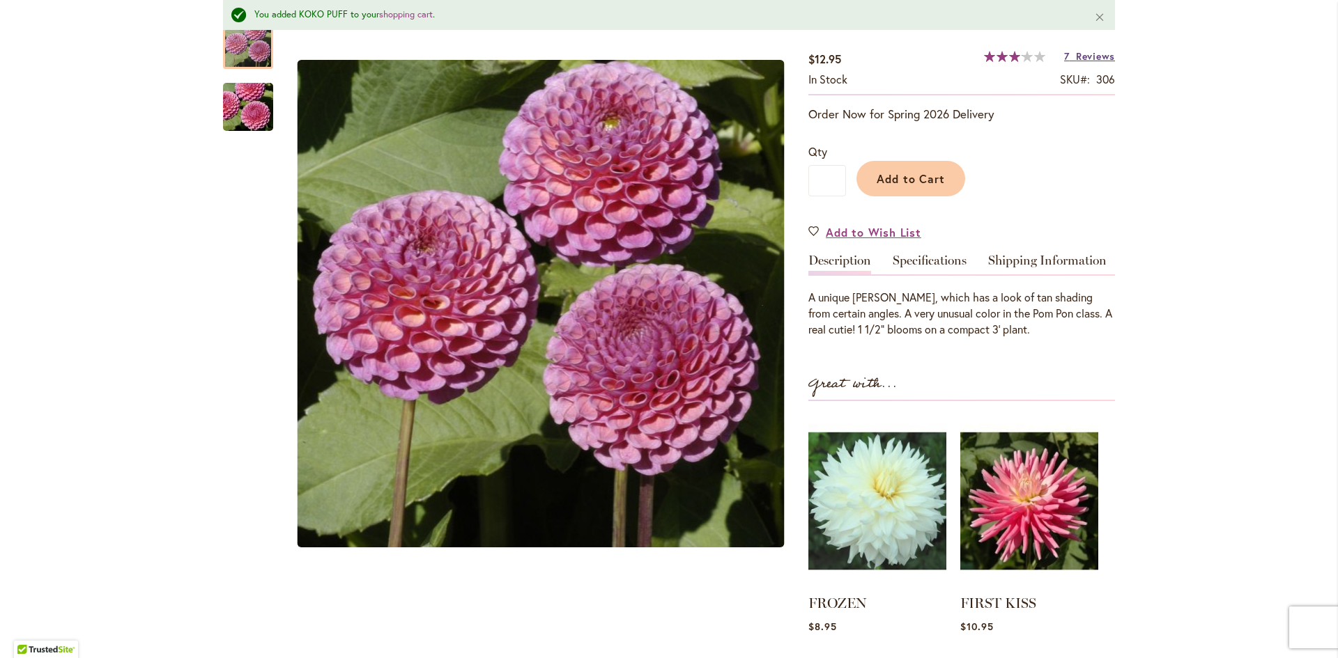
click at [1089, 58] on span "Reviews" at bounding box center [1095, 55] width 39 height 13
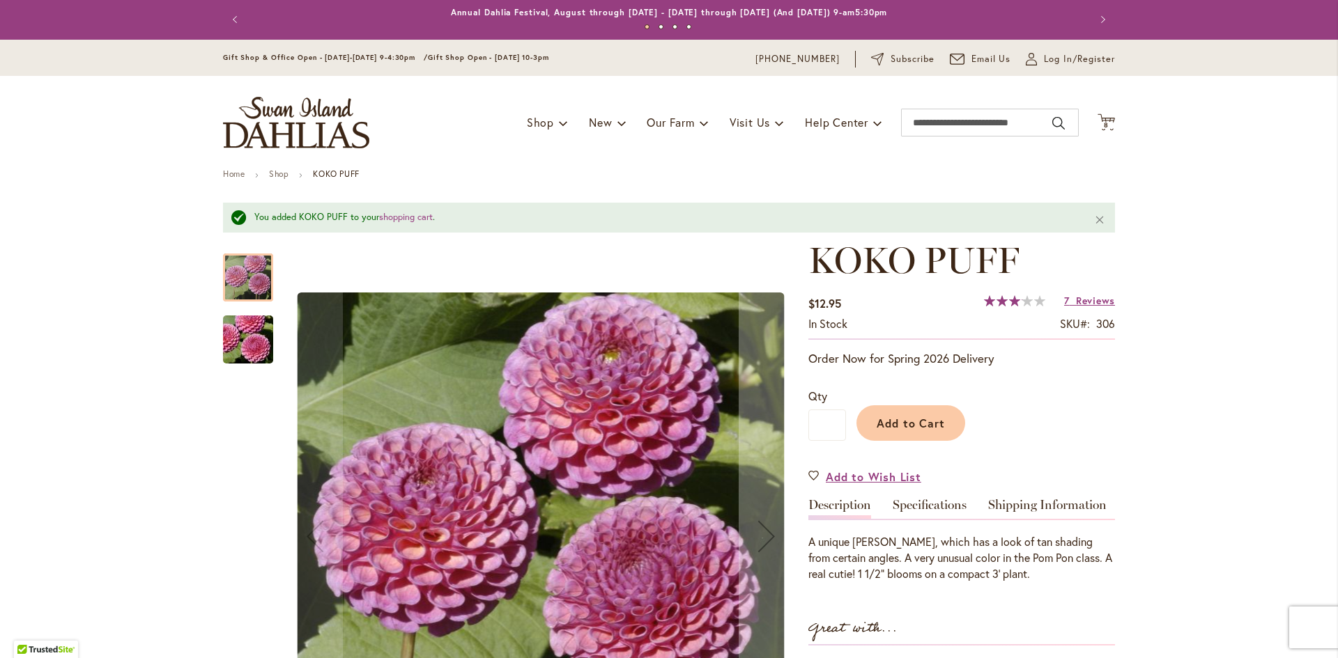
scroll to position [0, 0]
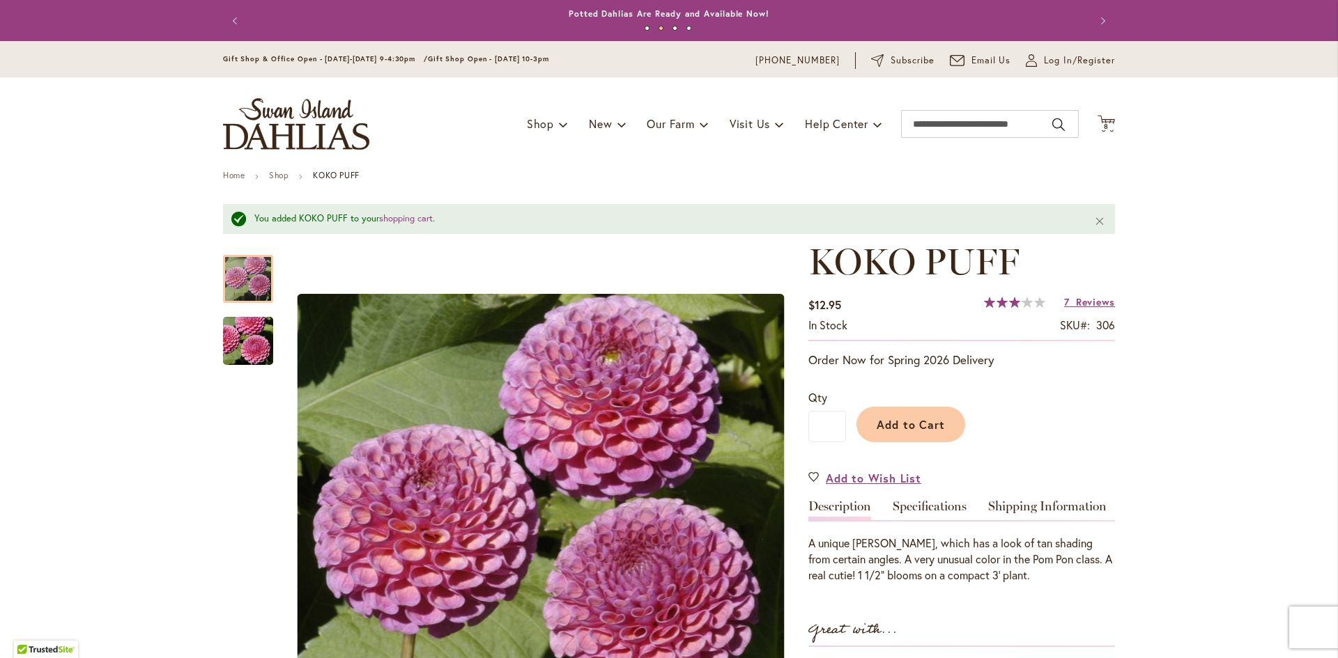
drag, startPoint x: 1104, startPoint y: 123, endPoint x: 1124, endPoint y: 345, distance: 222.5
click at [916, 424] on span "Add to Cart" at bounding box center [911, 424] width 69 height 15
click at [1104, 127] on span "9" at bounding box center [1106, 126] width 5 height 9
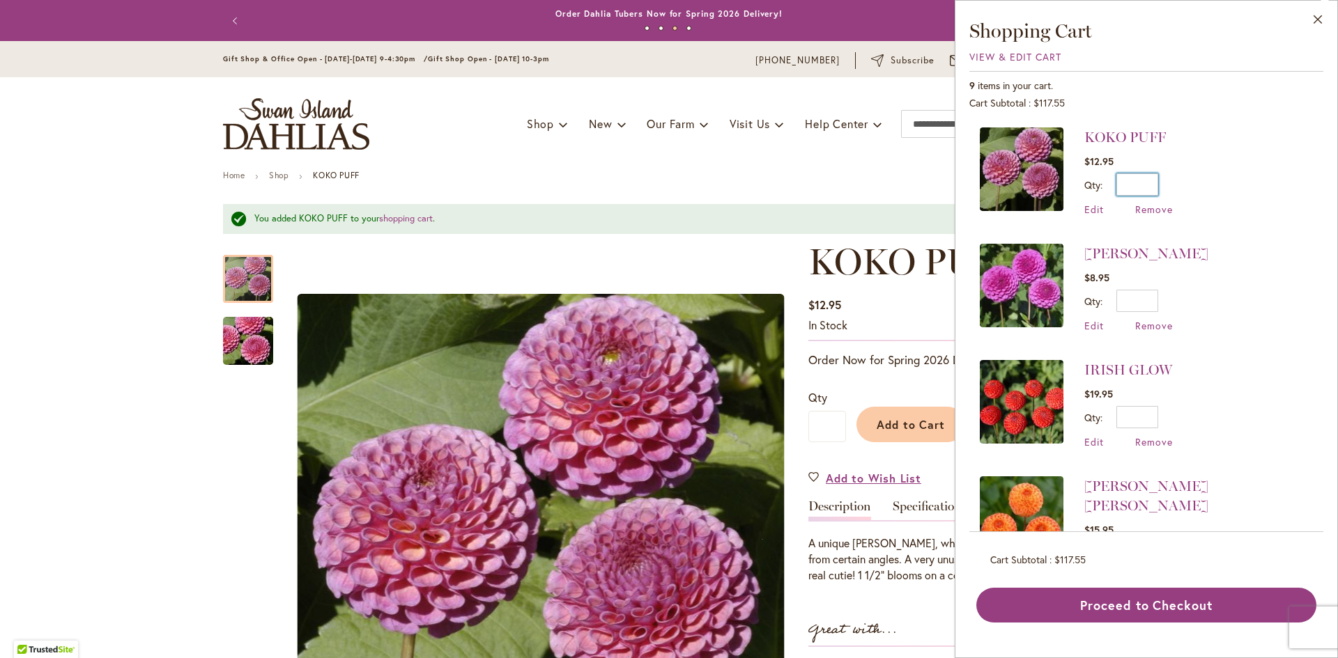
drag, startPoint x: 1142, startPoint y: 192, endPoint x: 1153, endPoint y: 194, distance: 11.5
click at [1153, 194] on input "*" at bounding box center [1137, 185] width 42 height 22
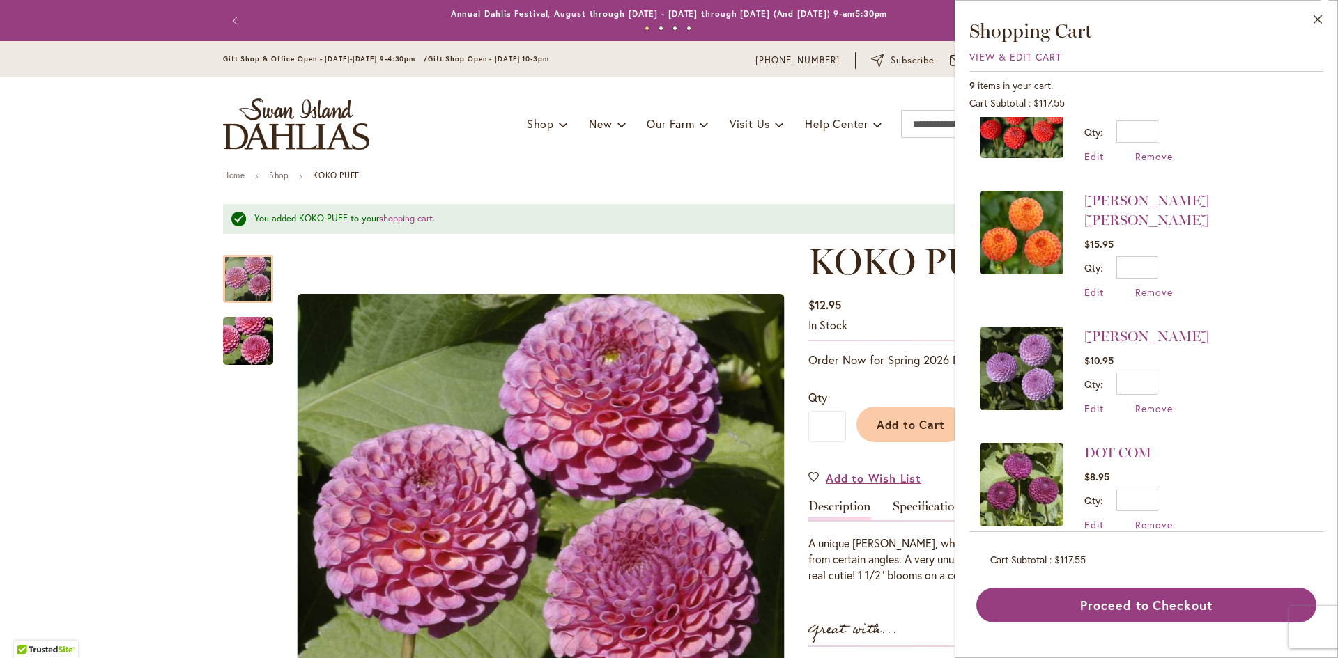
scroll to position [348, 0]
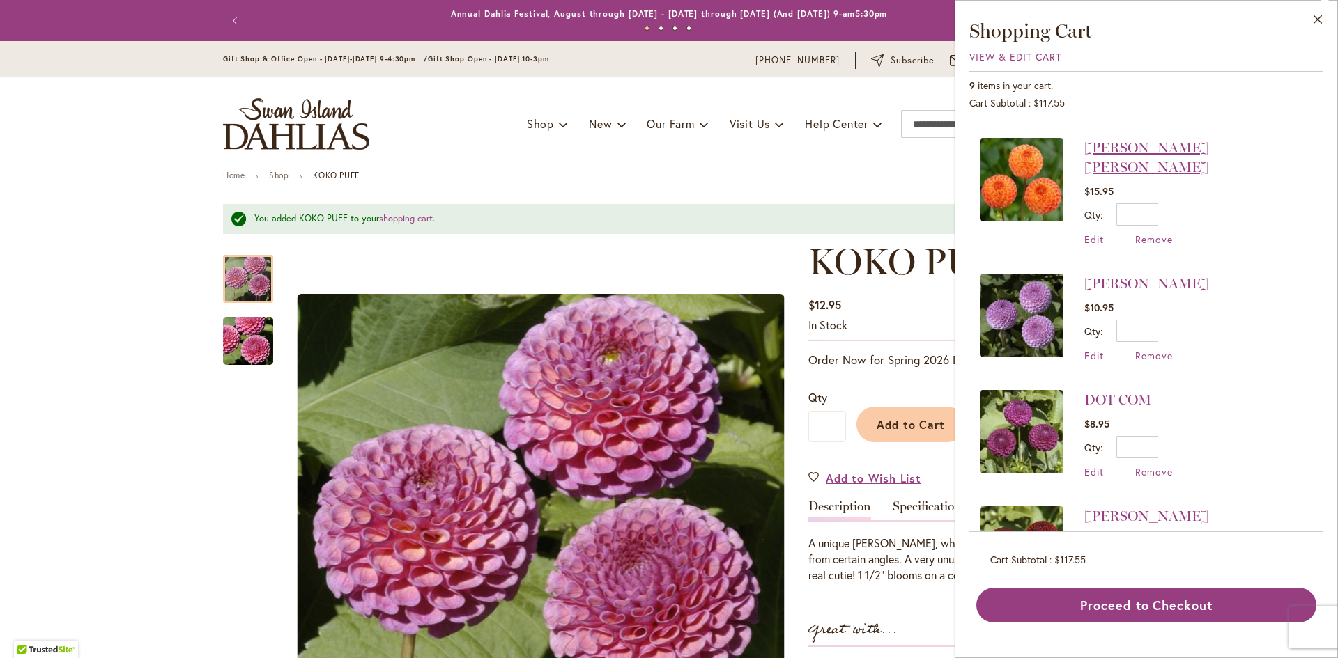
type input "*"
click at [1145, 149] on link "GINGER WILLO" at bounding box center [1146, 157] width 124 height 36
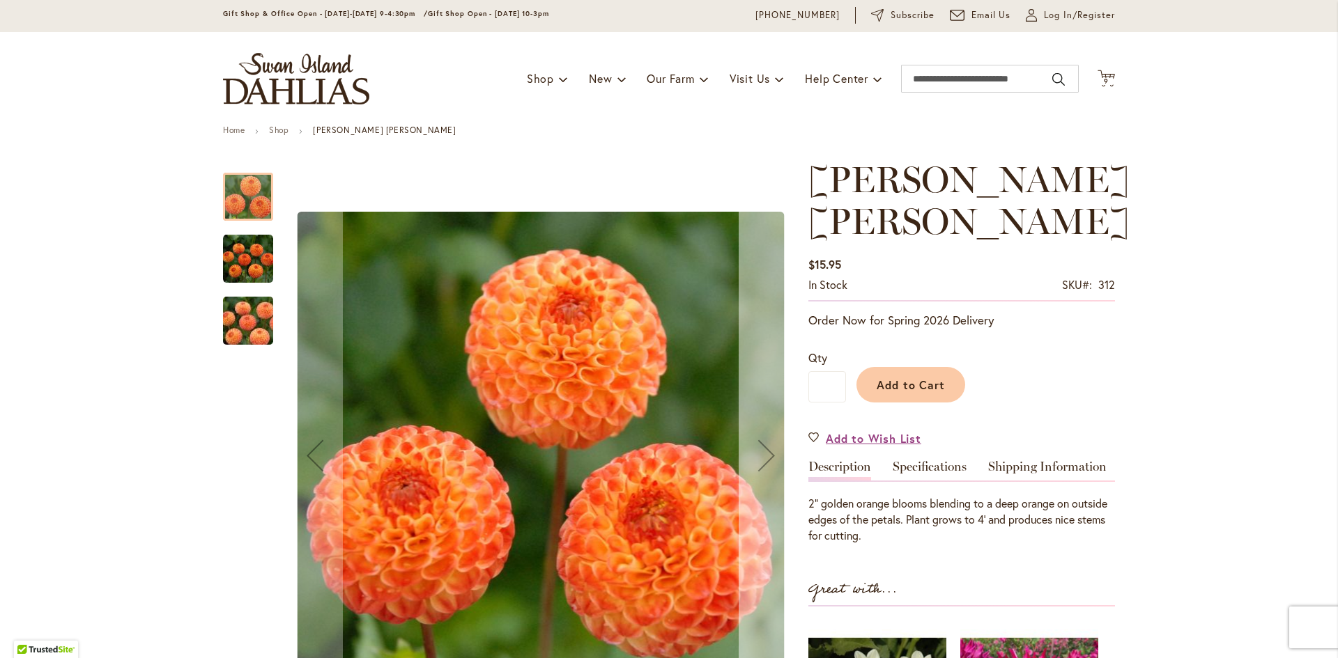
scroll to position [70, 0]
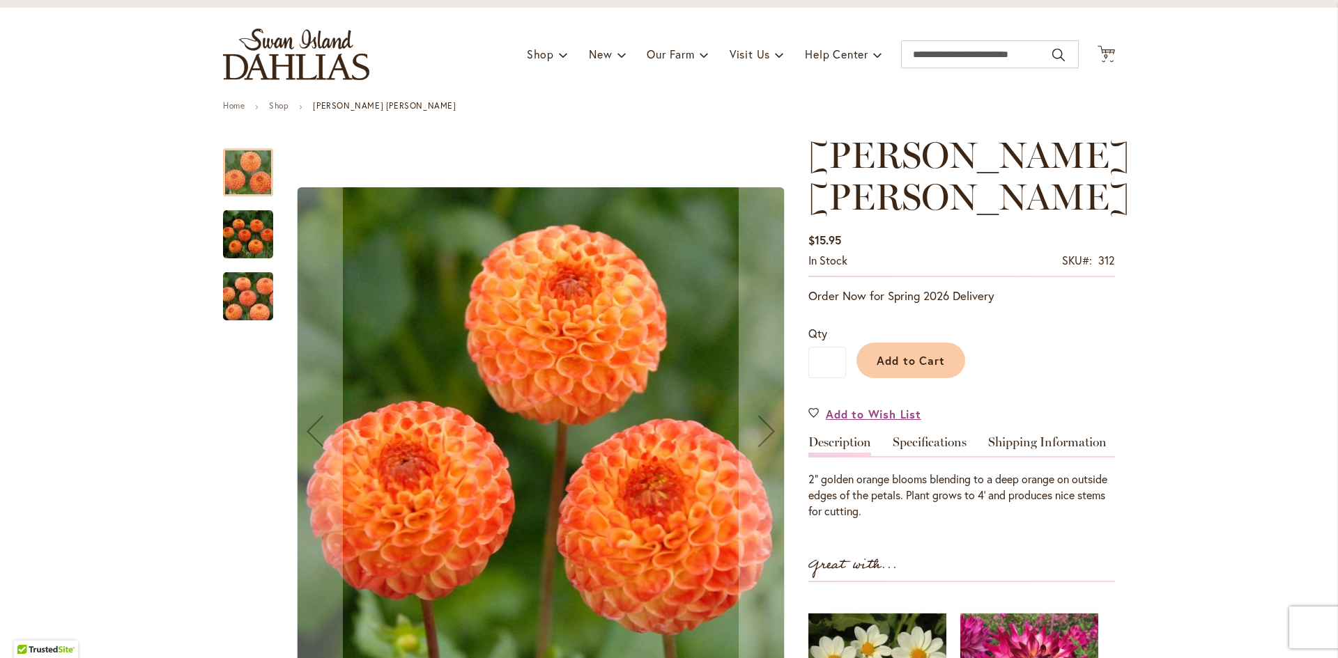
click at [244, 238] on img "GINGER WILLO" at bounding box center [248, 234] width 50 height 51
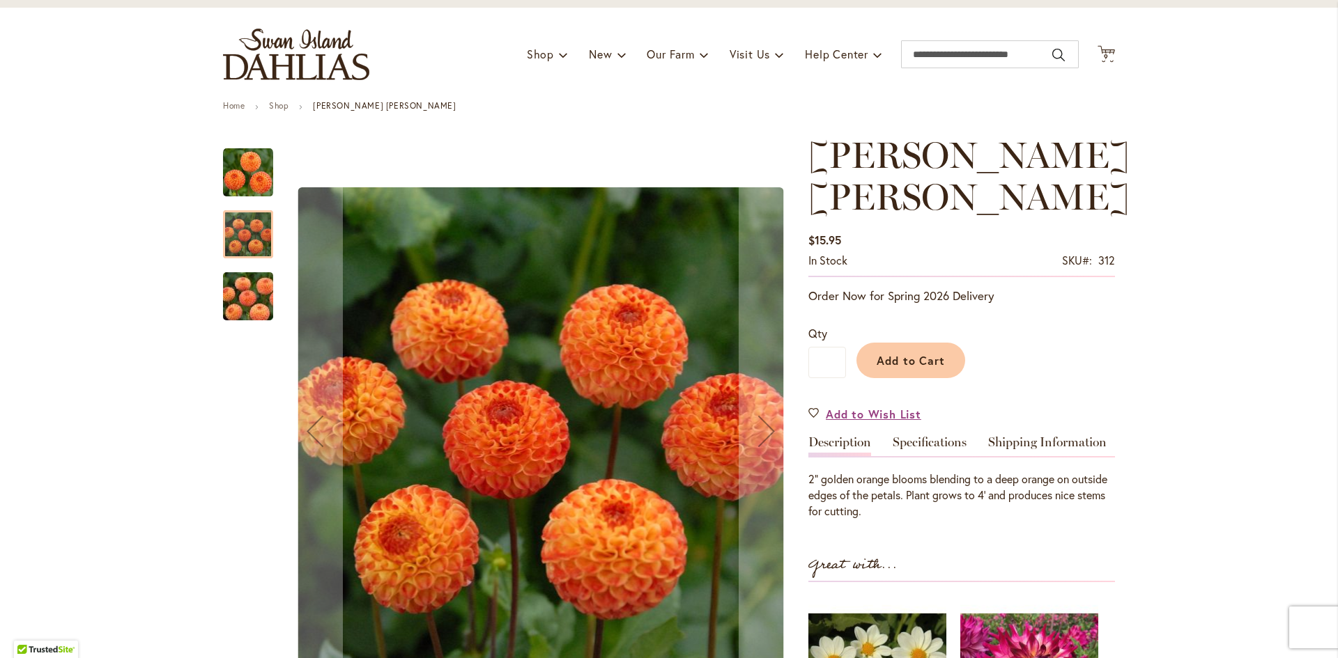
click at [231, 305] on img "GINGER WILLO" at bounding box center [248, 296] width 100 height 67
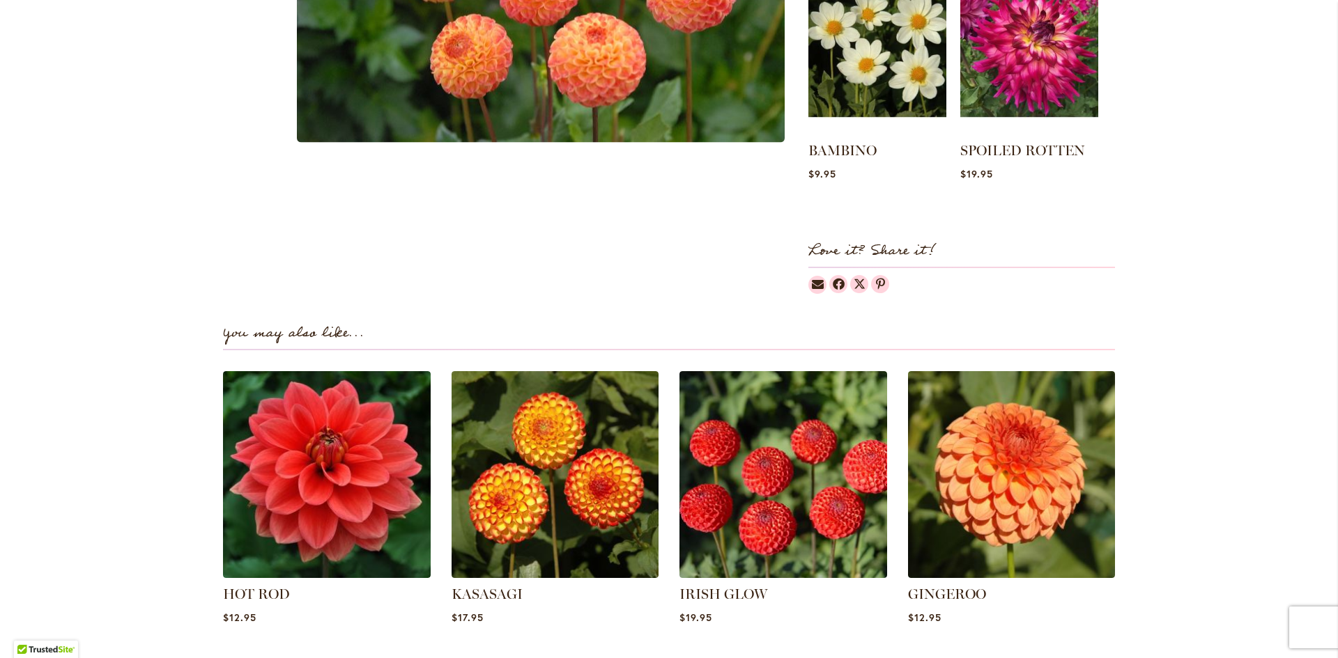
scroll to position [906, 0]
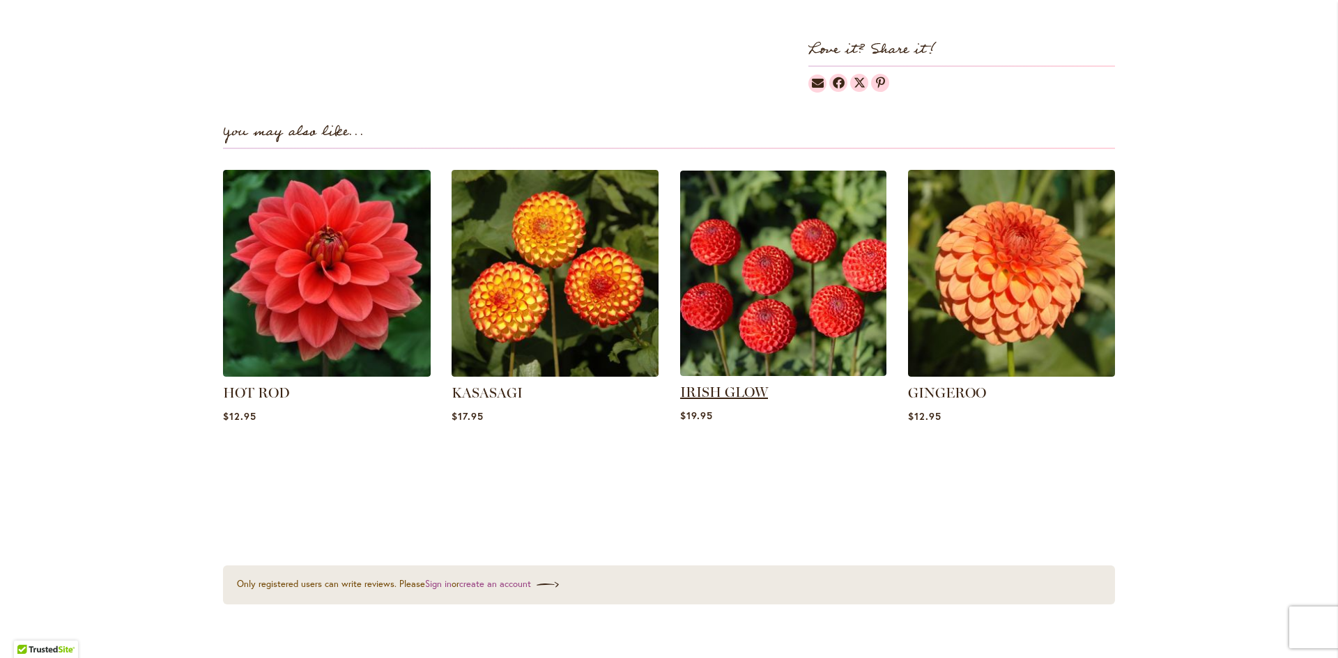
click at [716, 384] on link "IRISH GLOW" at bounding box center [724, 392] width 88 height 17
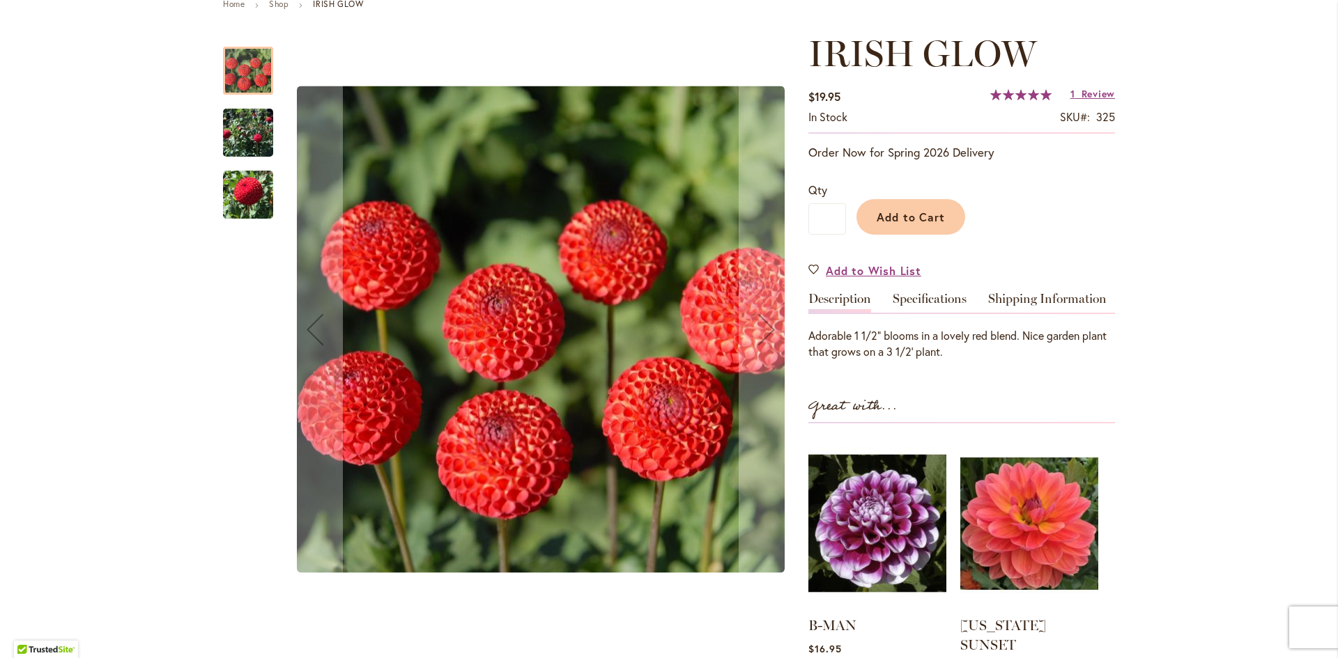
scroll to position [209, 0]
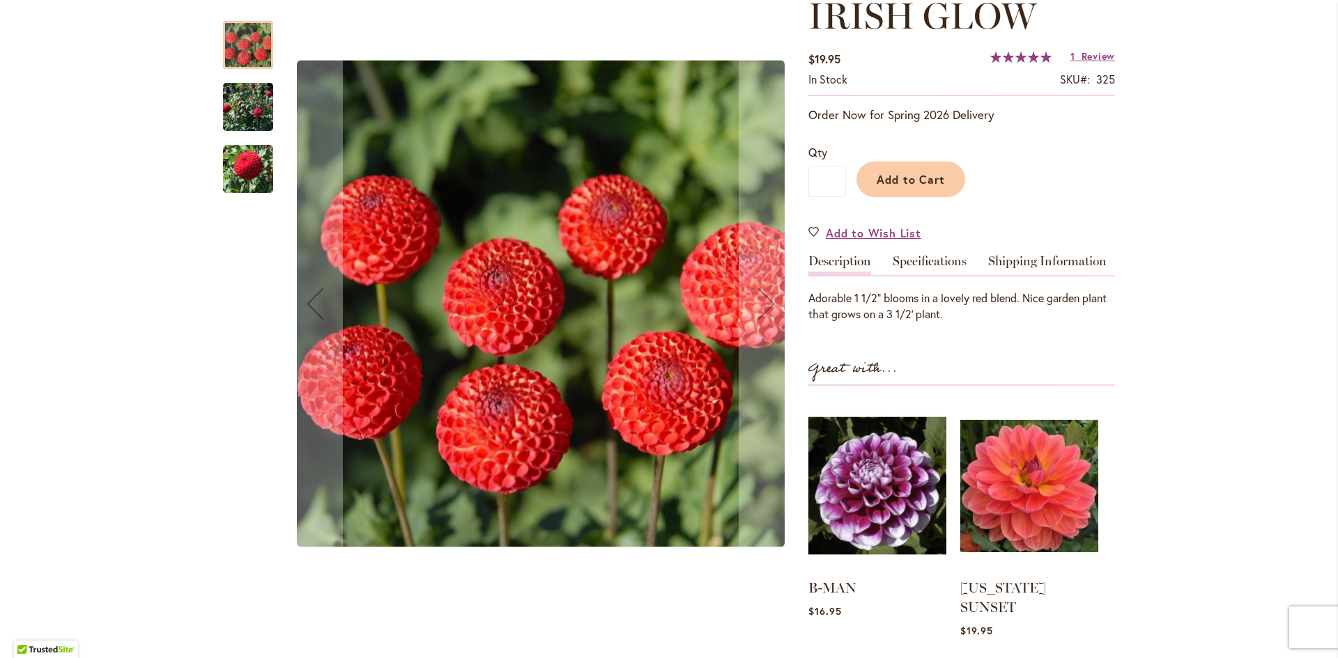
click at [244, 151] on img "IRISH GLOW" at bounding box center [248, 169] width 50 height 52
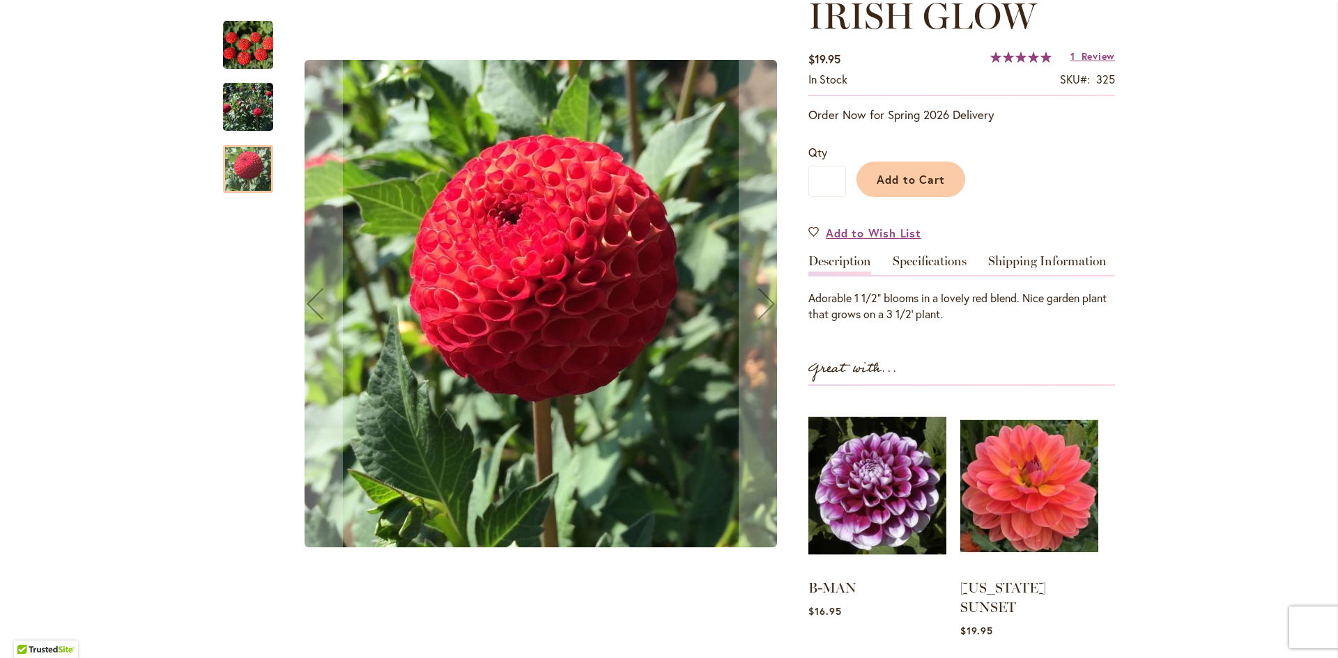
click at [234, 102] on img "IRISH GLOW" at bounding box center [248, 106] width 50 height 69
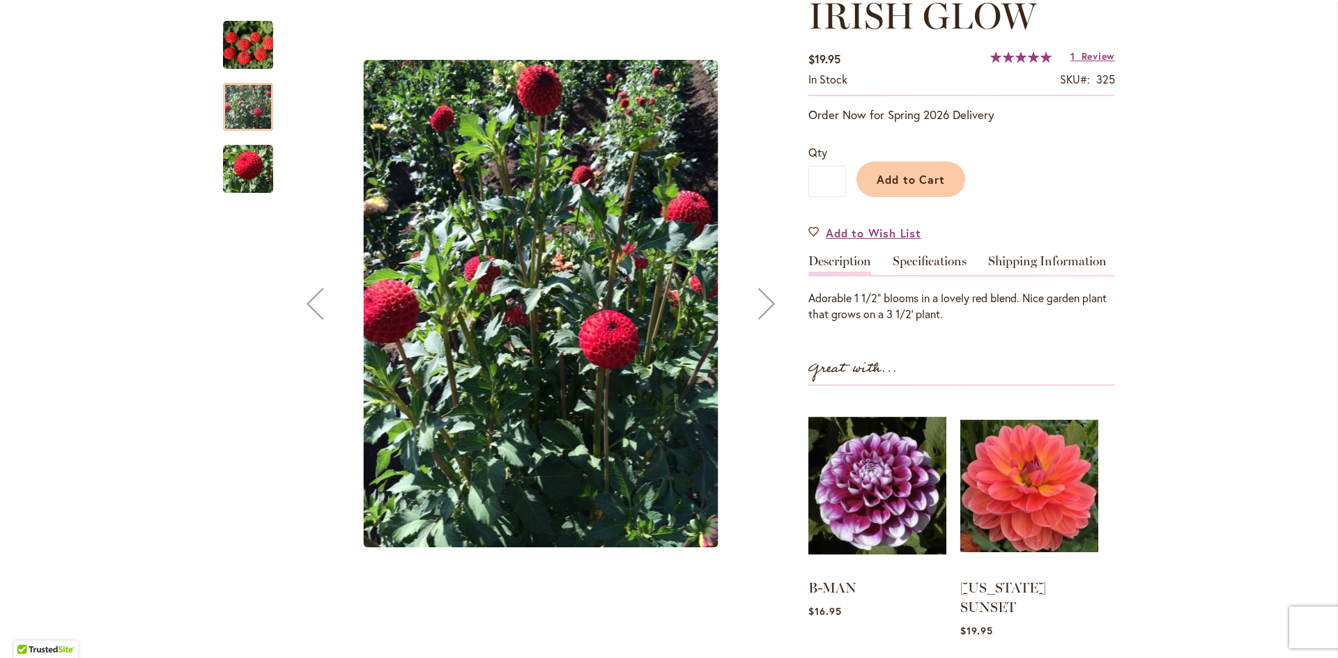
click at [233, 57] on img "IRISH GLOW" at bounding box center [248, 45] width 50 height 50
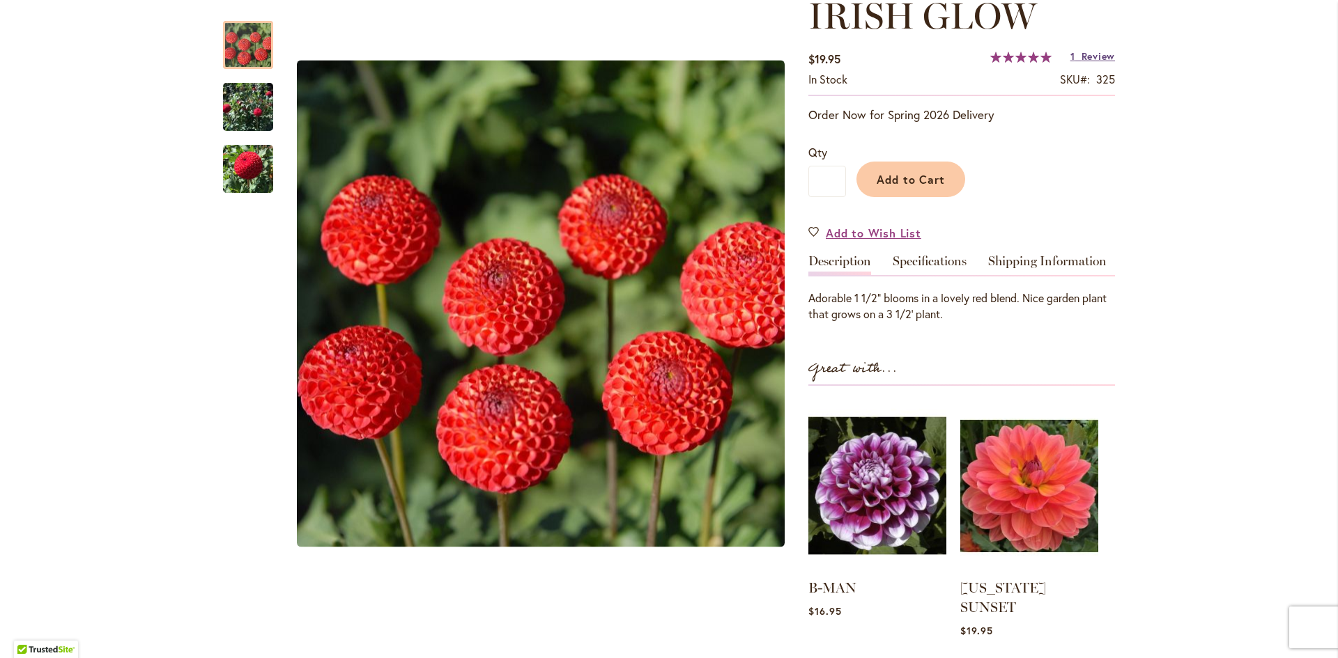
click at [1084, 56] on span "Review" at bounding box center [1097, 55] width 33 height 13
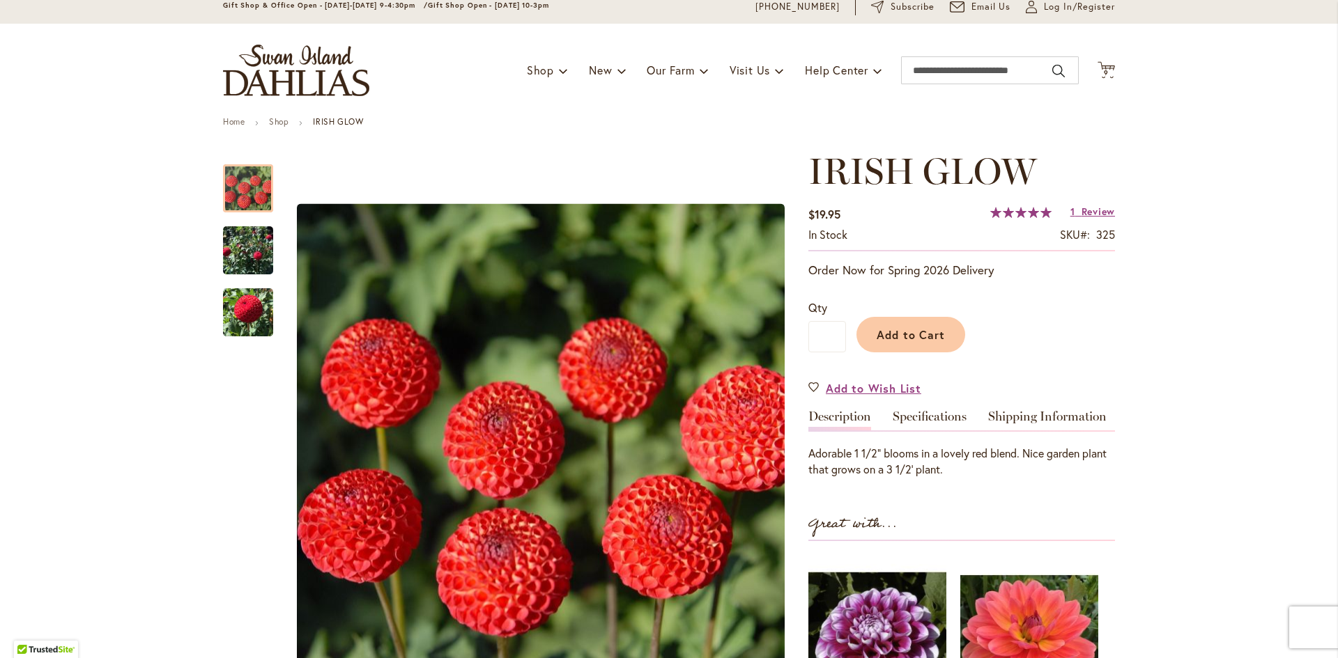
scroll to position [0, 0]
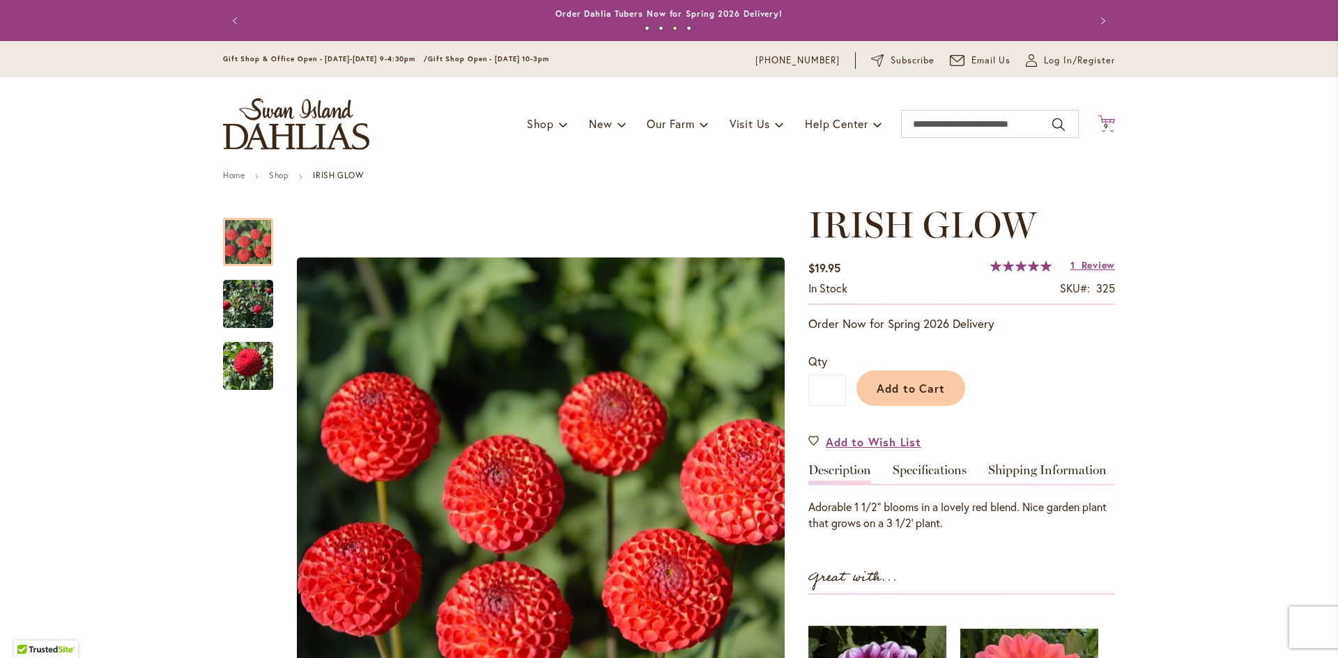
click at [1104, 127] on span "9" at bounding box center [1106, 126] width 5 height 9
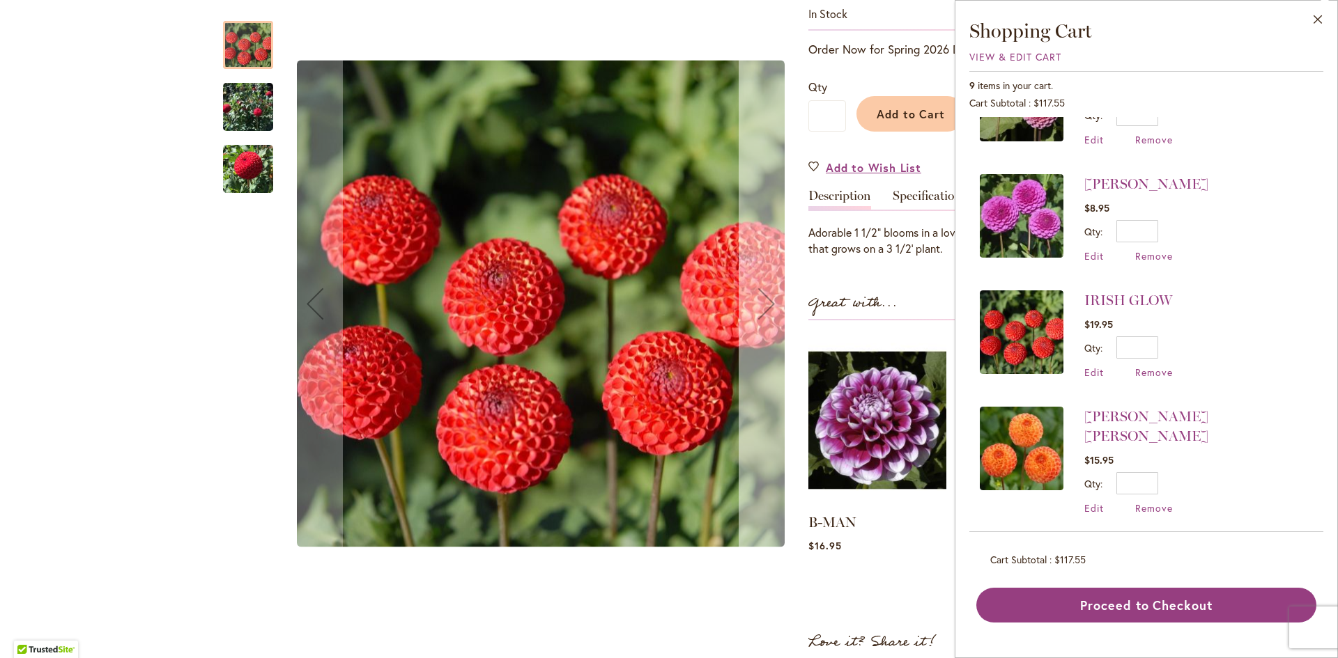
scroll to position [279, 0]
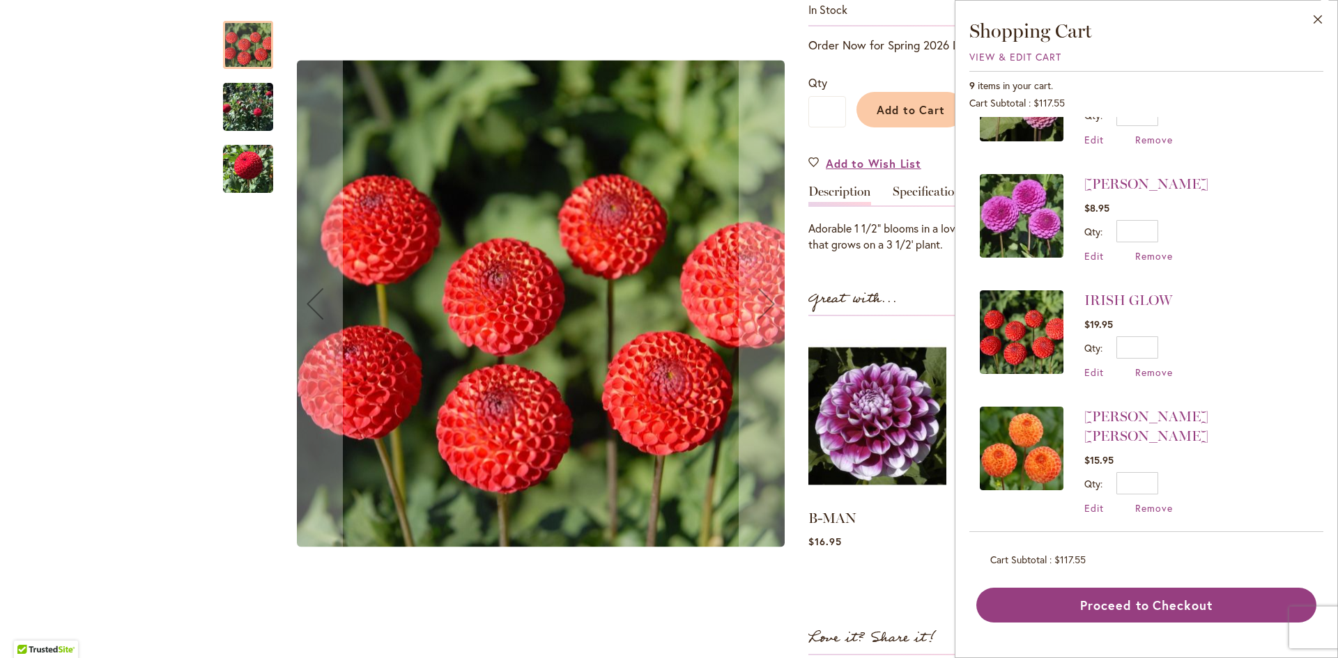
click at [257, 105] on img "IRISH GLOW" at bounding box center [248, 106] width 50 height 69
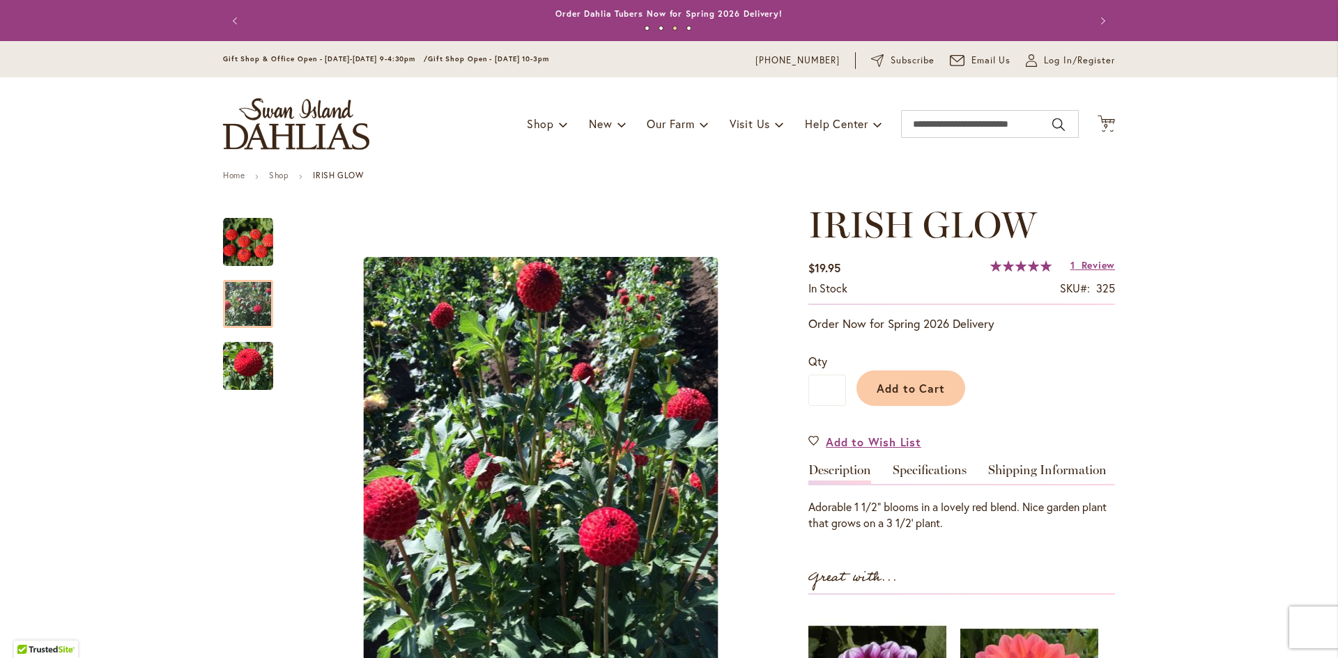
click at [242, 382] on img "IRISH GLOW" at bounding box center [248, 366] width 50 height 52
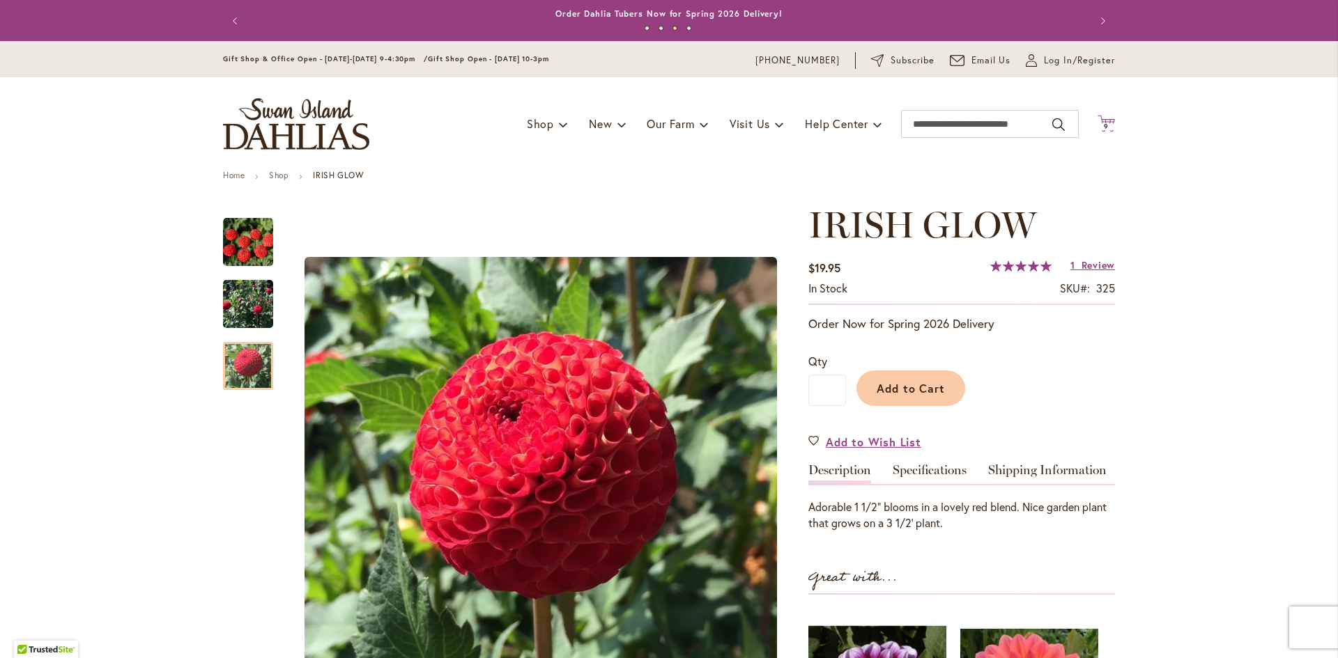
click at [1100, 129] on span "9 9 items" at bounding box center [1107, 126] width 14 height 7
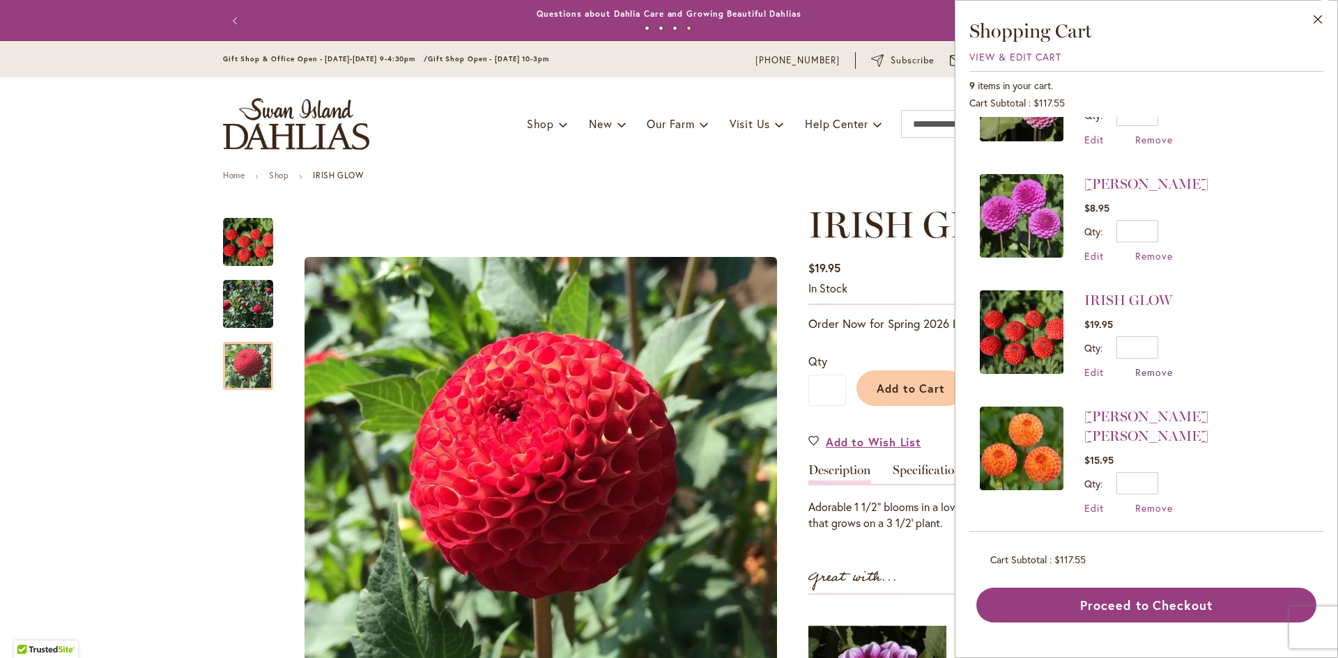
click at [1146, 373] on span "Remove" at bounding box center [1154, 372] width 38 height 13
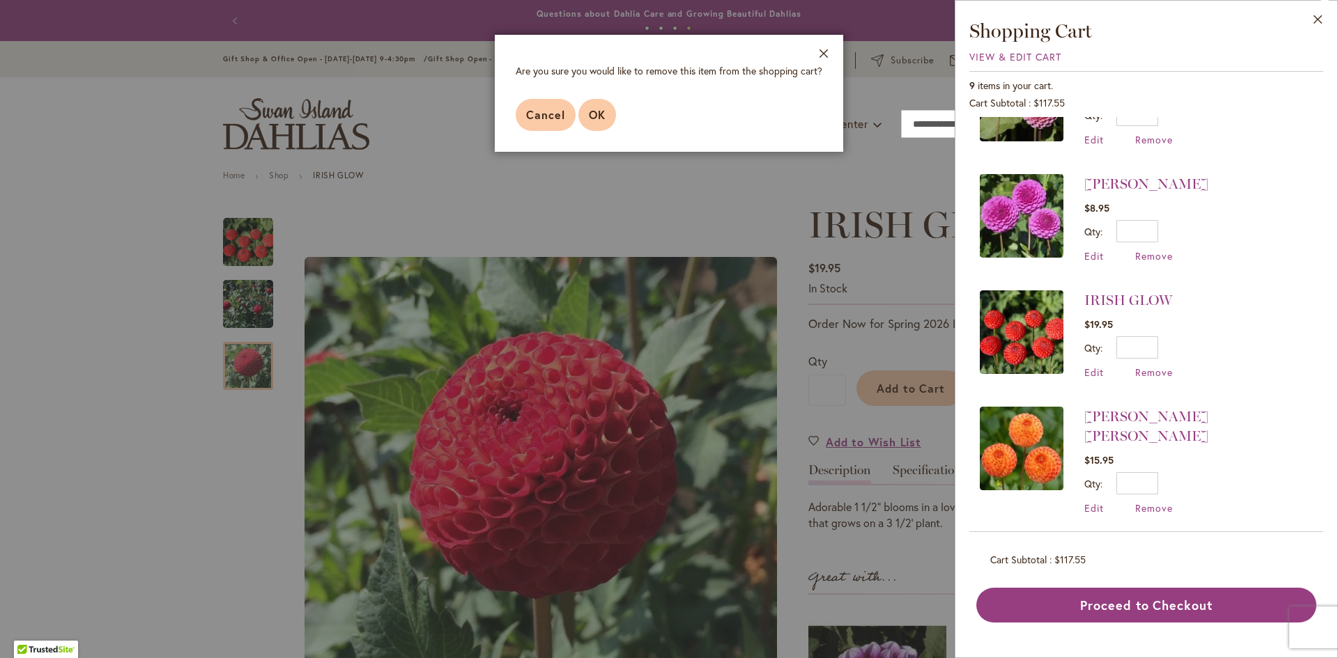
click at [594, 121] on span "OK" at bounding box center [597, 114] width 17 height 15
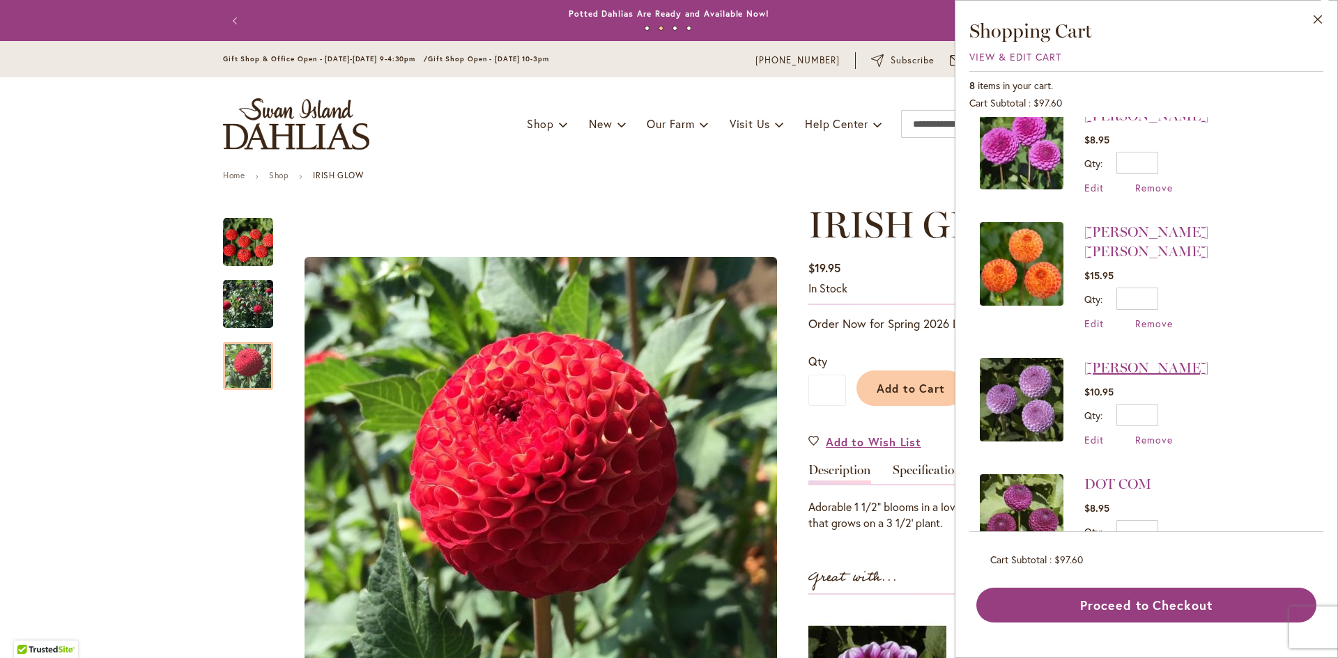
scroll to position [279, 0]
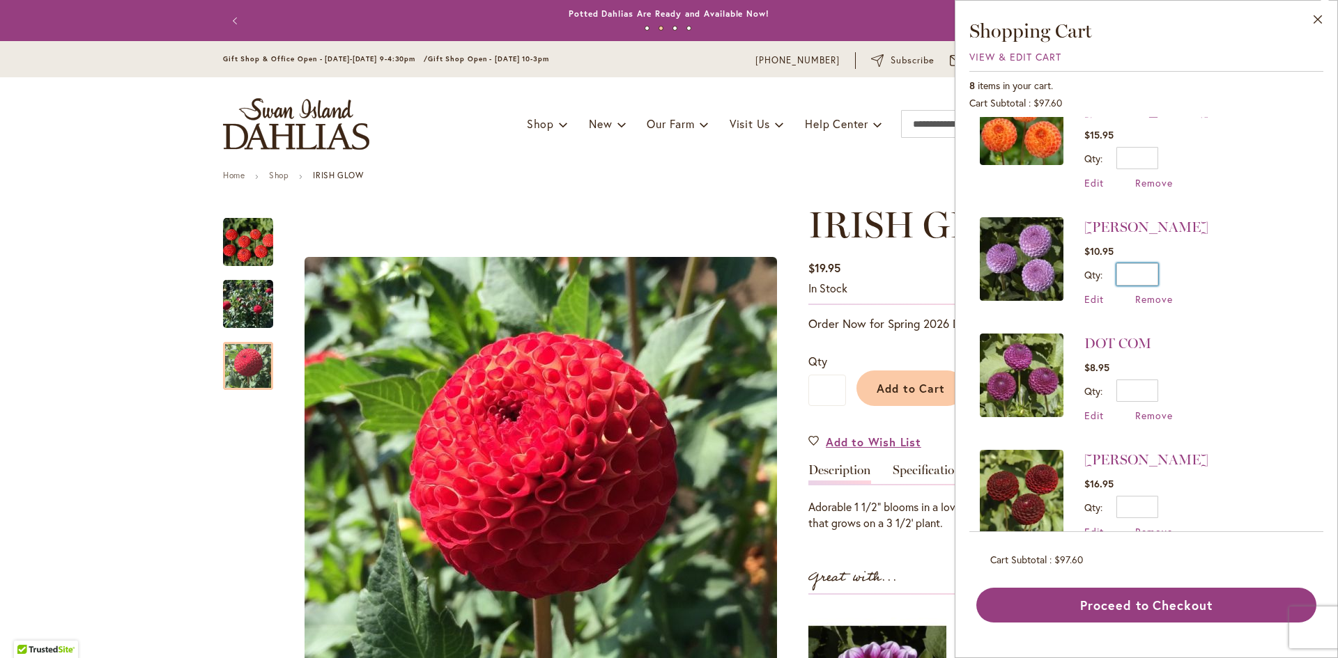
drag, startPoint x: 1154, startPoint y: 250, endPoint x: 1142, endPoint y: 256, distance: 13.1
click at [1142, 263] on input "*" at bounding box center [1137, 274] width 42 height 22
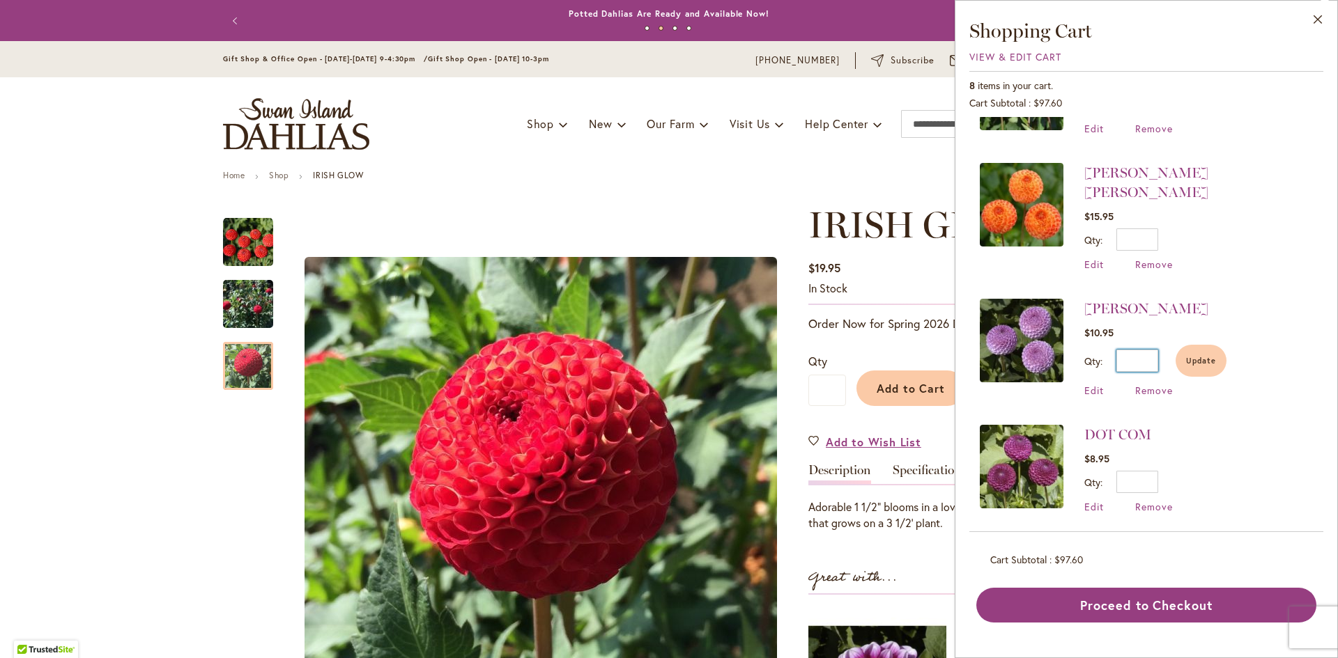
scroll to position [0, 0]
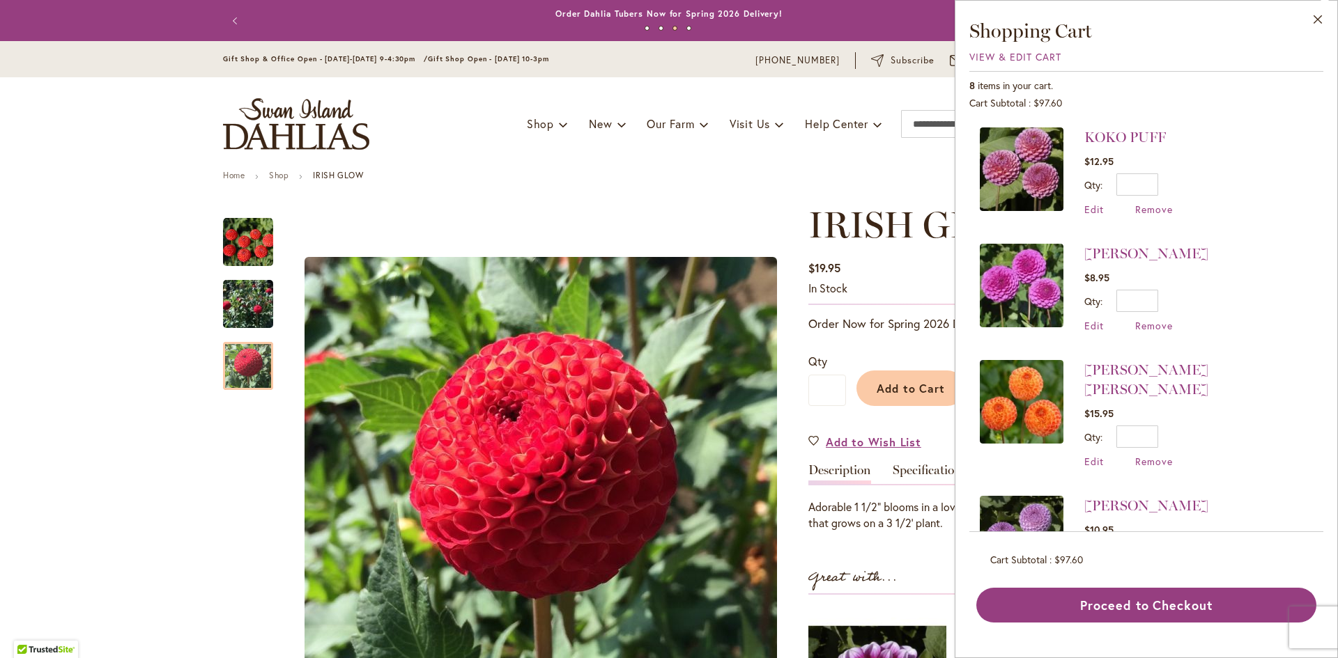
type input "*"
drag, startPoint x: 1151, startPoint y: 189, endPoint x: 1139, endPoint y: 192, distance: 12.3
click at [1139, 192] on input "*" at bounding box center [1137, 185] width 42 height 22
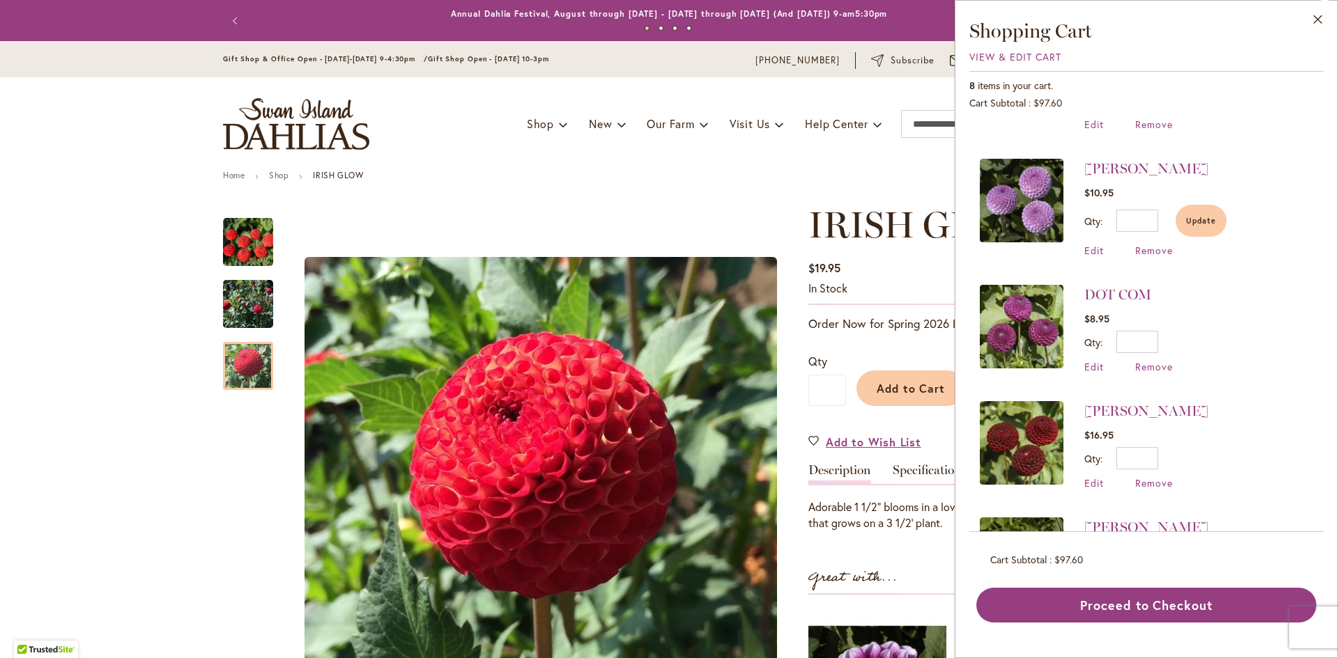
scroll to position [418, 0]
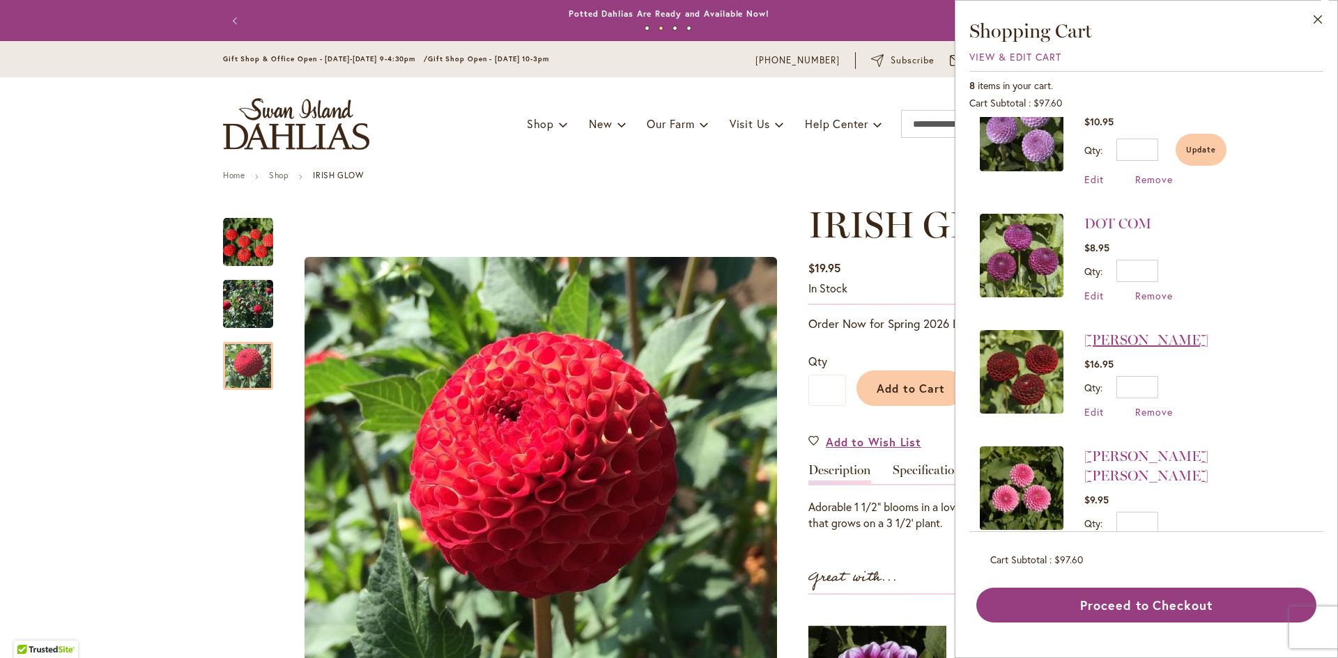
type input "*"
click at [1167, 332] on link "CROSSFIELD EBONY" at bounding box center [1146, 340] width 124 height 17
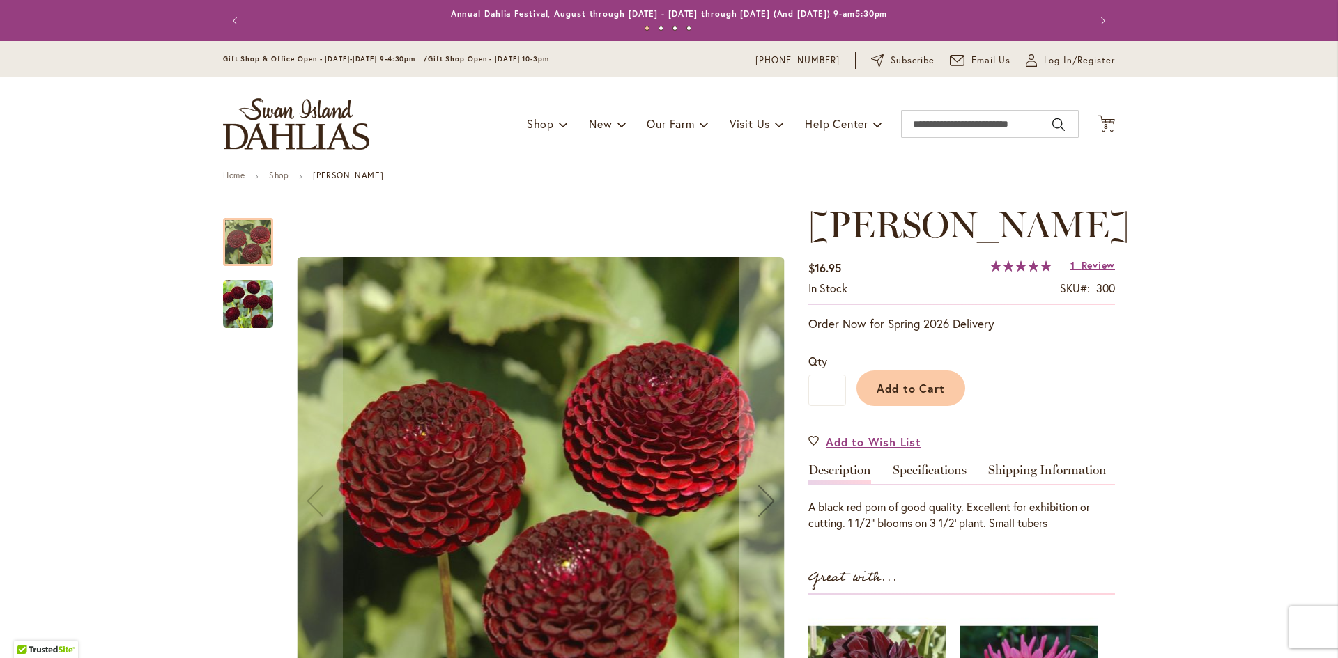
click at [245, 325] on img "CROSSFIELD EBONY" at bounding box center [248, 304] width 50 height 50
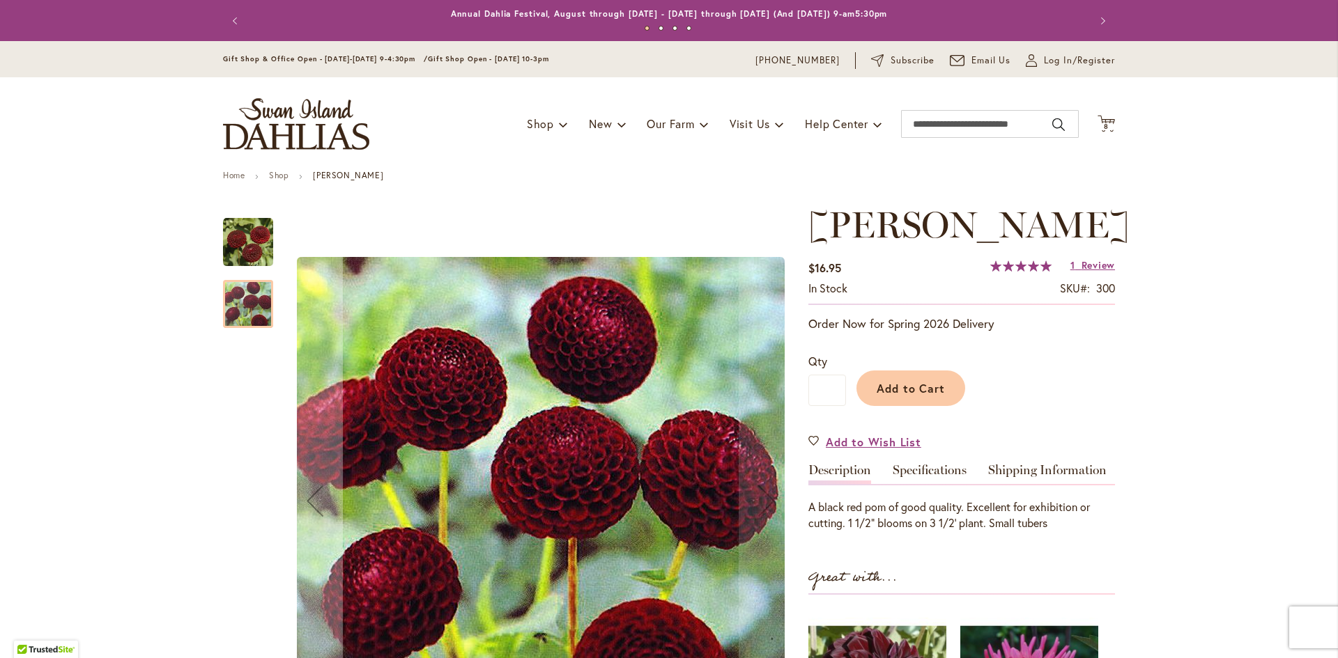
click at [224, 244] on img "CROSSFIELD EBONY" at bounding box center [248, 242] width 50 height 50
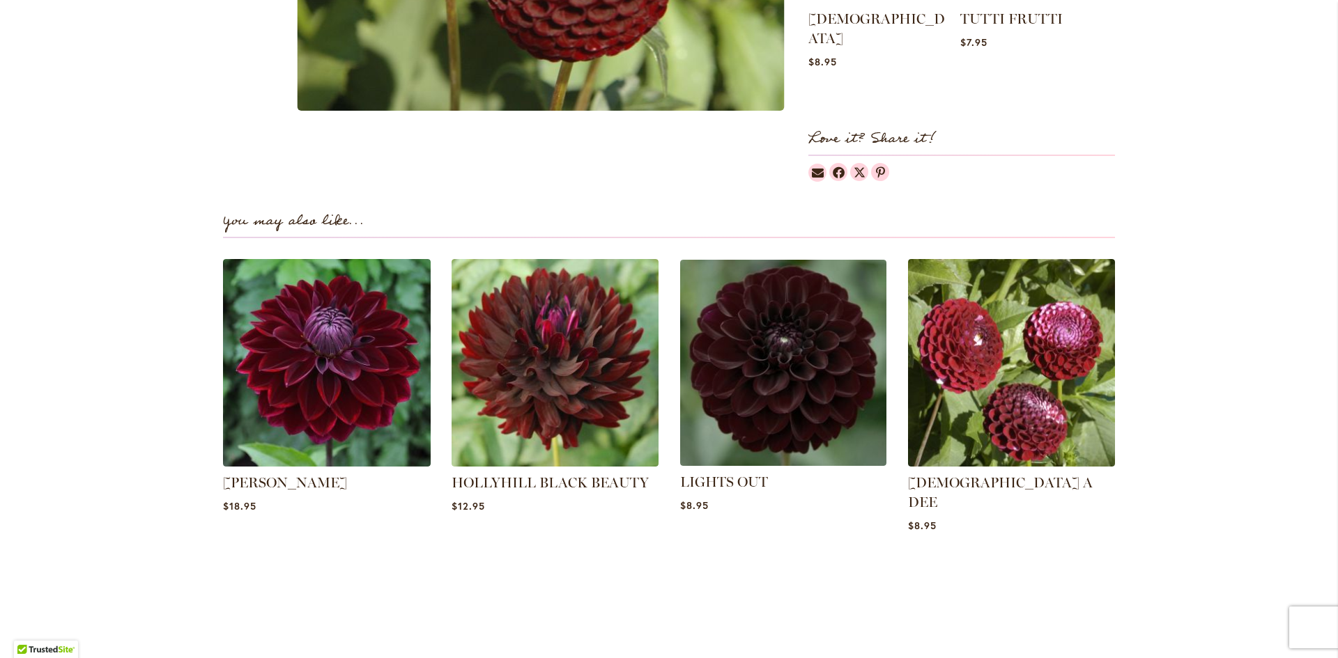
scroll to position [976, 0]
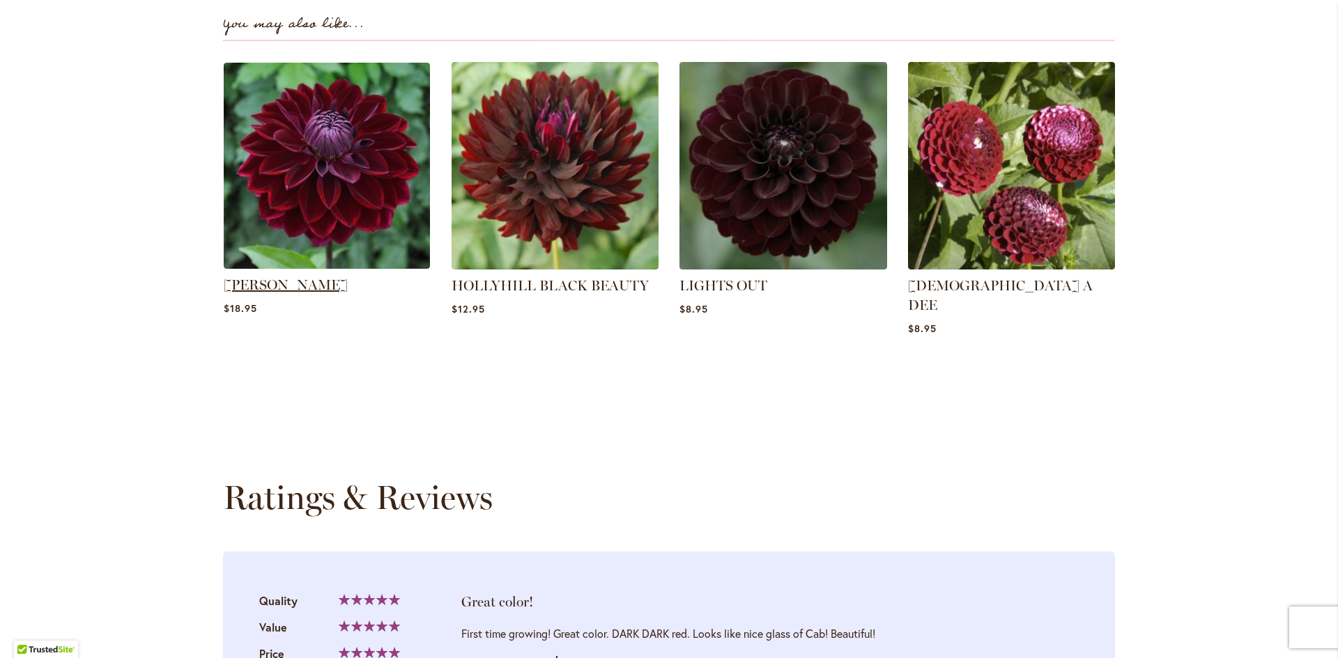
click at [242, 293] on link "Kaisha Lea" at bounding box center [286, 285] width 124 height 17
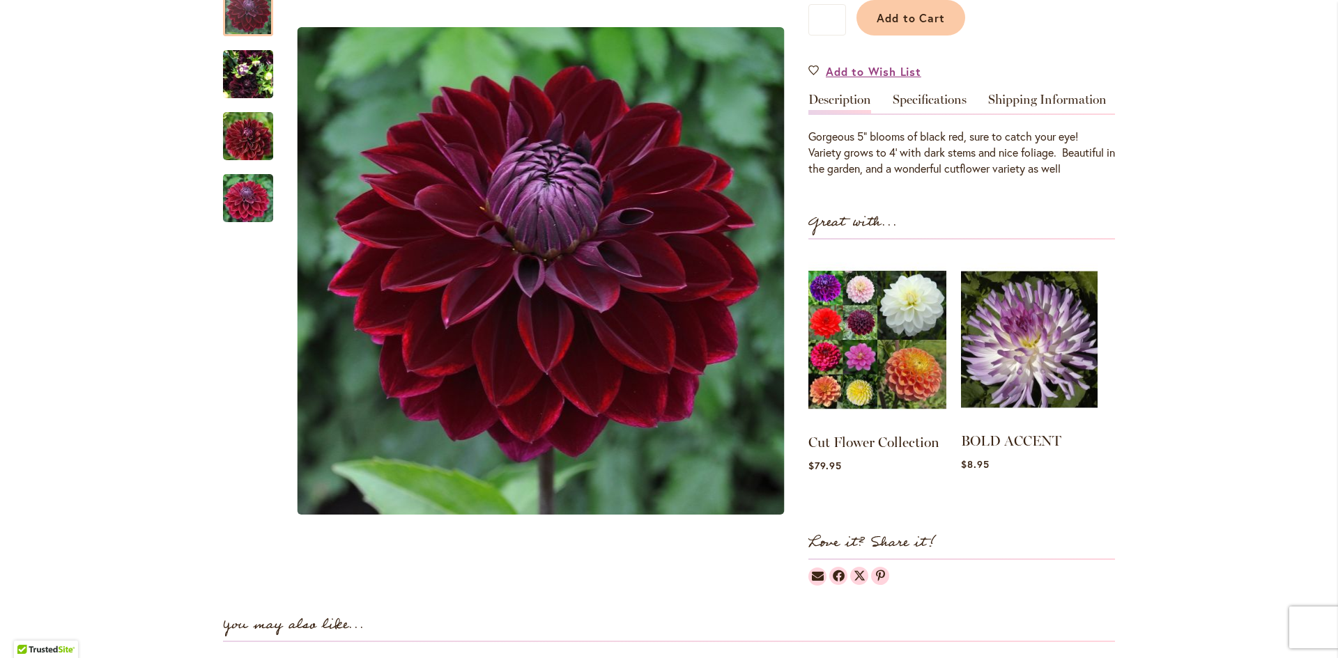
scroll to position [348, 0]
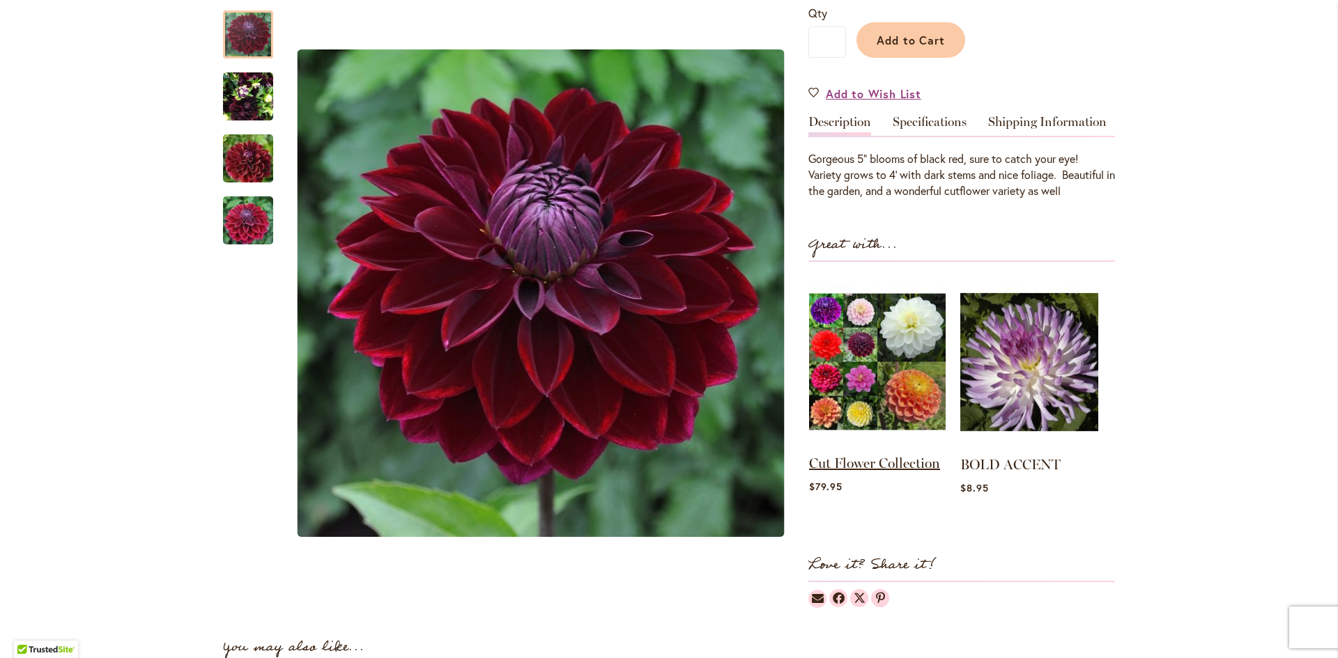
click at [879, 467] on link "Cut Flower Collection" at bounding box center [874, 463] width 131 height 17
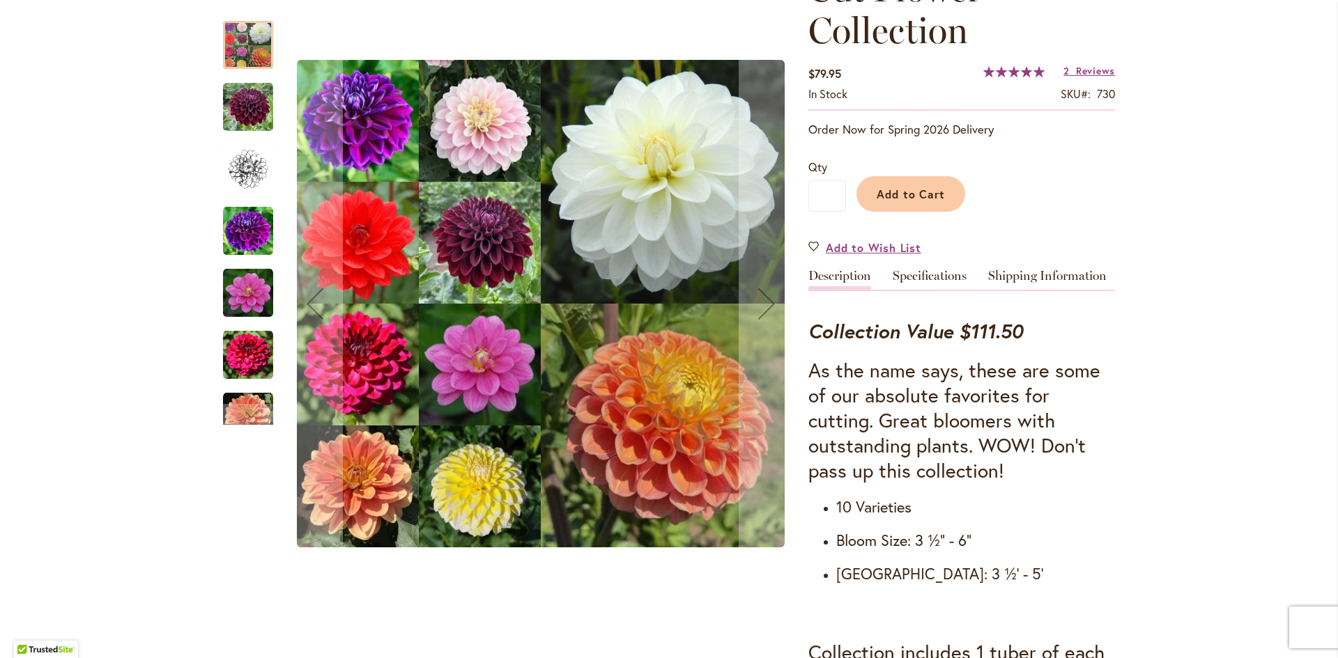
scroll to position [279, 0]
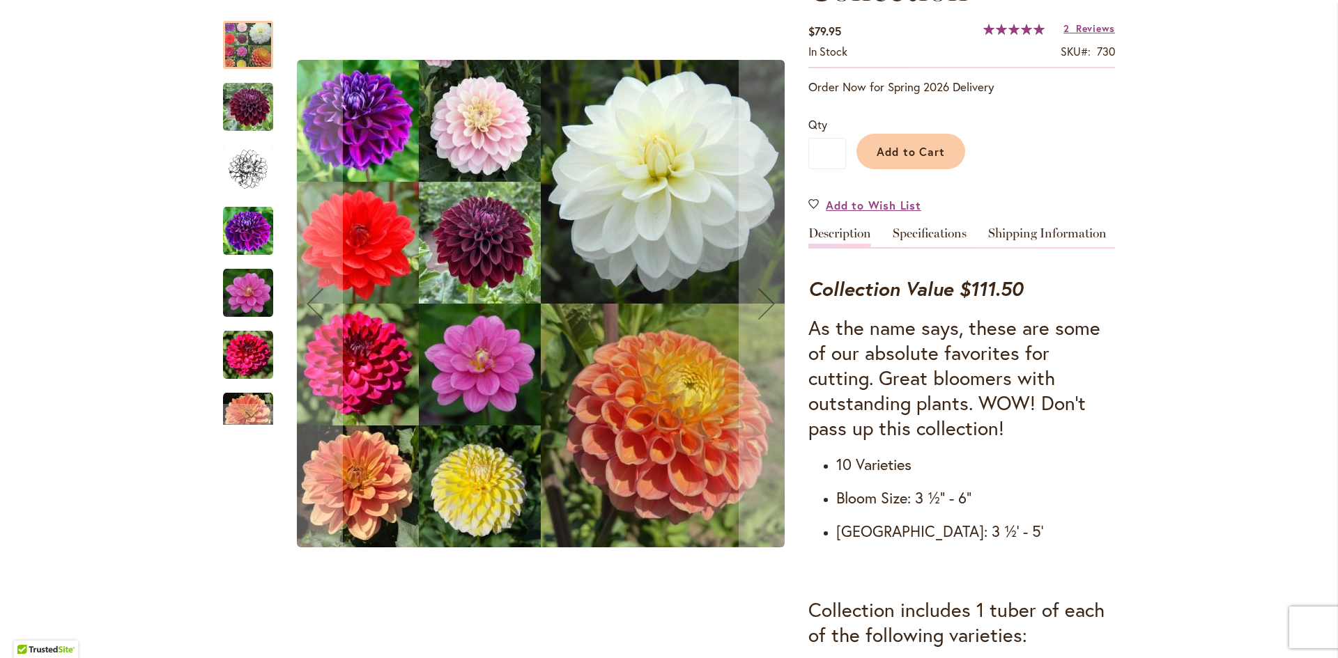
click at [244, 300] on img "Cut Flower Collection" at bounding box center [248, 293] width 50 height 50
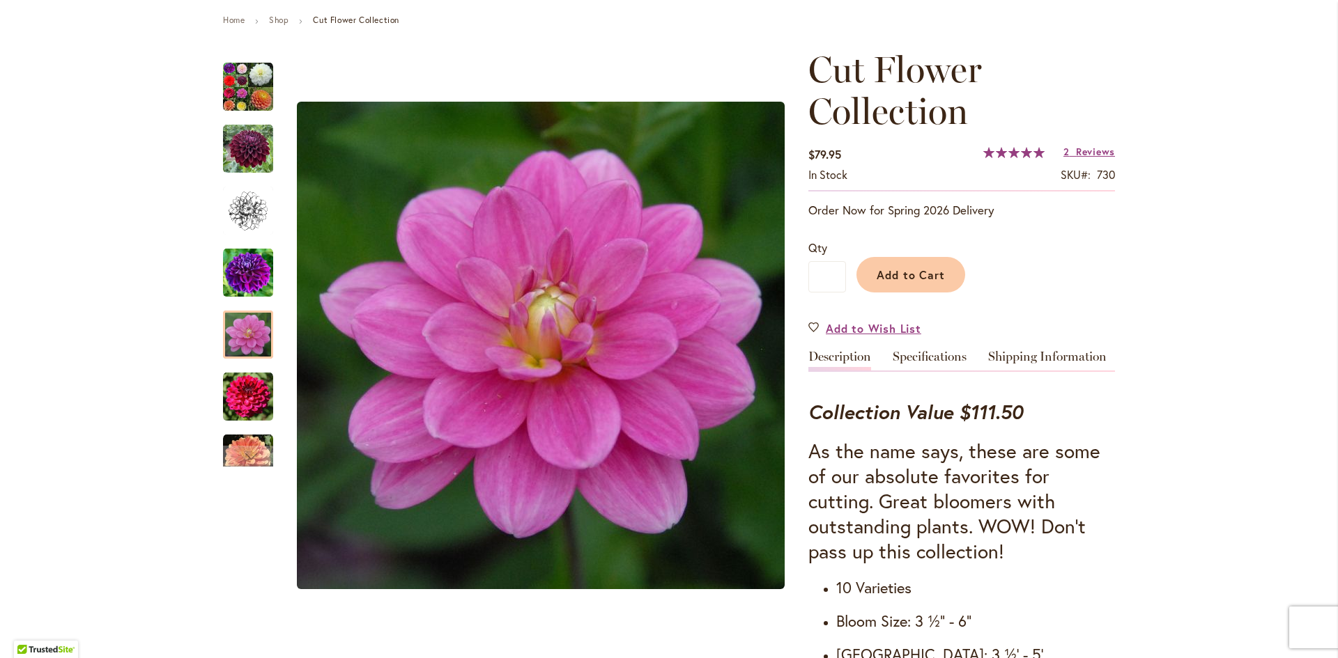
scroll to position [0, 0]
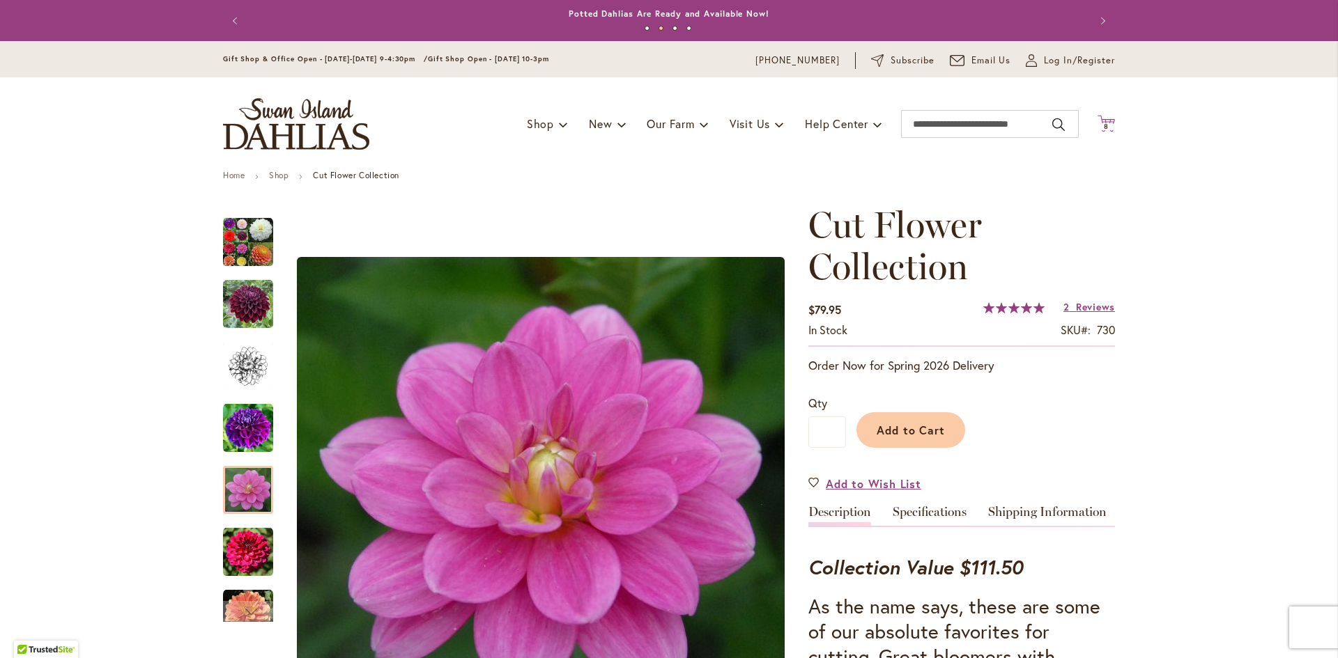
click at [1104, 129] on span "8" at bounding box center [1106, 126] width 5 height 9
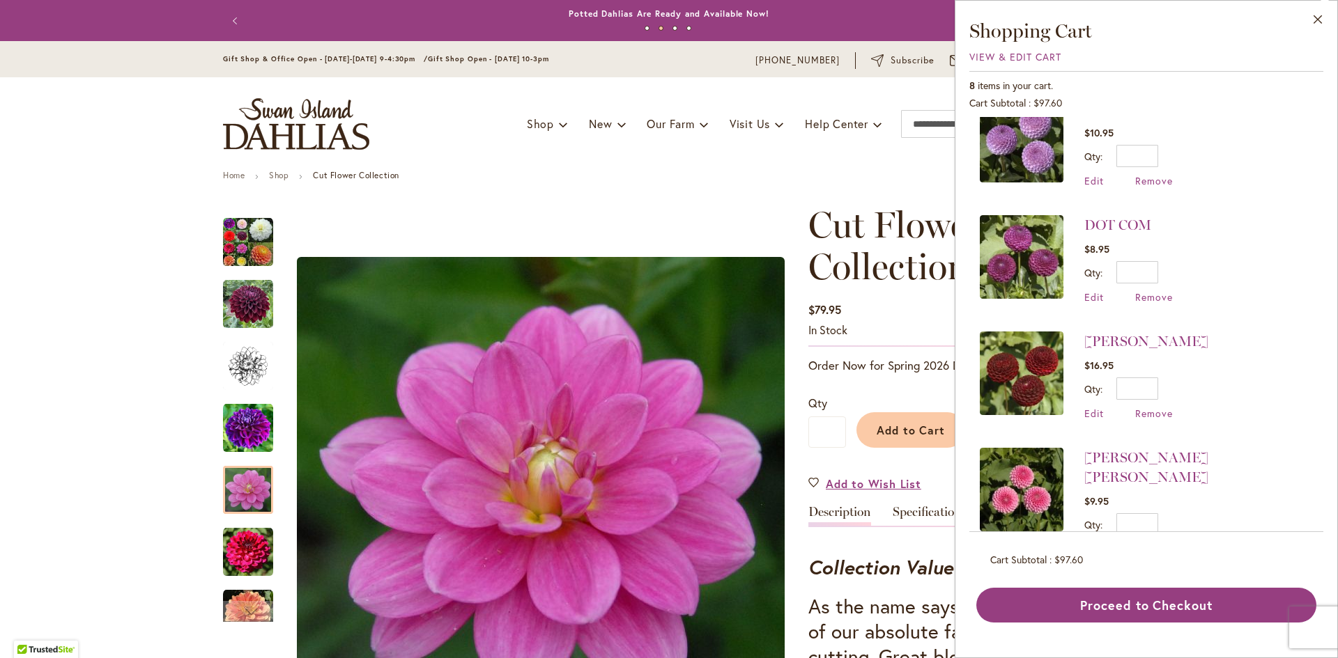
scroll to position [402, 0]
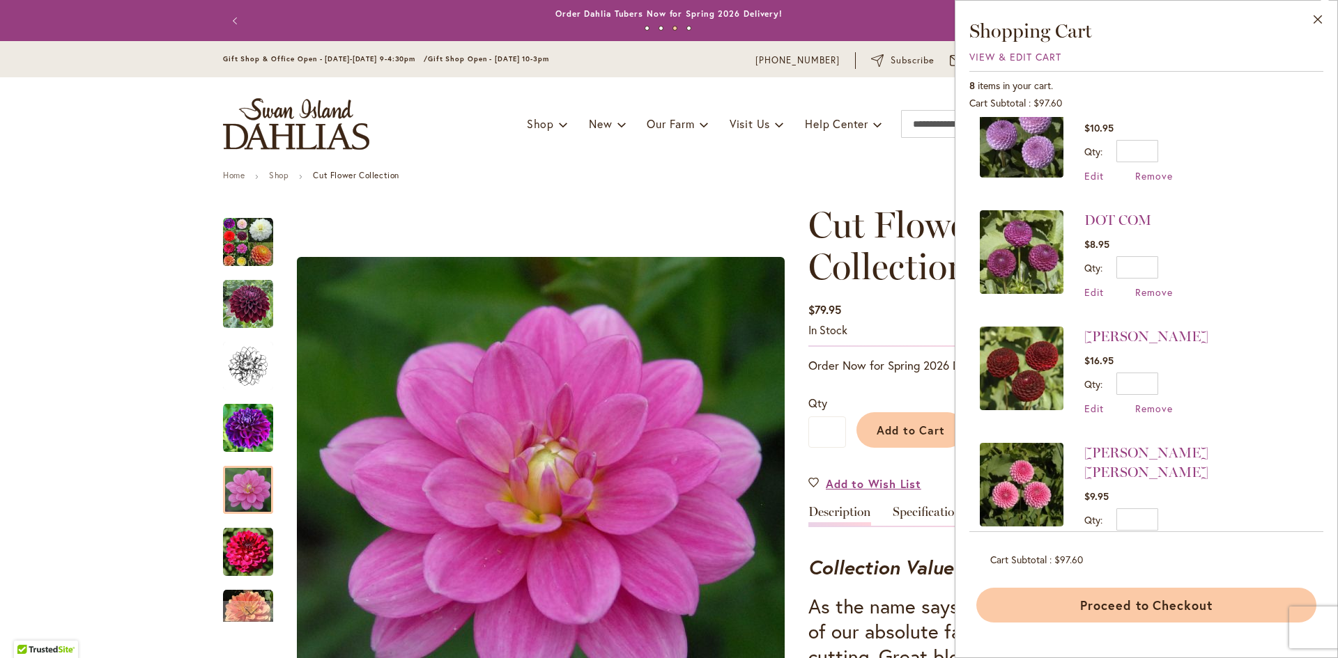
click at [1118, 601] on button "Proceed to Checkout" at bounding box center [1146, 605] width 340 height 35
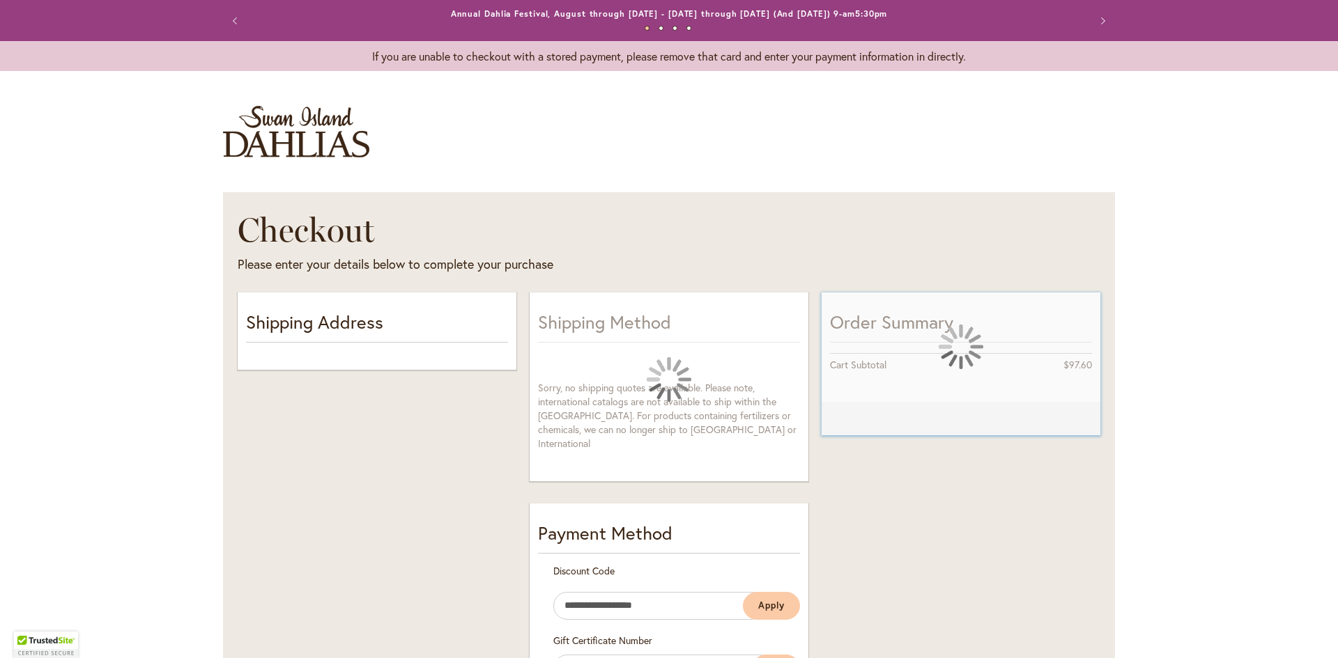
select select "**"
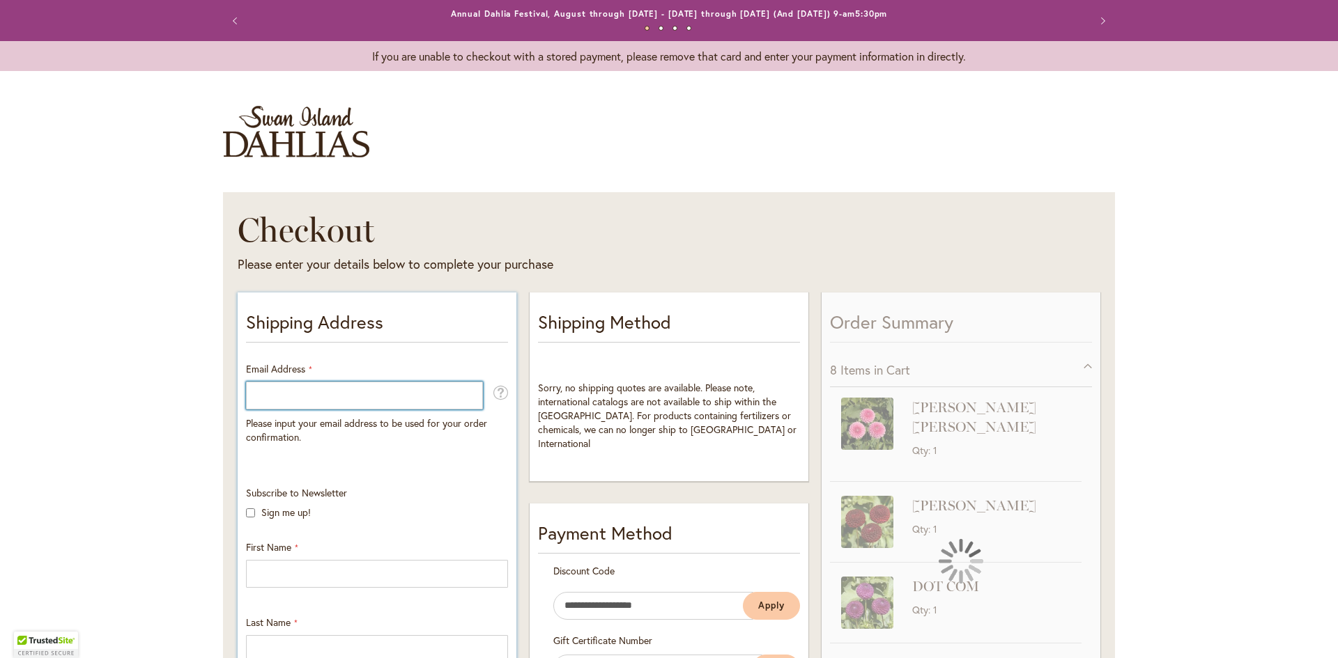
click at [389, 395] on input "Email Address" at bounding box center [364, 396] width 237 height 28
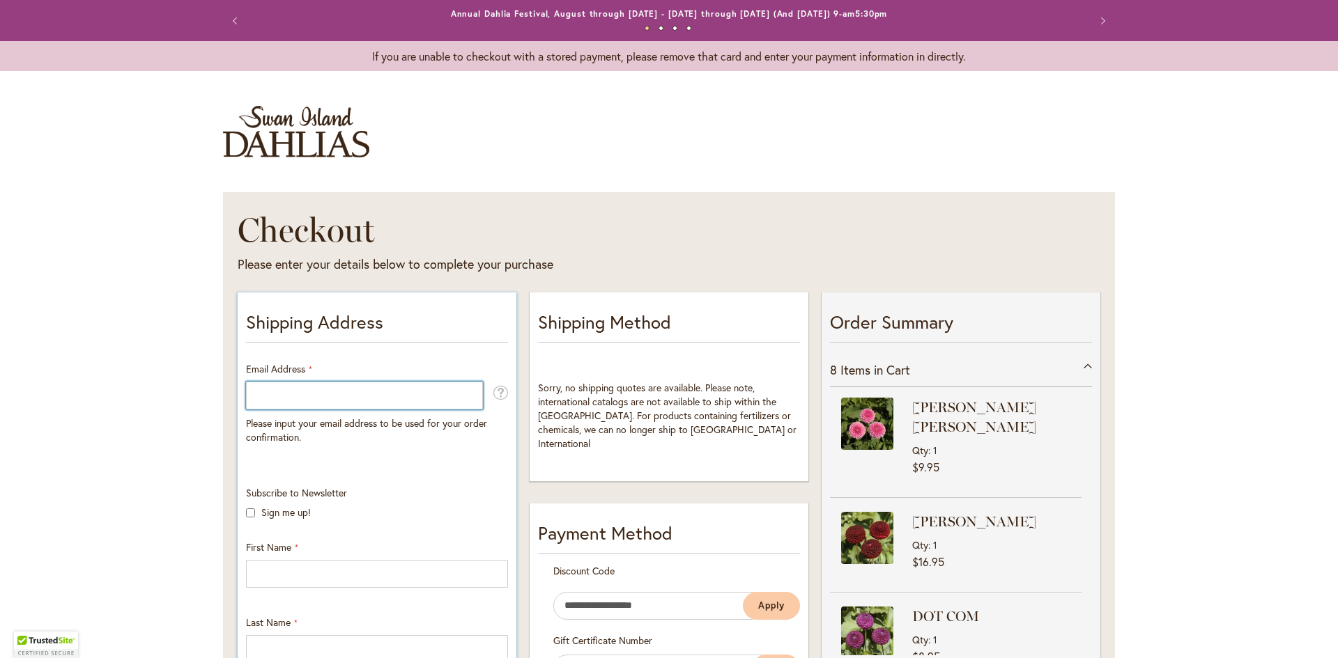
type input "**********"
click at [345, 571] on input "First Name" at bounding box center [377, 574] width 262 height 28
type input "********"
type input "**********"
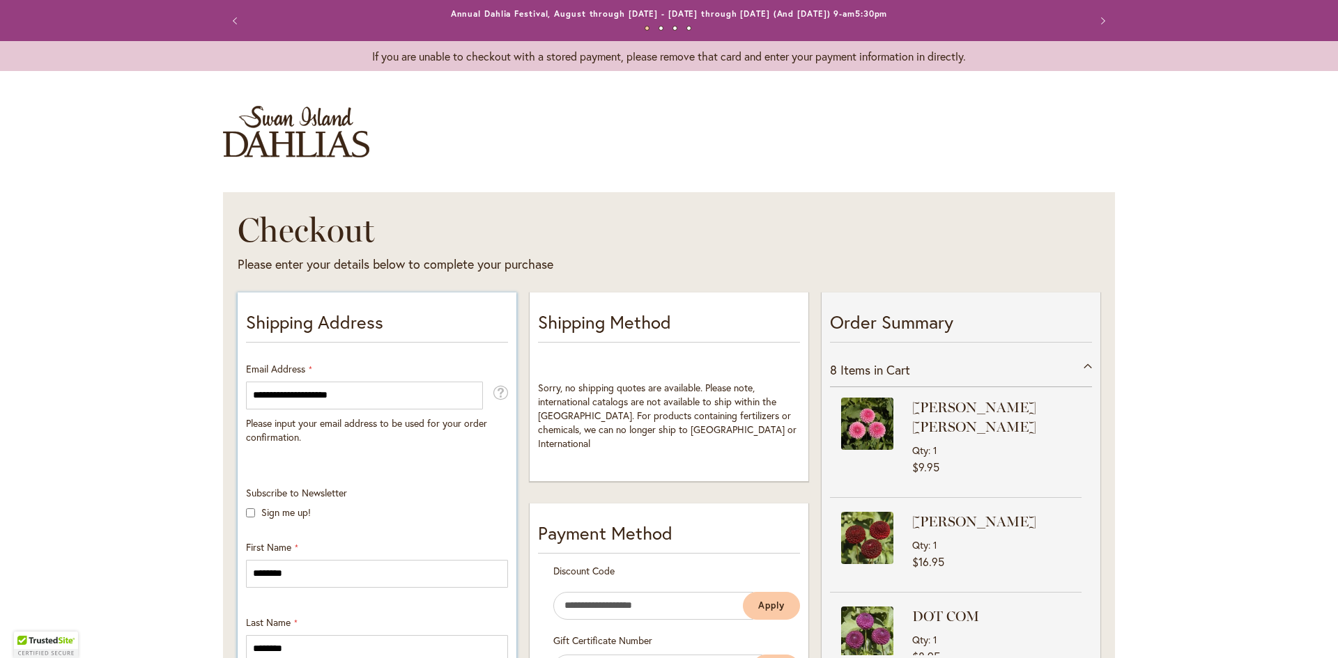
select select "*"
type input "*********"
type input "*****"
type input "**********"
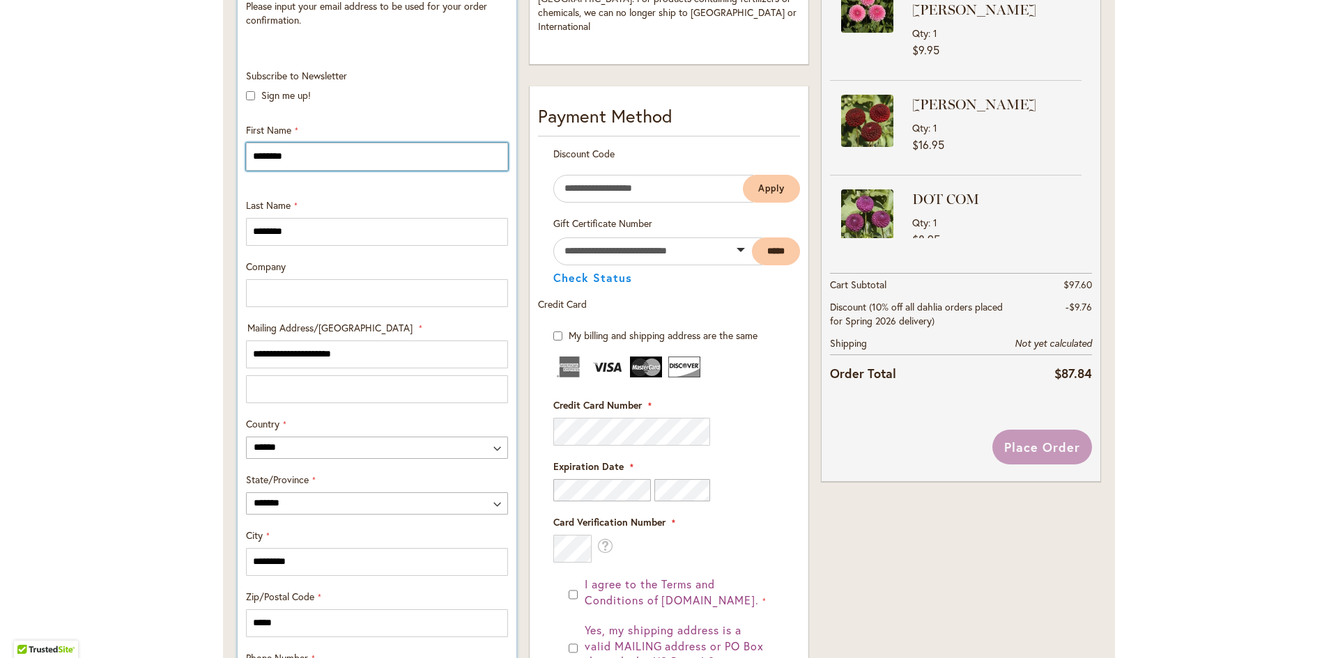
scroll to position [488, 0]
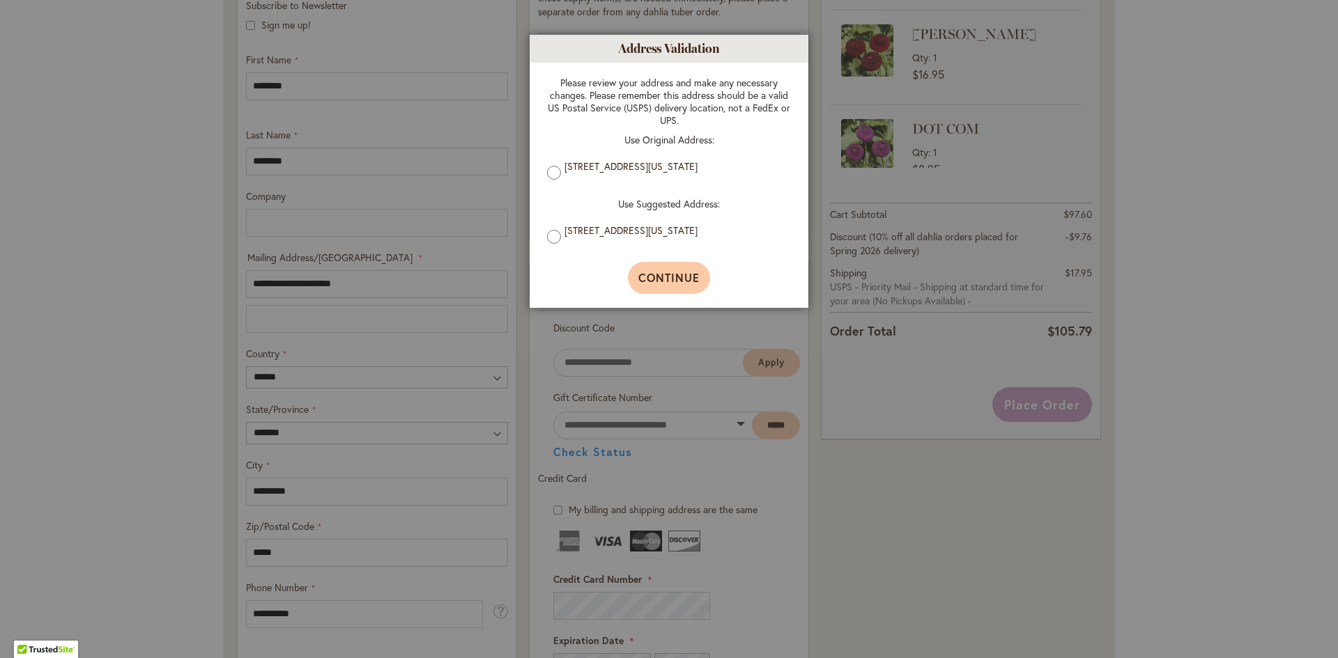
click at [663, 284] on span "Continue" at bounding box center [669, 277] width 62 height 15
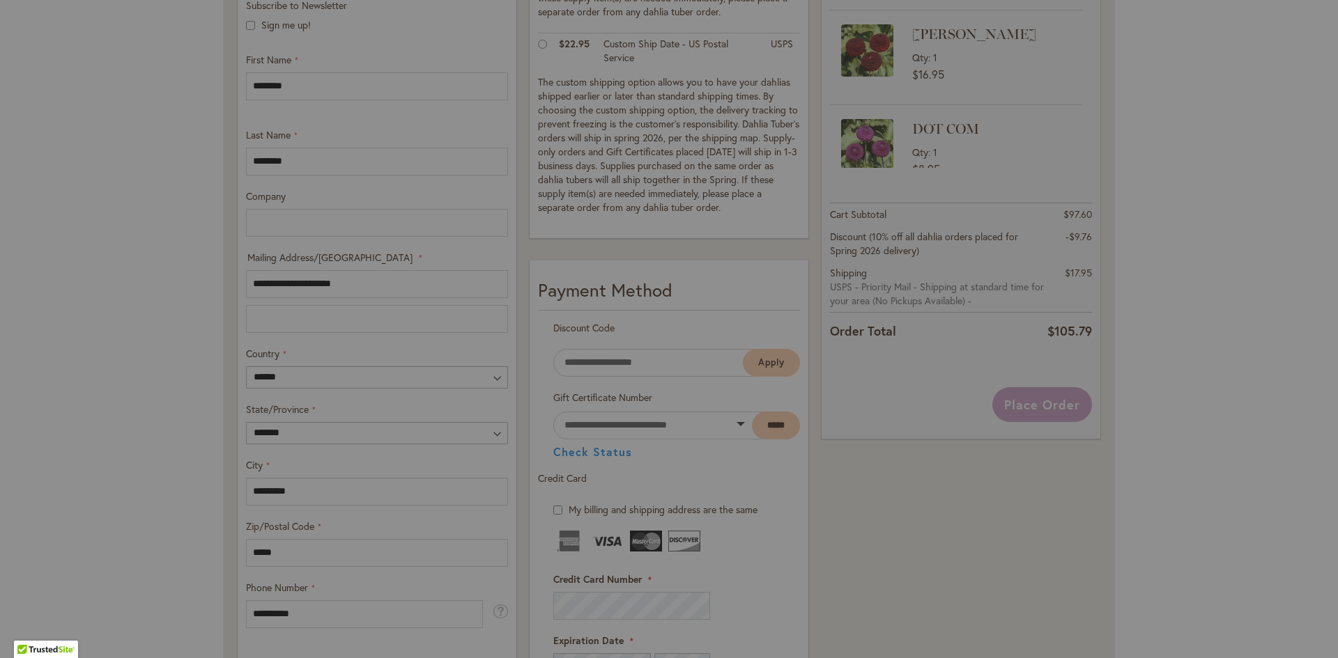
type input "**********"
type input "*********"
type input "**********"
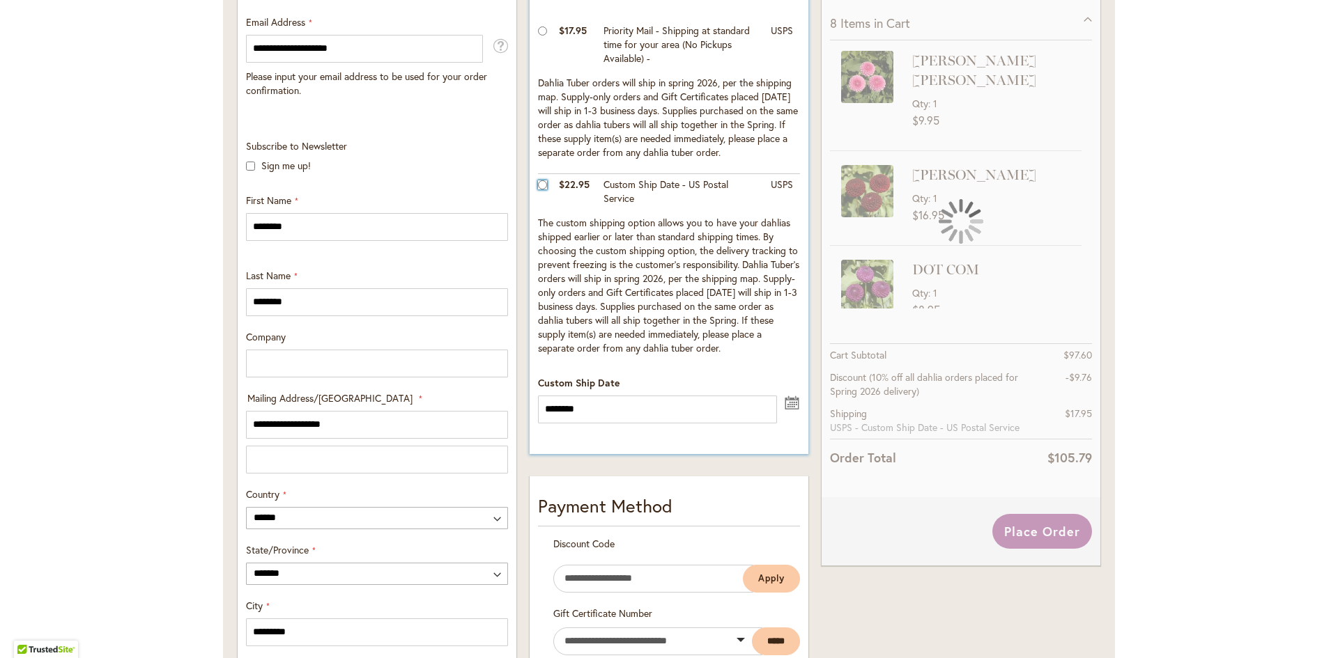
scroll to position [348, 0]
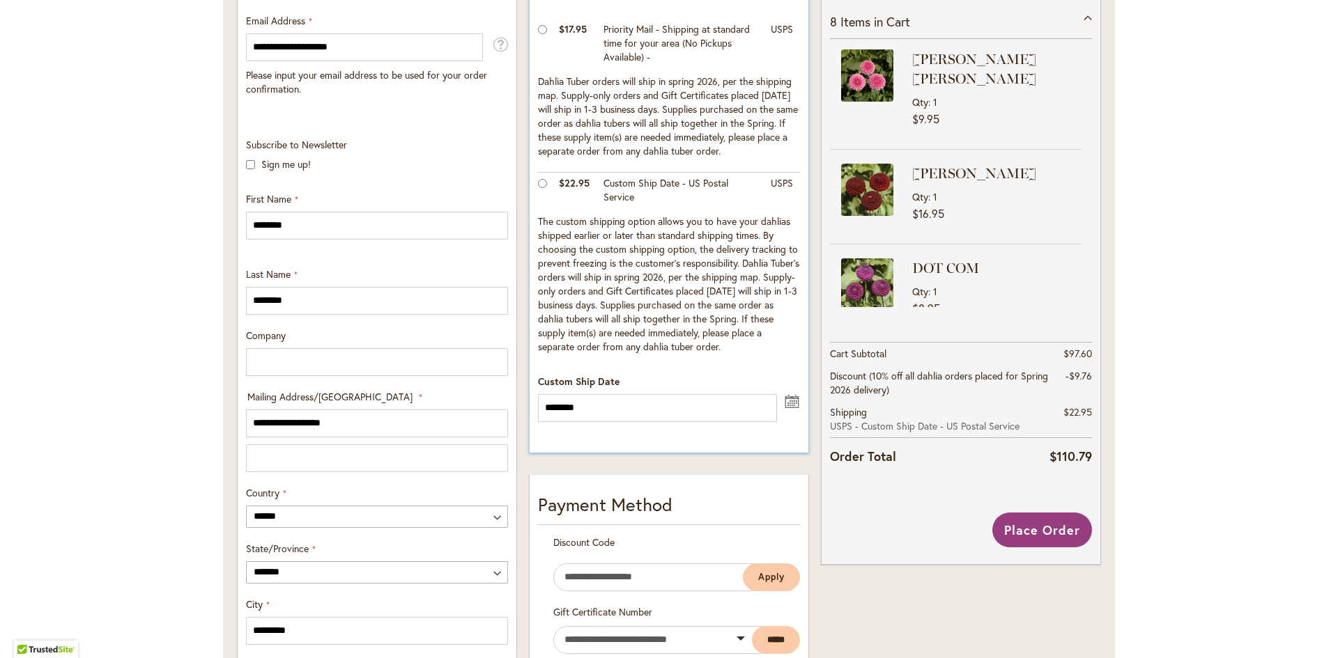
click at [787, 406] on button "undefined" at bounding box center [792, 400] width 17 height 17
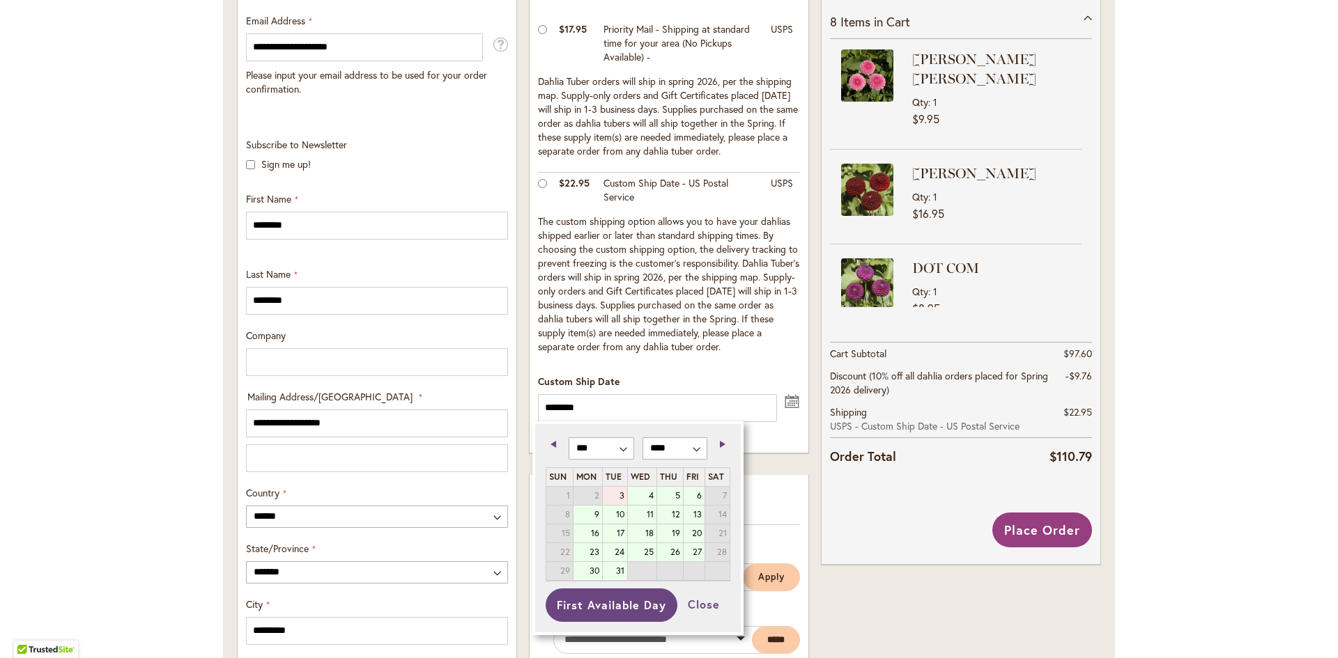
click at [624, 496] on link "3" at bounding box center [615, 496] width 24 height 18
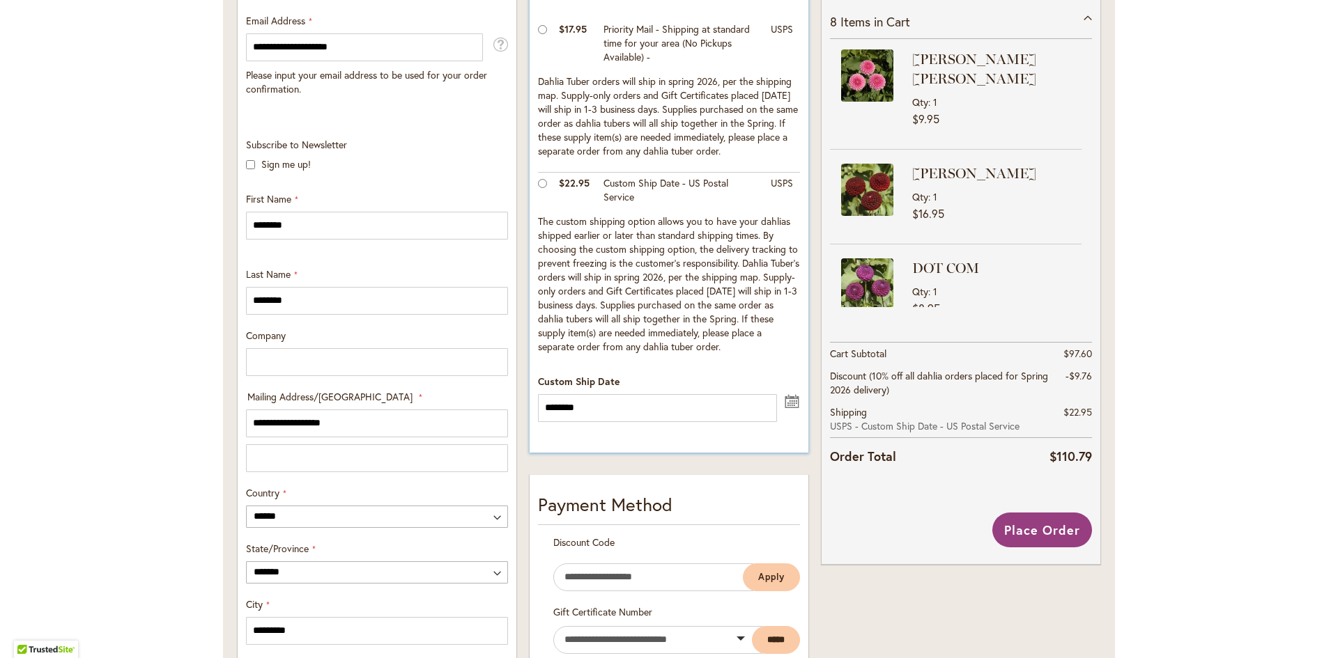
click at [788, 401] on button "undefined" at bounding box center [792, 400] width 17 height 17
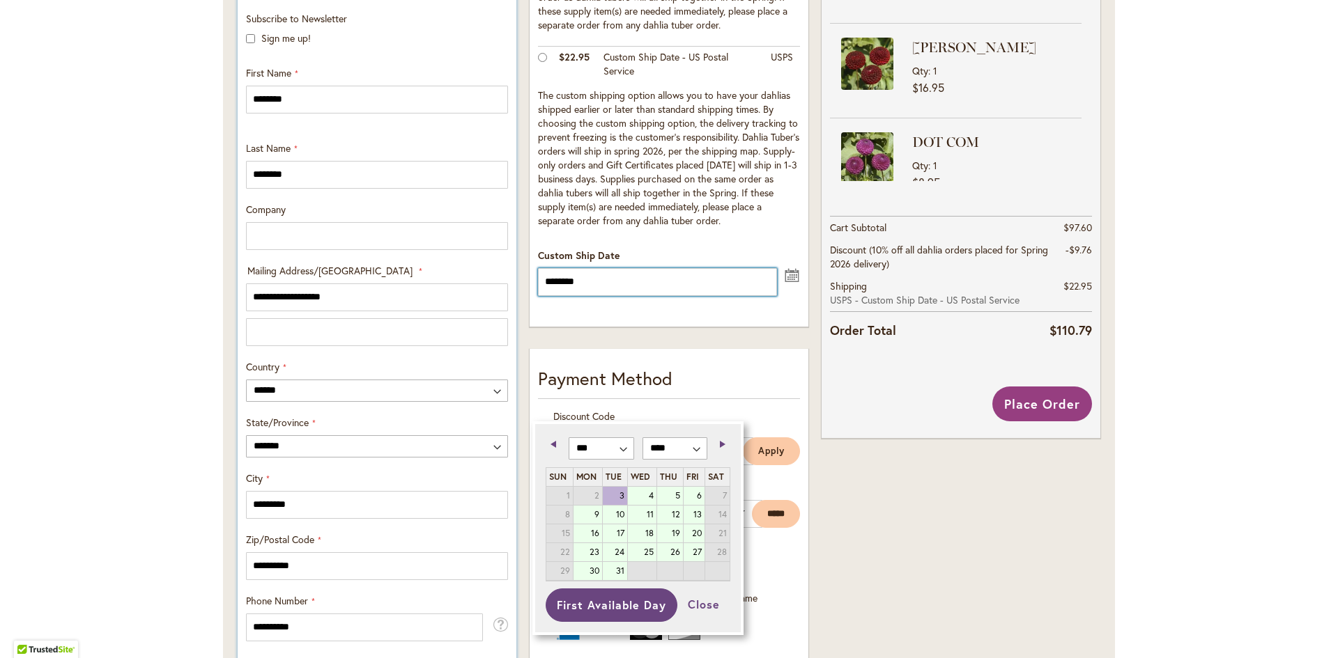
scroll to position [488, 0]
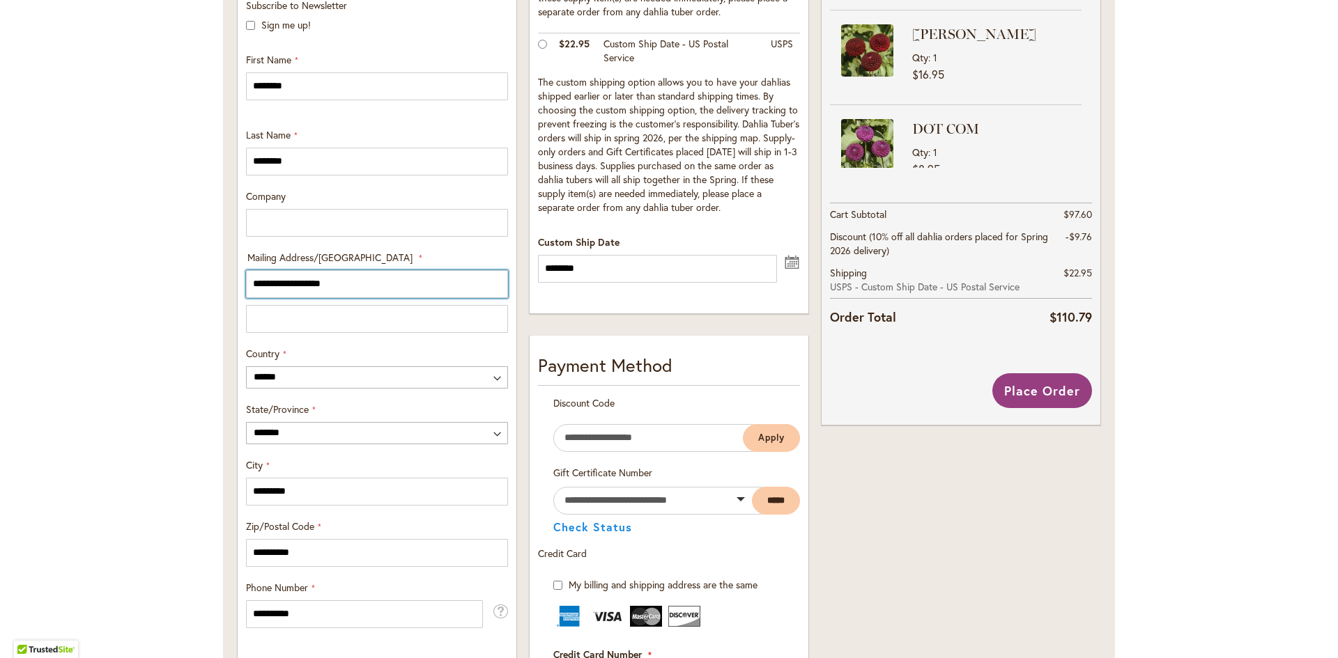
drag, startPoint x: 376, startPoint y: 282, endPoint x: 64, endPoint y: 257, distance: 313.2
click at [65, 257] on div "Toggle Nav Checkout Please enter your details below to complete your purchase S…" at bounding box center [669, 406] width 1338 height 1619
click at [791, 263] on button "undefined" at bounding box center [792, 260] width 17 height 17
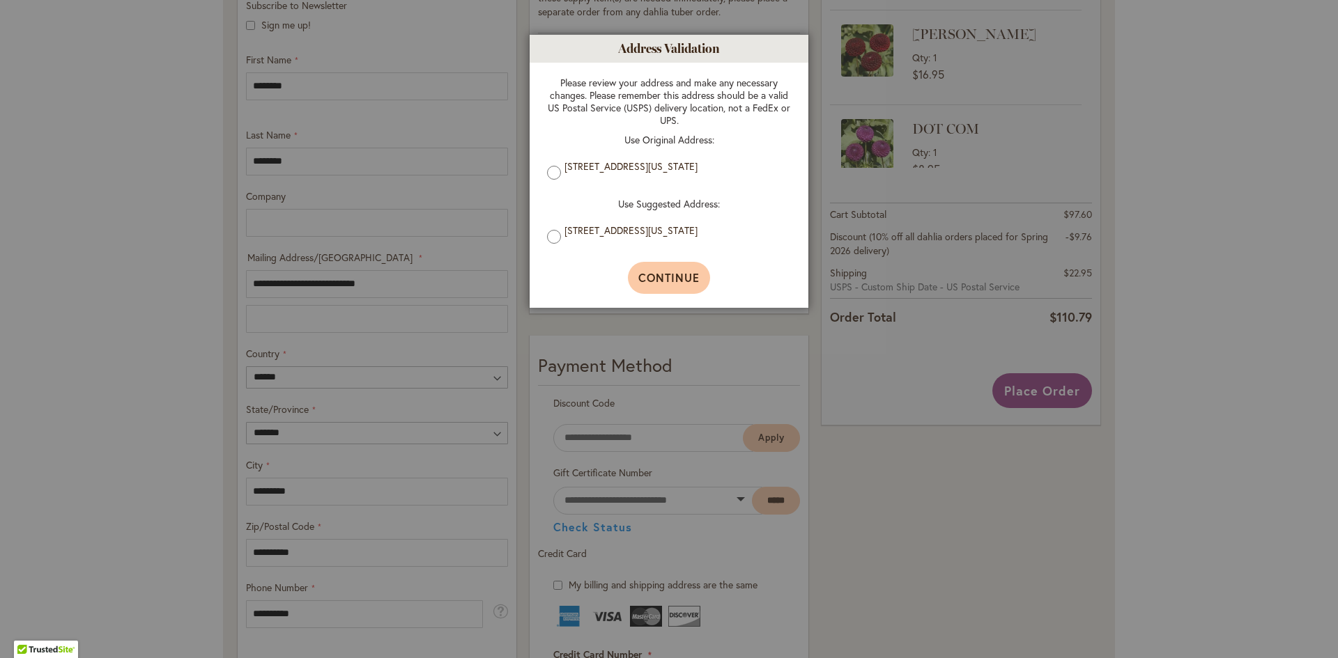
click at [655, 280] on span "Continue" at bounding box center [669, 277] width 62 height 15
type input "**********"
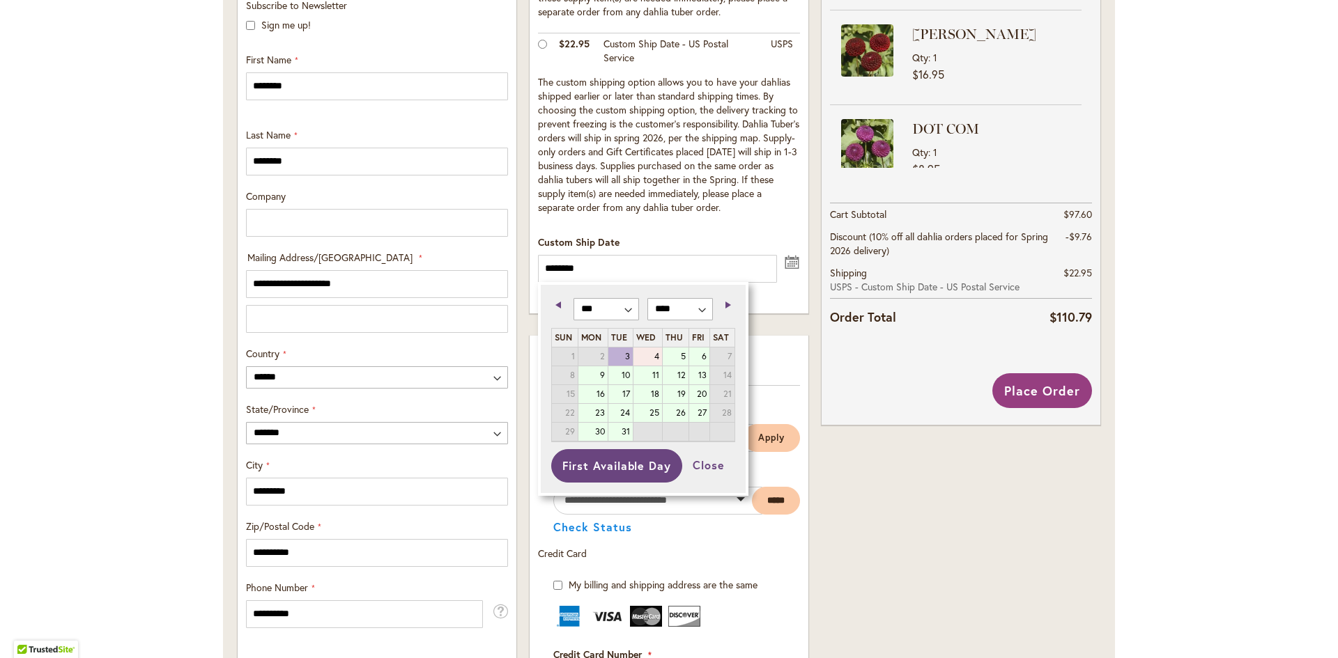
click at [654, 358] on link "4" at bounding box center [647, 357] width 29 height 18
type input "********"
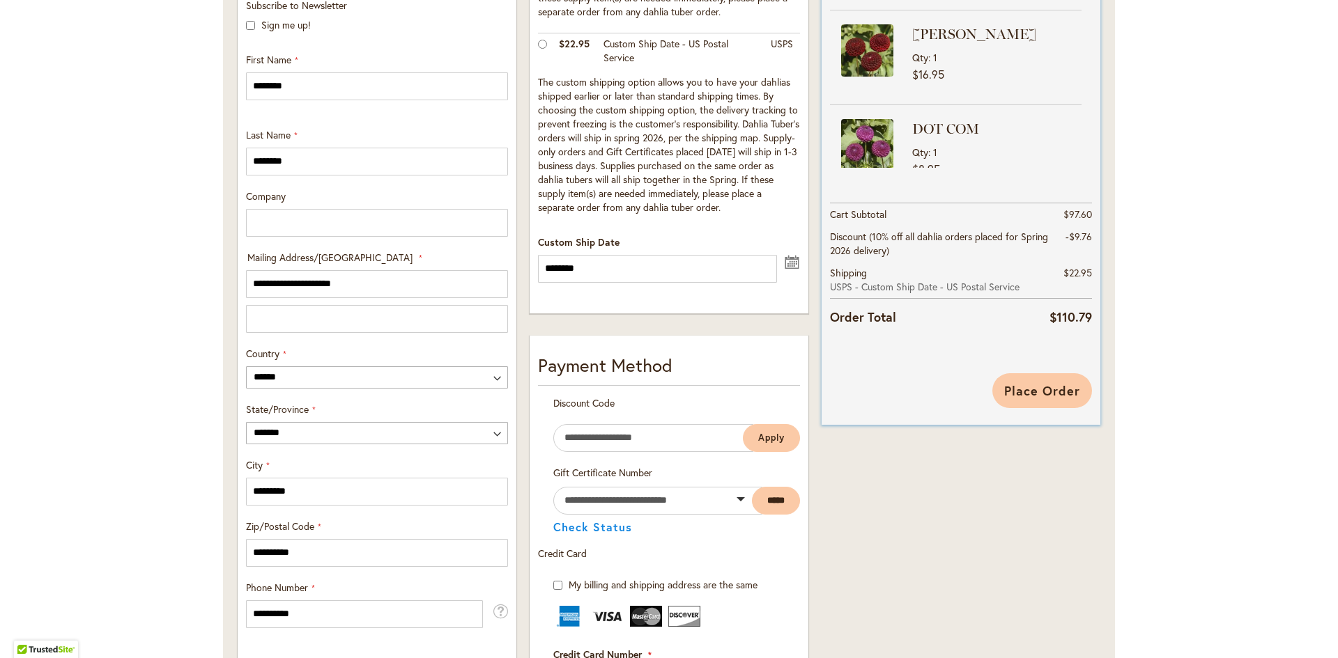
click at [1072, 388] on span "Place Order" at bounding box center [1042, 391] width 76 height 17
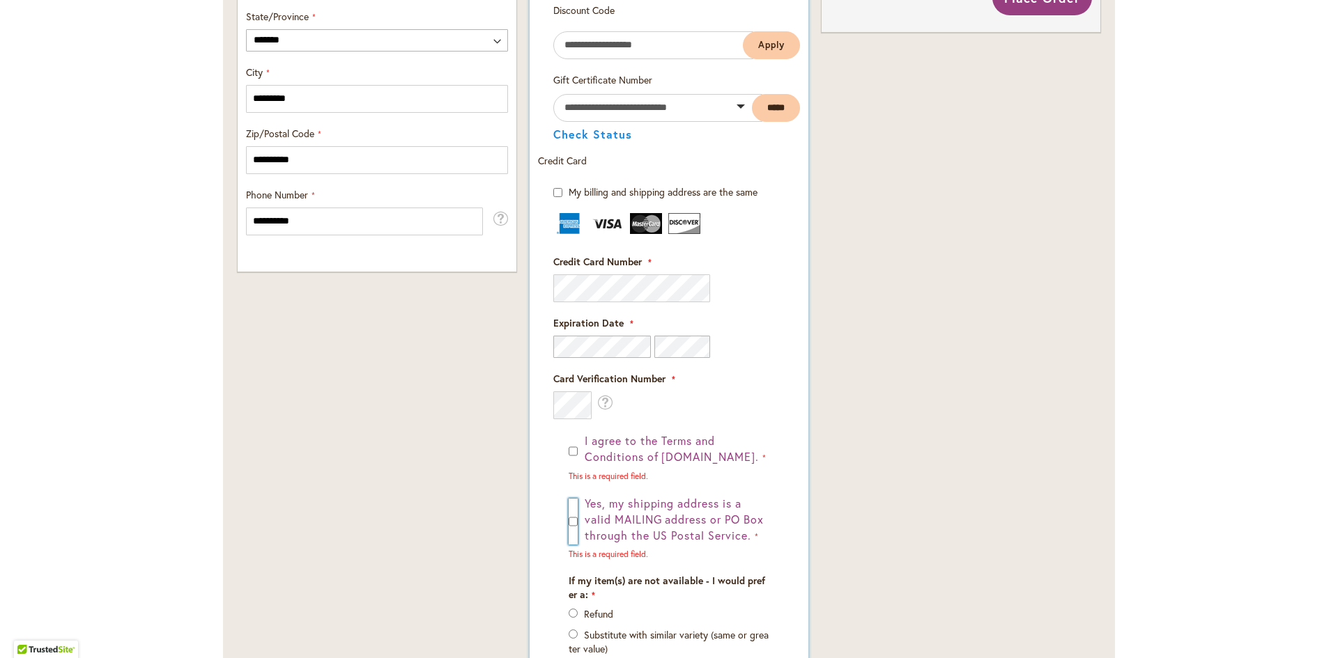
scroll to position [800, 0]
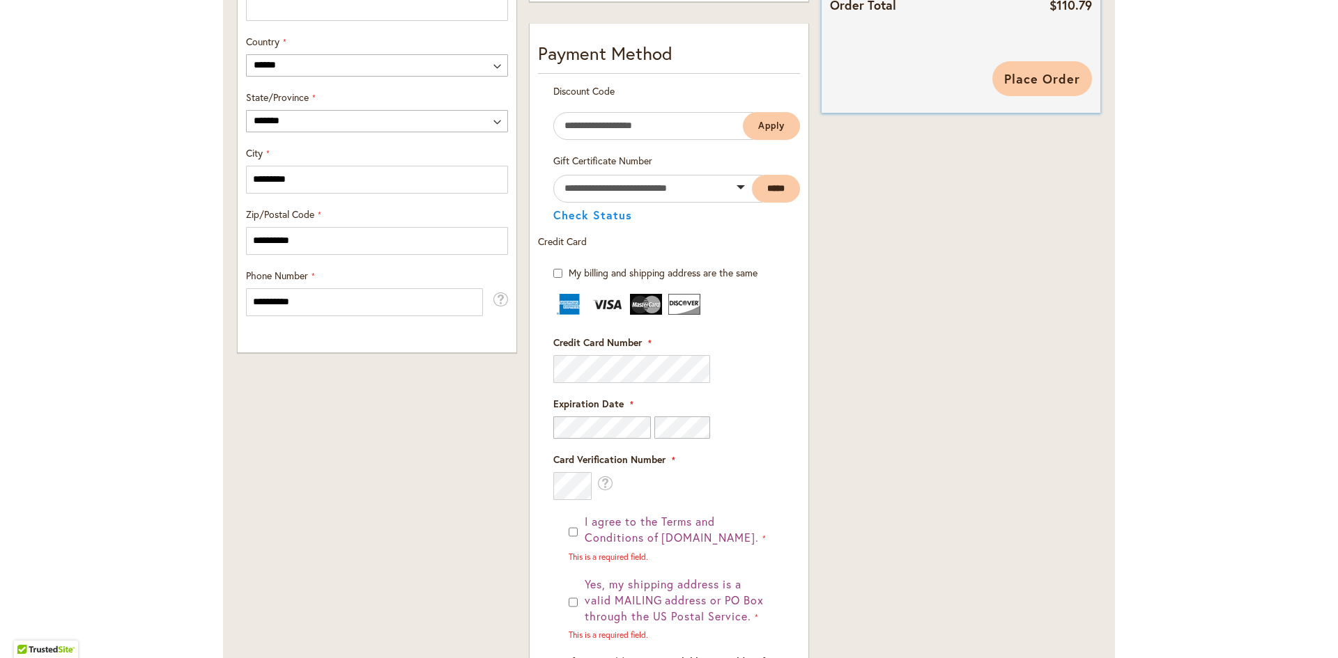
click at [1047, 79] on span "Place Order" at bounding box center [1042, 78] width 76 height 17
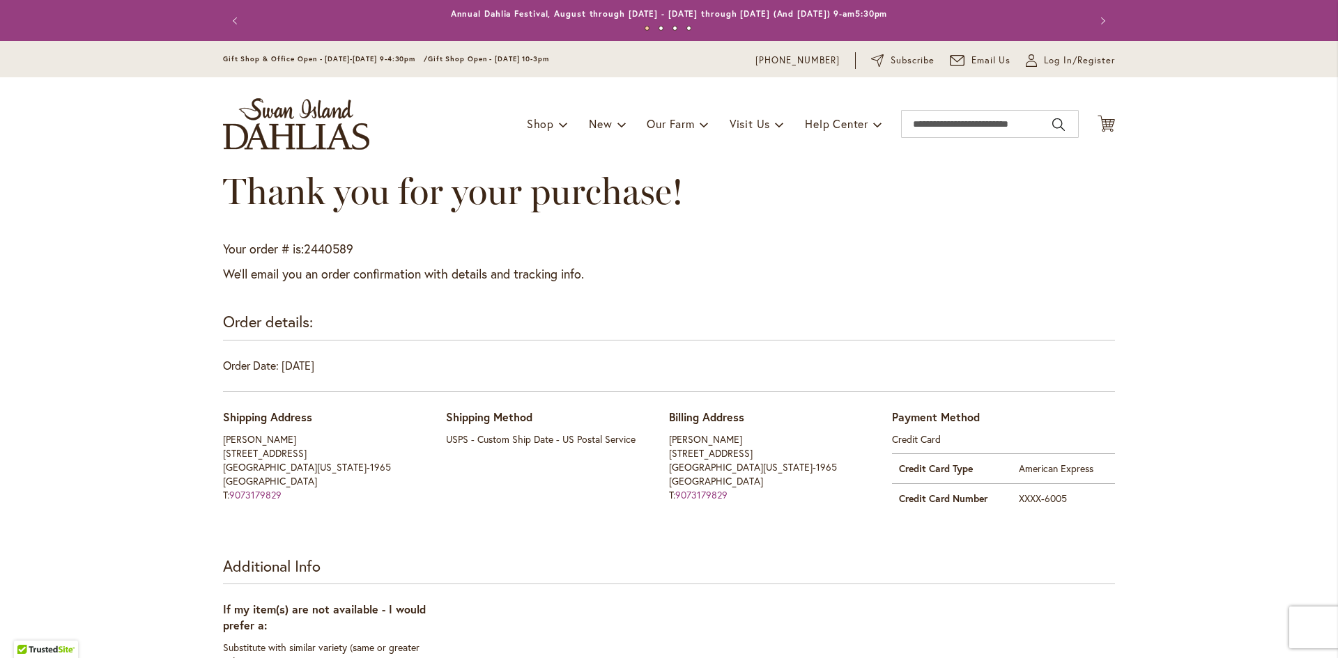
click at [1088, 35] on button "Next" at bounding box center [1101, 21] width 28 height 28
click at [1065, 60] on span "Log In/Register" at bounding box center [1079, 61] width 71 height 14
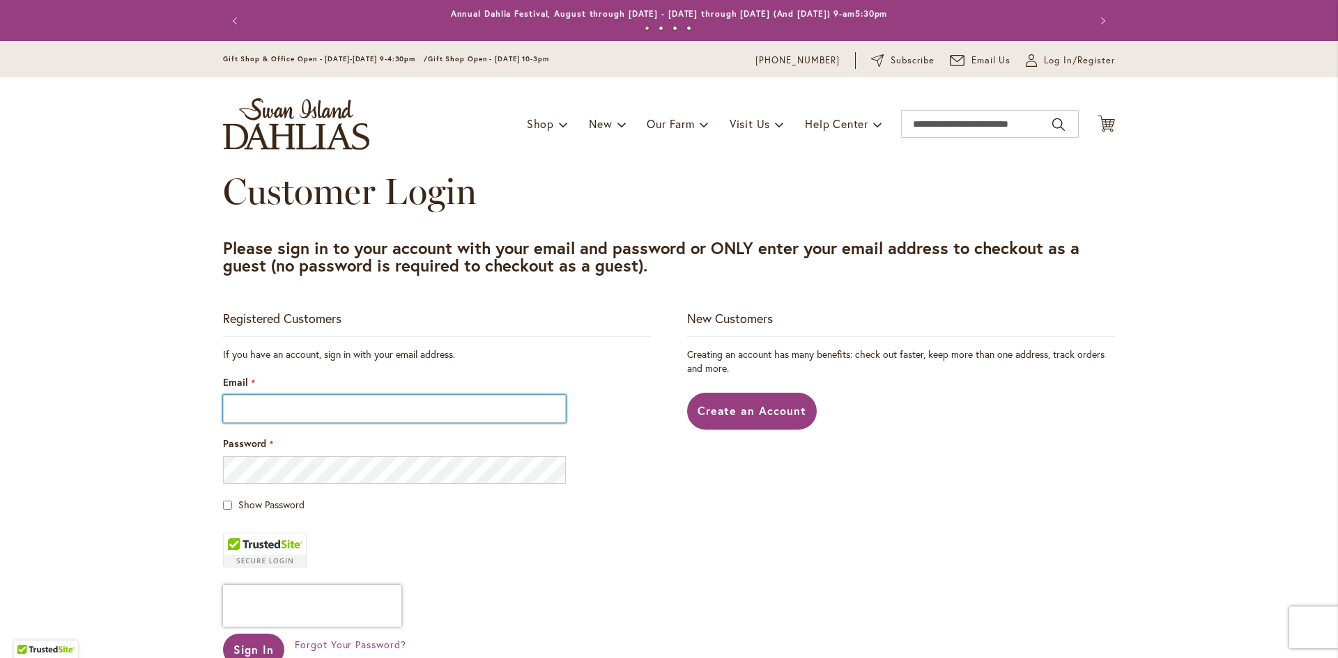
click at [310, 416] on input "Email" at bounding box center [394, 409] width 343 height 28
type input "**********"
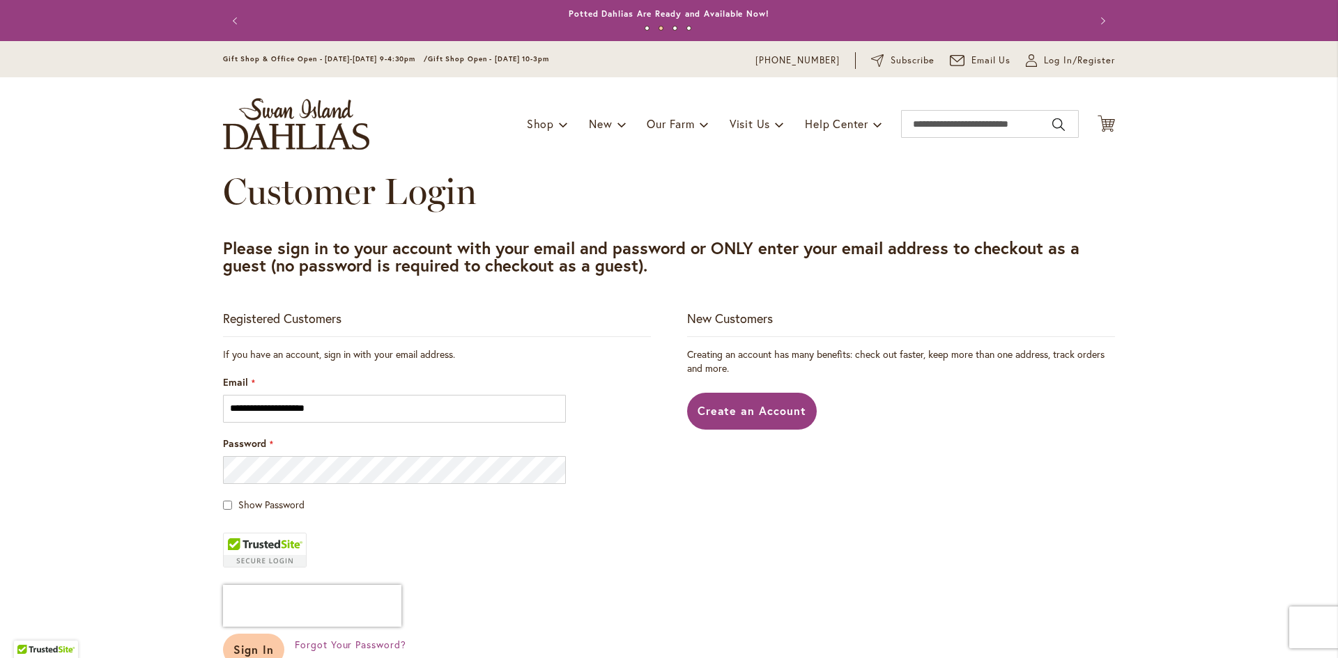
click at [246, 656] on span "Sign In" at bounding box center [253, 649] width 40 height 15
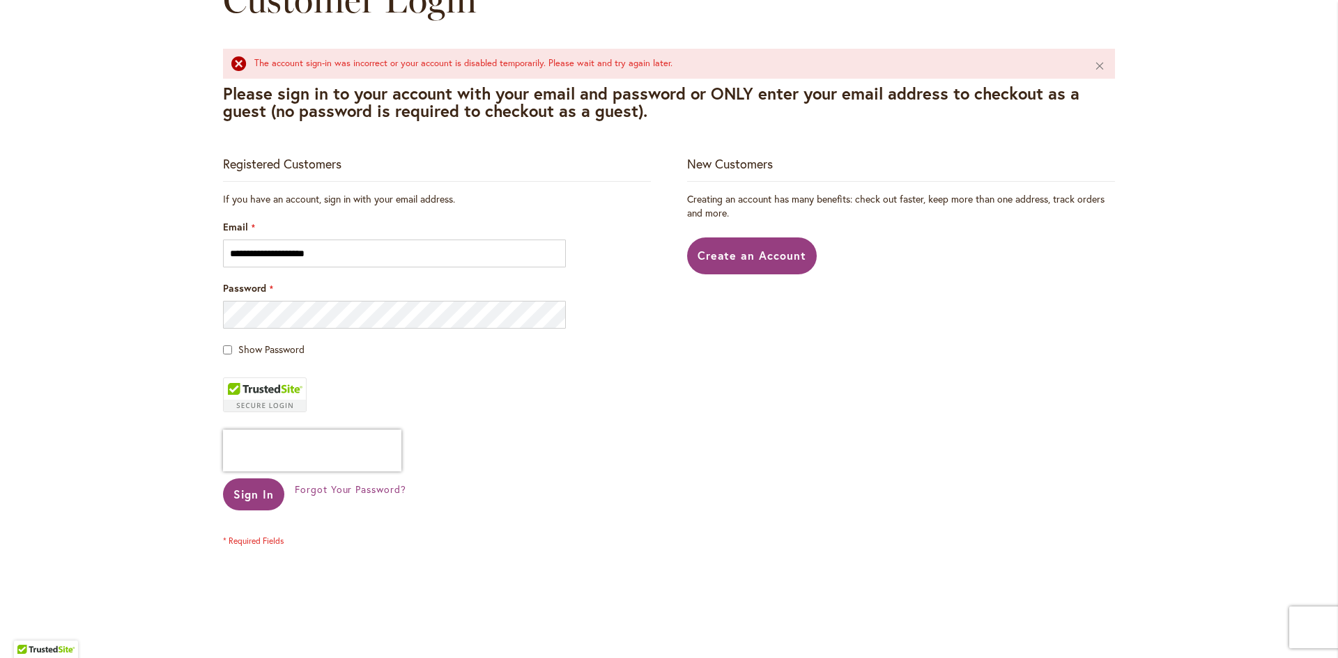
scroll to position [209, 0]
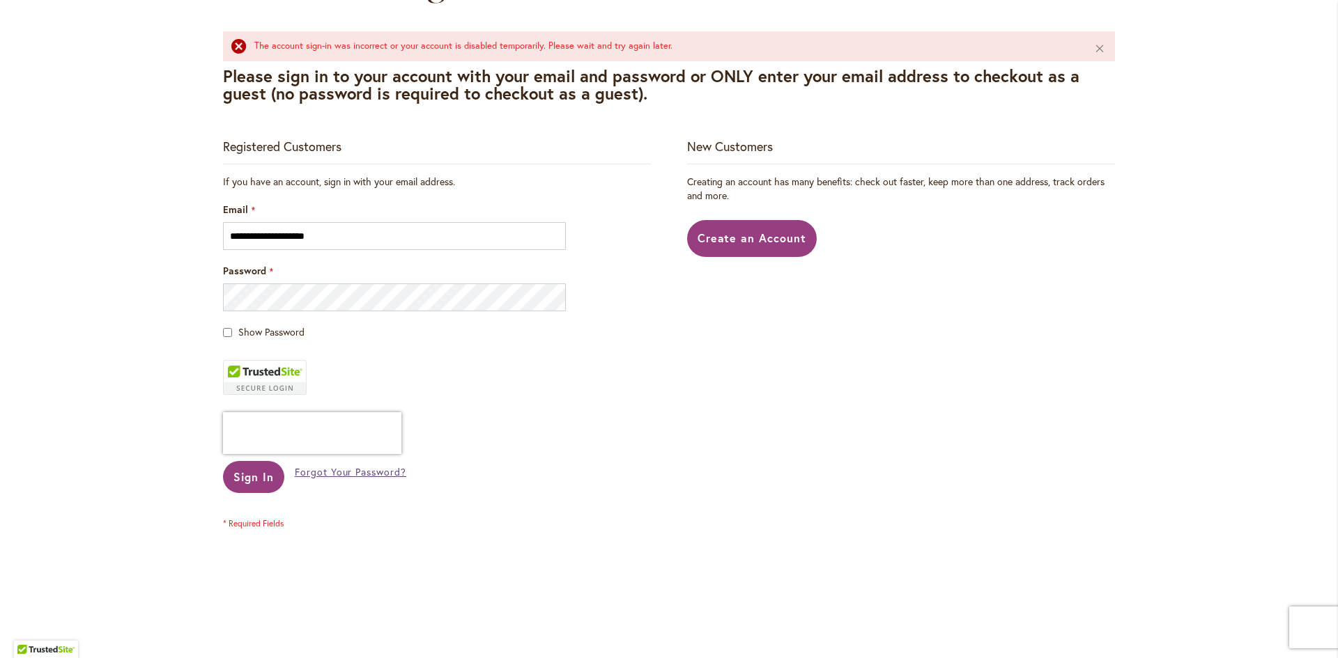
click at [321, 476] on span "Forgot Your Password?" at bounding box center [350, 471] width 111 height 13
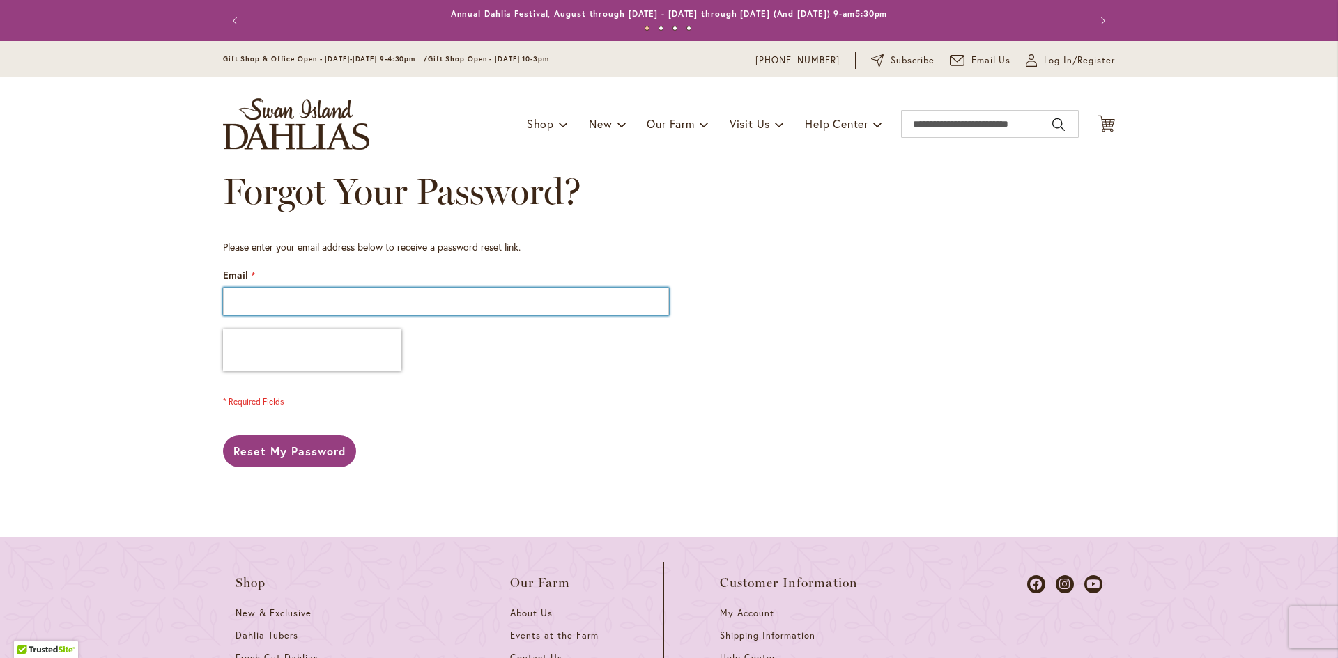
click at [261, 310] on input "Email" at bounding box center [446, 302] width 446 height 28
type input "**********"
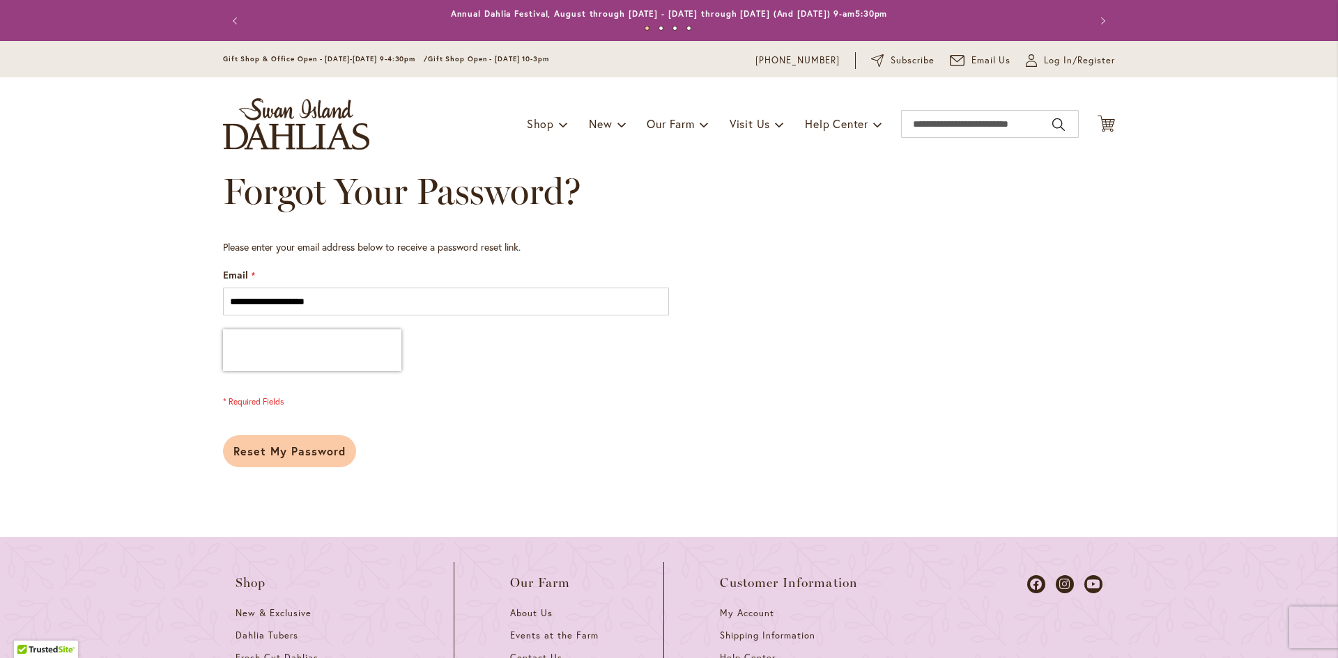
click at [293, 453] on span "Reset My Password" at bounding box center [289, 451] width 112 height 15
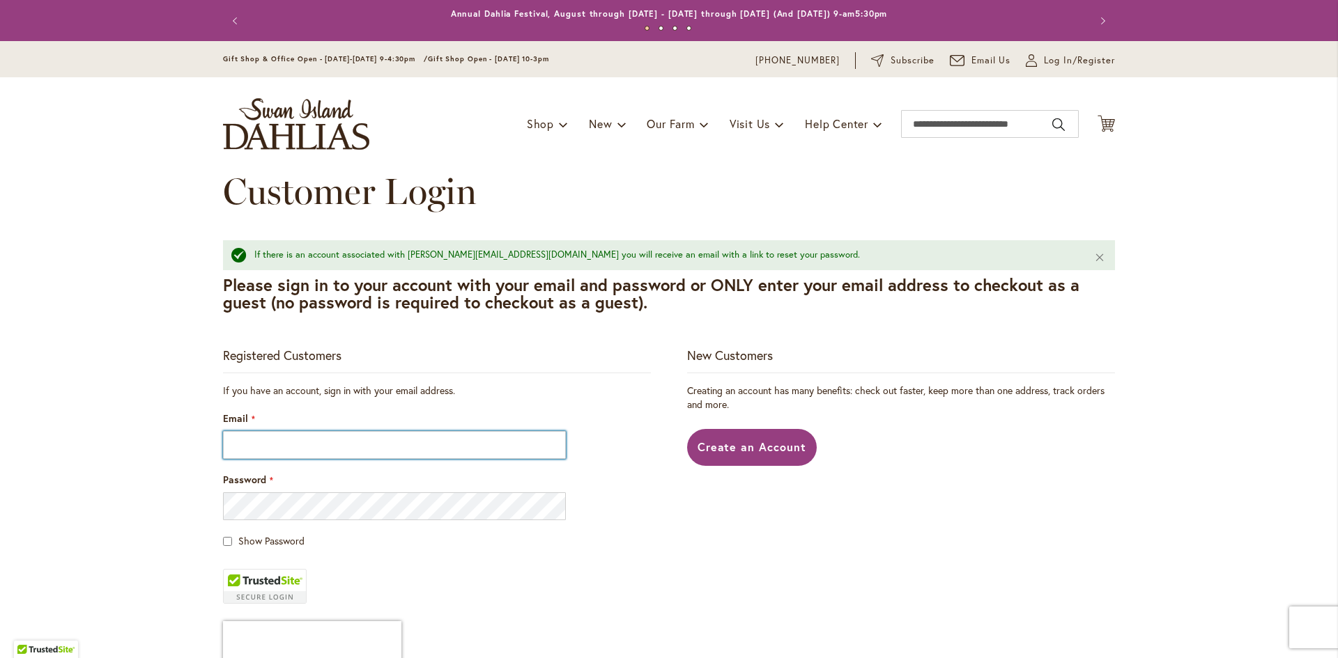
click at [294, 452] on input "Email" at bounding box center [394, 445] width 343 height 28
type input "**********"
